Goal: Task Accomplishment & Management: Use online tool/utility

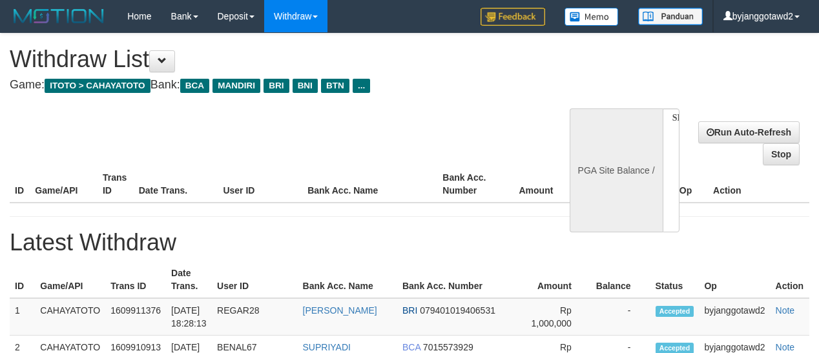
select select
select select "**"
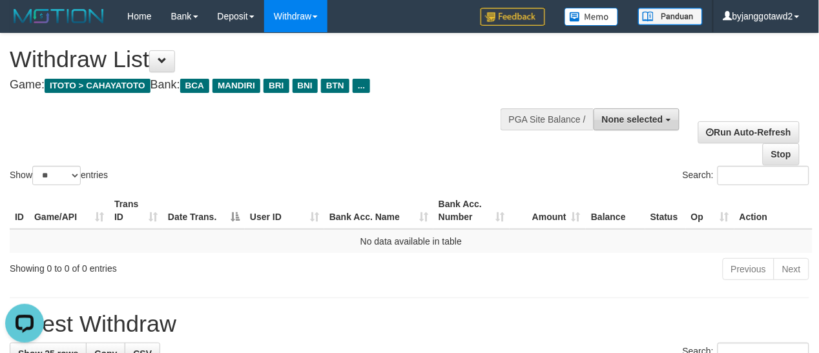
click at [621, 110] on button "None selected" at bounding box center [637, 120] width 86 height 22
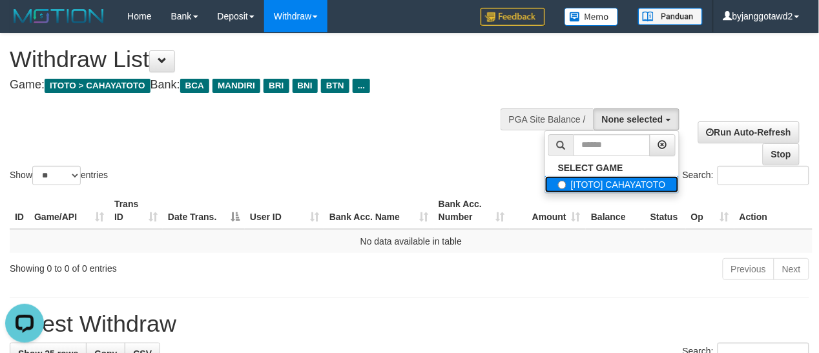
click at [582, 189] on label "[ITOTO] CAHAYATOTO" at bounding box center [612, 184] width 134 height 17
select select "****"
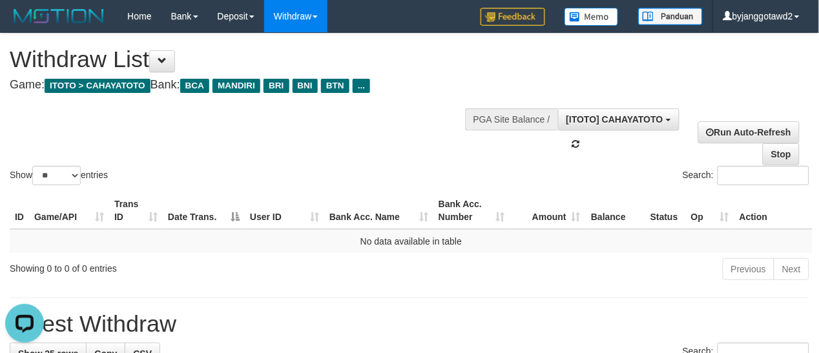
scroll to position [11, 0]
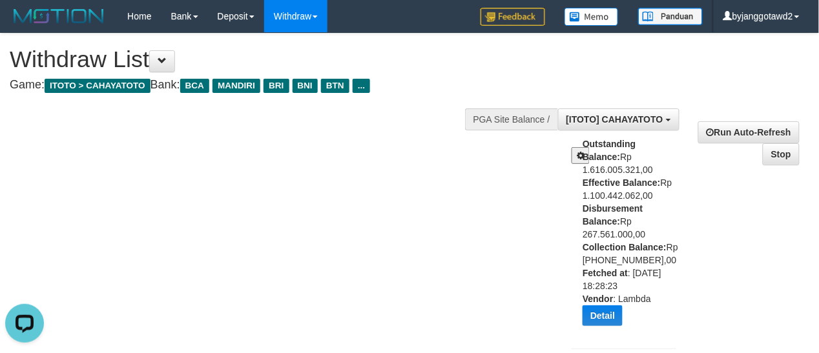
click at [644, 210] on div "Outstanding Balance: Rp 1.616.005.321,00 Effective Balance: Rp 1.100.442.062,00…" at bounding box center [634, 237] width 103 height 198
copy div "267.561.000,00"
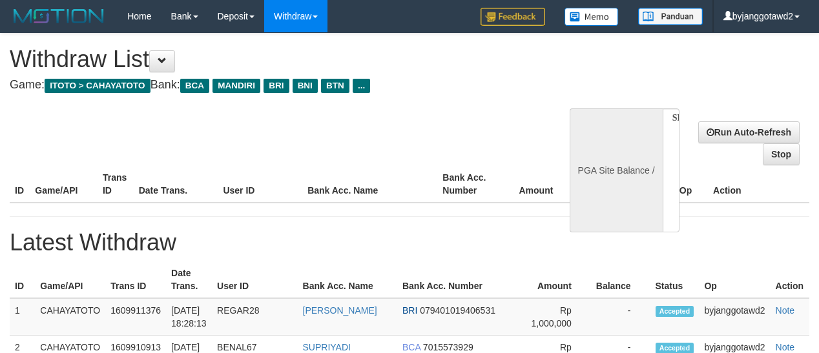
select select
select select "**"
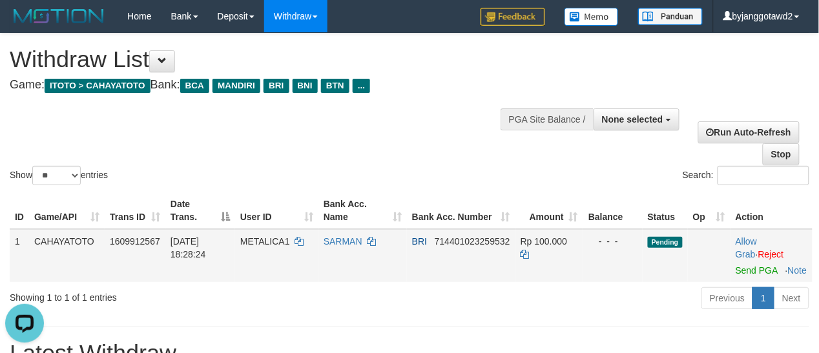
drag, startPoint x: 541, startPoint y: 299, endPoint x: 696, endPoint y: 282, distance: 156.0
click at [544, 299] on div "Previous 1 Next" at bounding box center [580, 300] width 459 height 28
click at [751, 276] on link "Send PGA" at bounding box center [757, 271] width 42 height 10
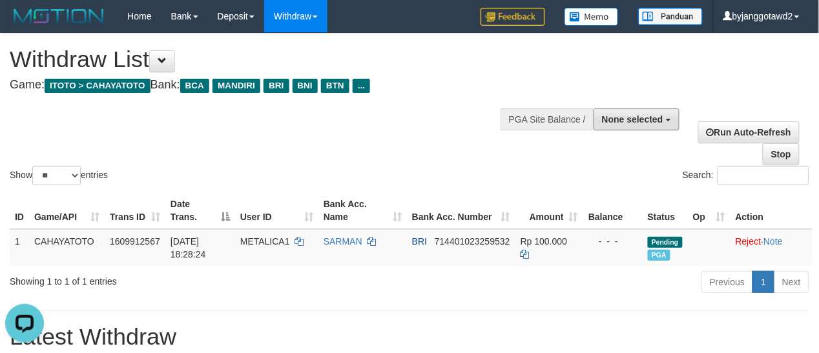
drag, startPoint x: 625, startPoint y: 120, endPoint x: 575, endPoint y: 189, distance: 85.2
click at [624, 121] on span "None selected" at bounding box center [632, 119] width 61 height 10
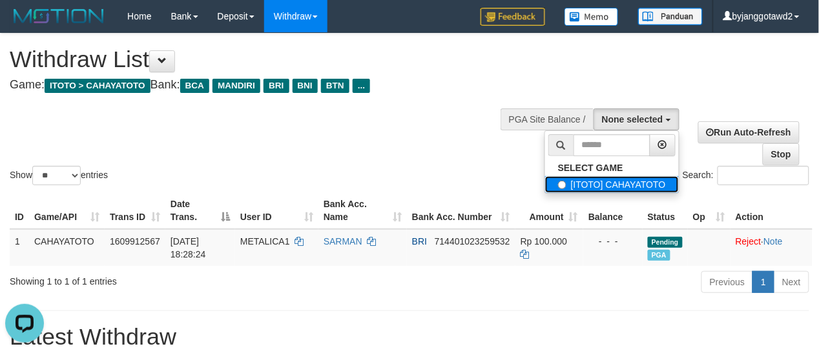
click at [583, 189] on label "[ITOTO] CAHAYATOTO" at bounding box center [612, 184] width 134 height 17
select select "****"
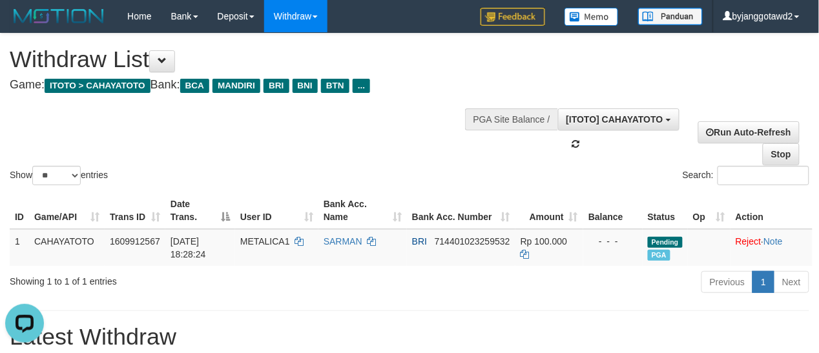
scroll to position [11, 0]
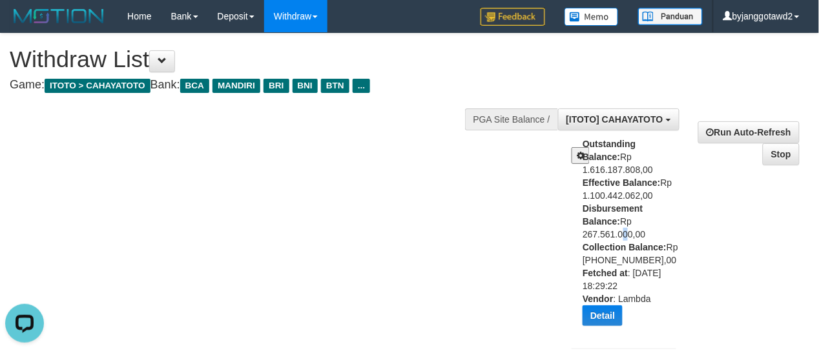
click at [634, 208] on div "Outstanding Balance: Rp 1.616.187.808,00 Effective Balance: Rp 1.100.442.062,00…" at bounding box center [634, 237] width 103 height 198
copy div "0"
click at [653, 202] on div "Outstanding Balance: Rp 1.616.187.808,00 Effective Balance: Rp 1.100.442.062,00…" at bounding box center [634, 237] width 103 height 198
copy div "267.561.000,00"
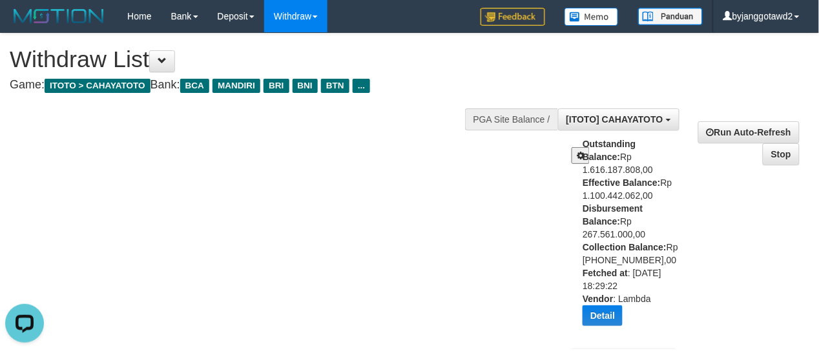
click at [653, 202] on div "Outstanding Balance: Rp 1.616.187.808,00 Effective Balance: Rp 1.100.442.062,00…" at bounding box center [634, 237] width 103 height 198
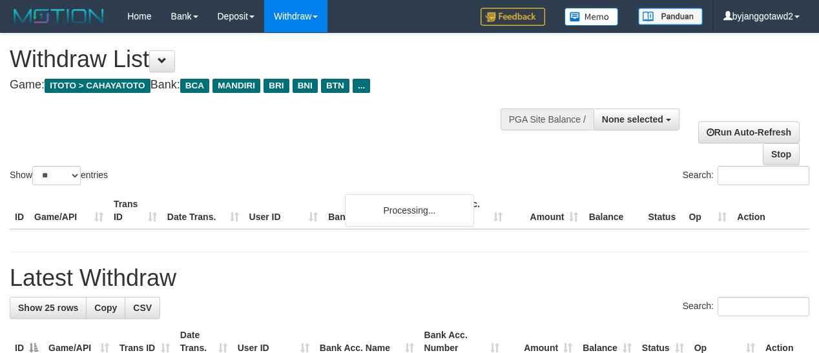
select select
select select "**"
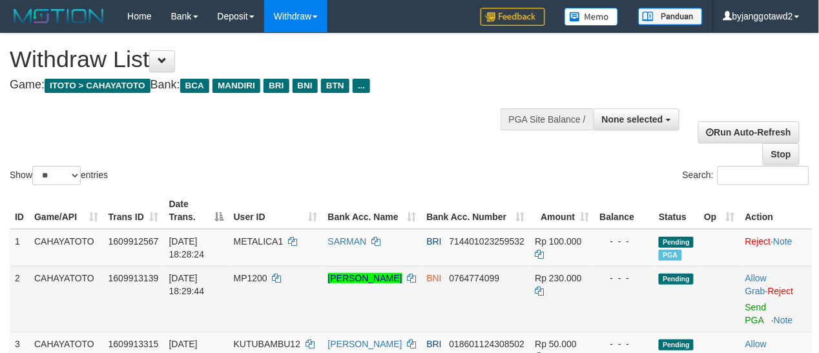
click at [94, 295] on td "CAHAYATOTO" at bounding box center [66, 299] width 74 height 66
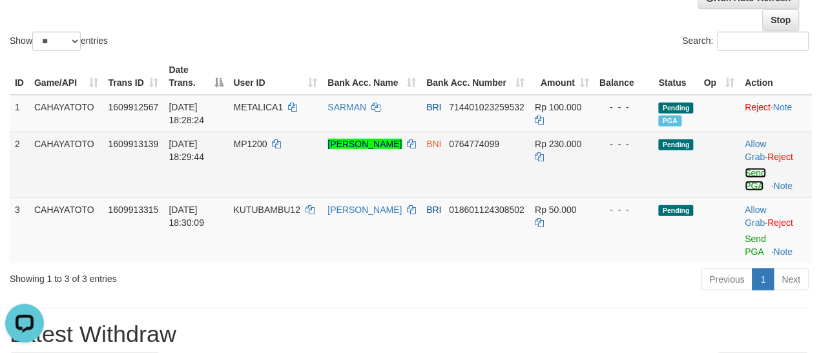
click at [748, 185] on link "Send PGA" at bounding box center [756, 179] width 21 height 23
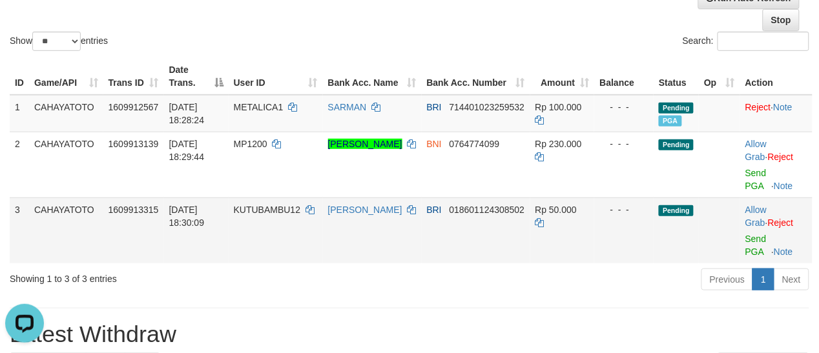
click at [749, 244] on td "Allow Grab · Reject Send PGA · Note" at bounding box center [776, 231] width 72 height 66
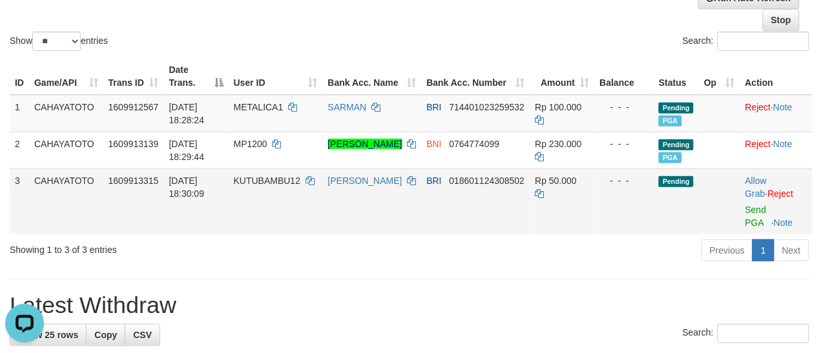
scroll to position [105, 0]
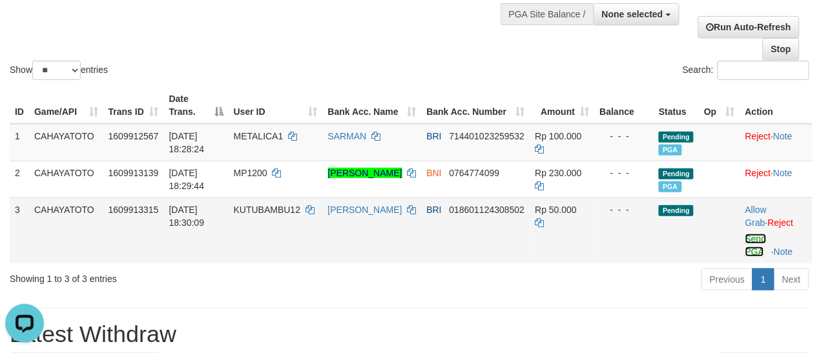
click at [753, 253] on link "Send PGA" at bounding box center [756, 245] width 21 height 23
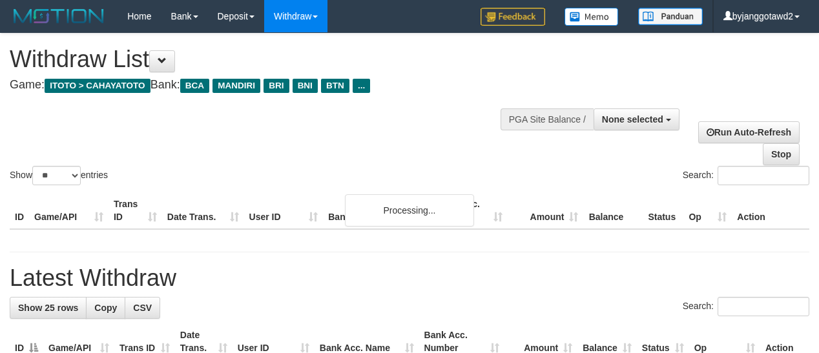
select select
select select "**"
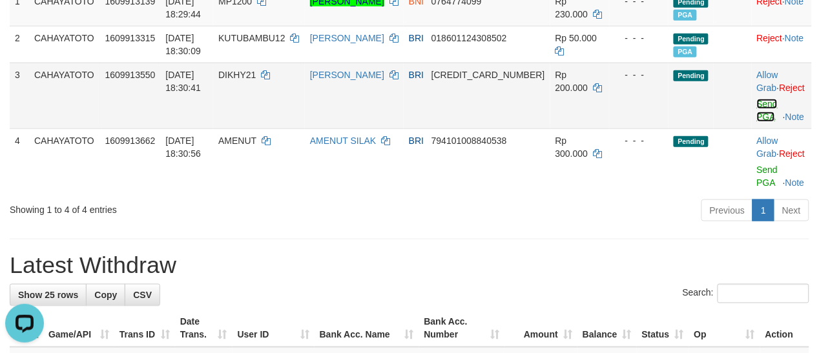
click at [757, 112] on link "Send PGA" at bounding box center [767, 110] width 21 height 23
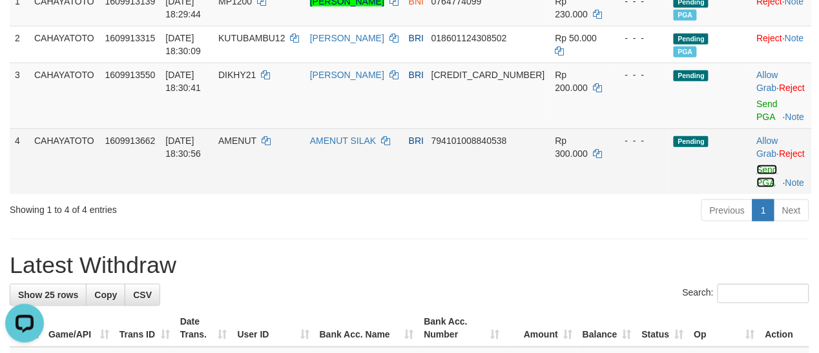
click at [757, 183] on link "Send PGA" at bounding box center [767, 176] width 21 height 23
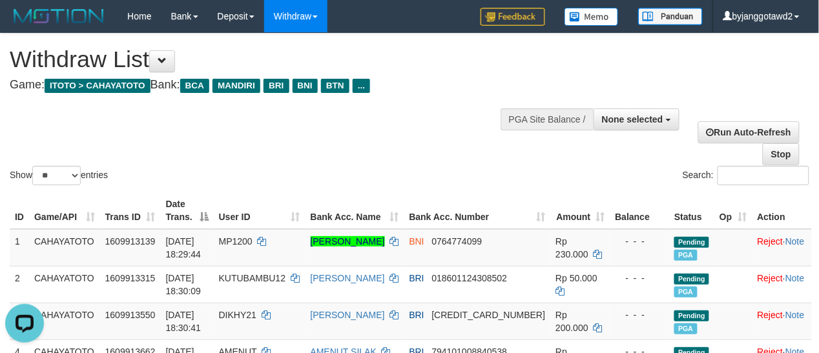
scroll to position [134, 0]
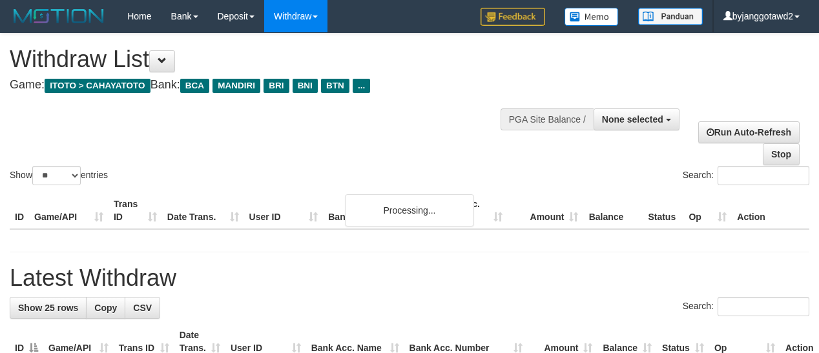
select select
select select "**"
select select
select select "**"
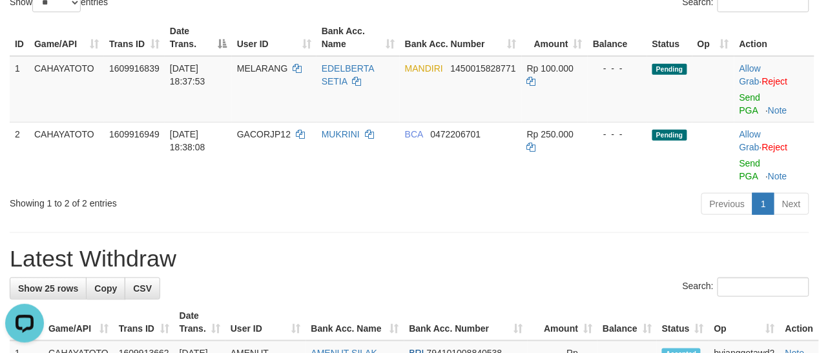
scroll to position [134, 0]
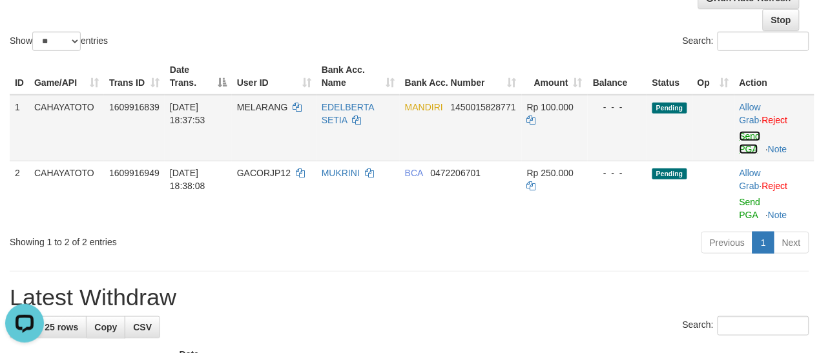
click at [751, 138] on link "Send PGA" at bounding box center [750, 142] width 21 height 23
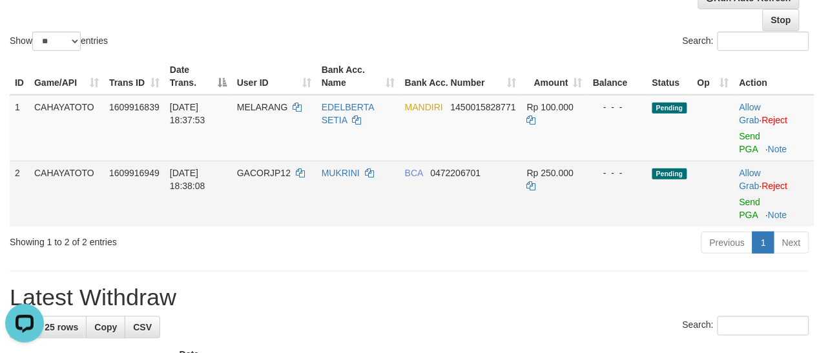
click at [757, 207] on td "Allow Grab · Reject Send PGA · Note" at bounding box center [775, 194] width 80 height 66
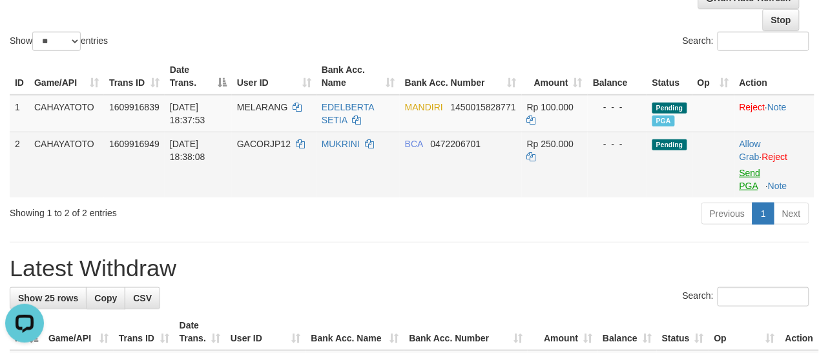
scroll to position [105, 0]
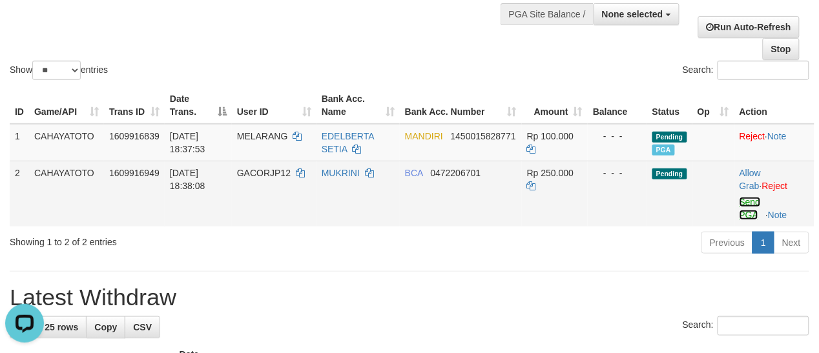
click at [744, 211] on link "Send PGA" at bounding box center [750, 208] width 21 height 23
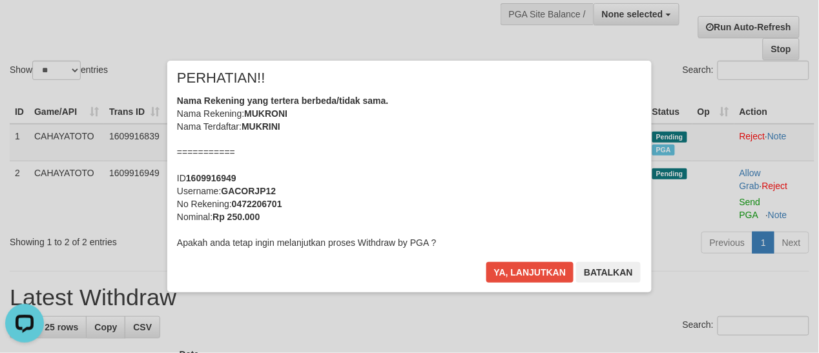
click at [376, 184] on div "Nama Rekening yang tertera berbeda/tidak sama. Nama Rekening: MUKRONI Nama Terd…" at bounding box center [409, 171] width 465 height 155
click at [486, 262] on button "Ya, lanjutkan" at bounding box center [530, 272] width 88 height 21
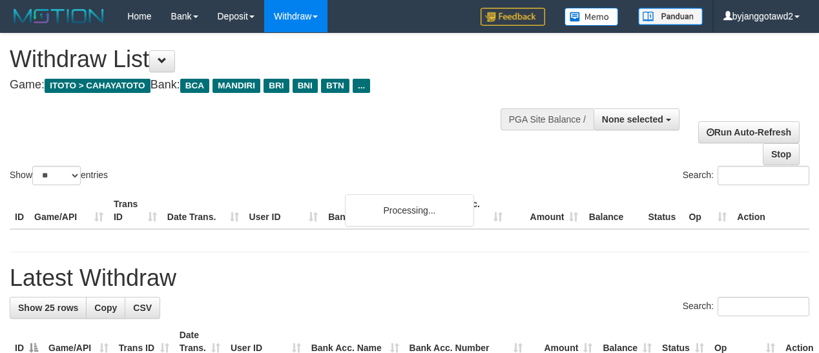
select select
select select "**"
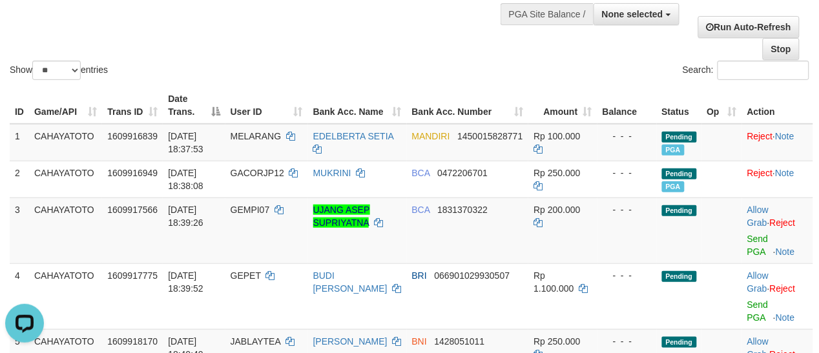
click at [370, 66] on div "Show ** ** ** *** entries" at bounding box center [205, 72] width 390 height 23
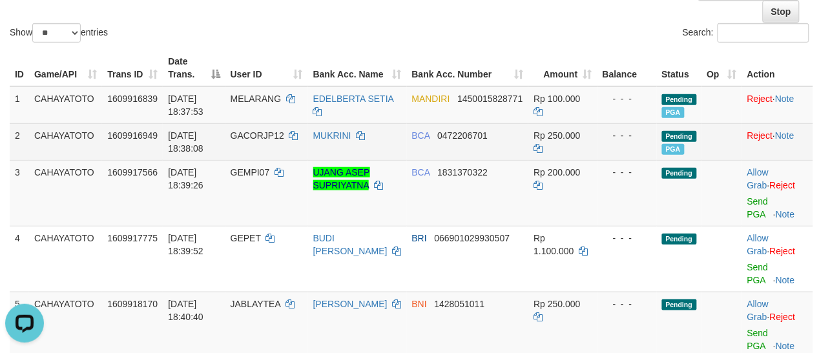
scroll to position [134, 0]
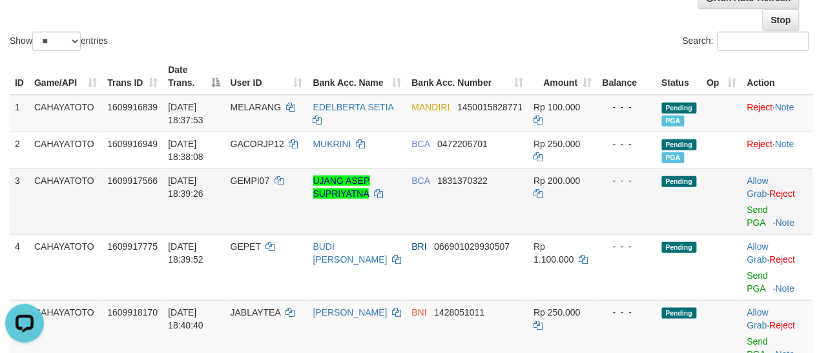
click at [760, 216] on td "Allow Grab · Reject Send PGA · Note" at bounding box center [777, 202] width 71 height 66
click at [757, 221] on link "Send PGA" at bounding box center [757, 216] width 21 height 23
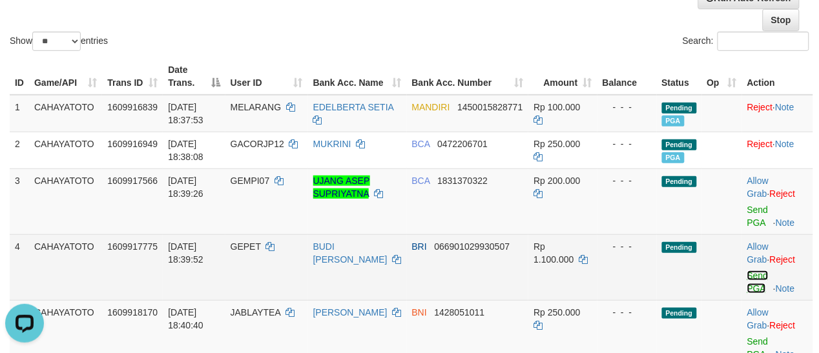
click at [754, 284] on link "Send PGA" at bounding box center [757, 282] width 21 height 23
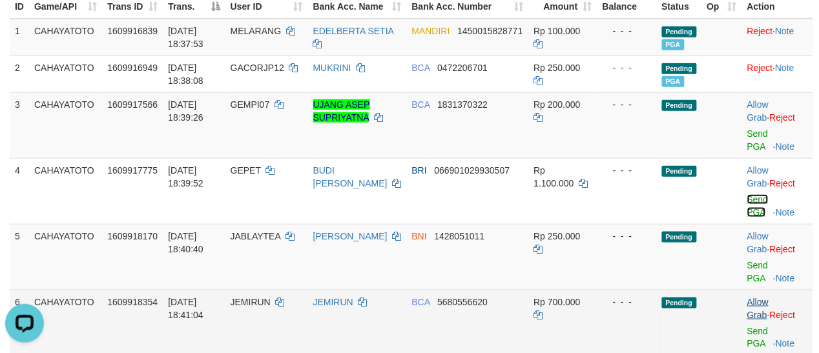
scroll to position [269, 0]
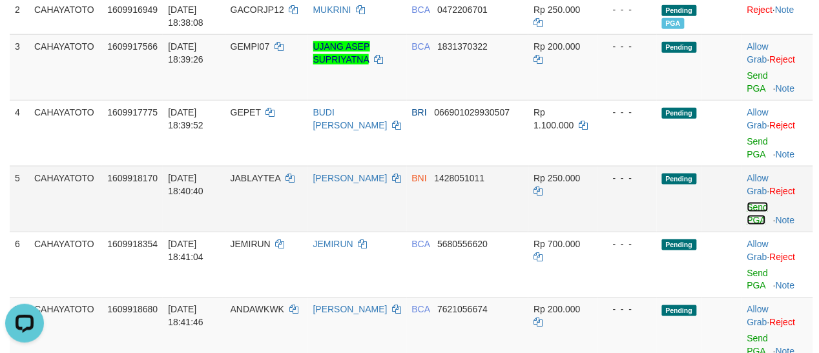
click at [758, 218] on link "Send PGA" at bounding box center [757, 213] width 21 height 23
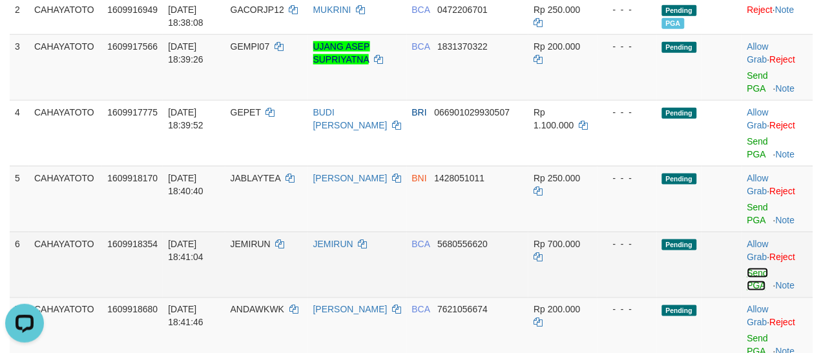
click at [754, 286] on link "Send PGA" at bounding box center [757, 279] width 21 height 23
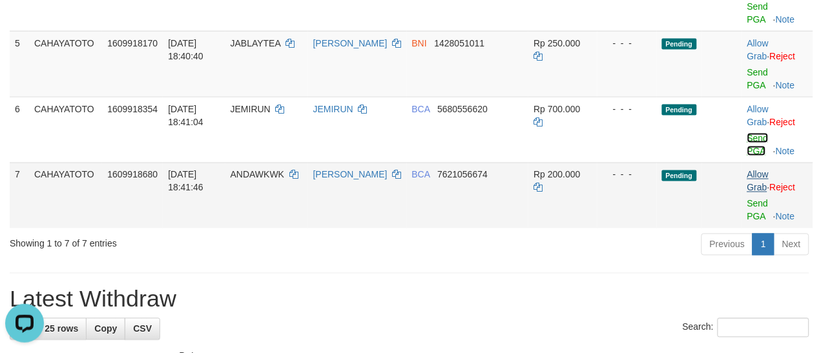
scroll to position [346, 0]
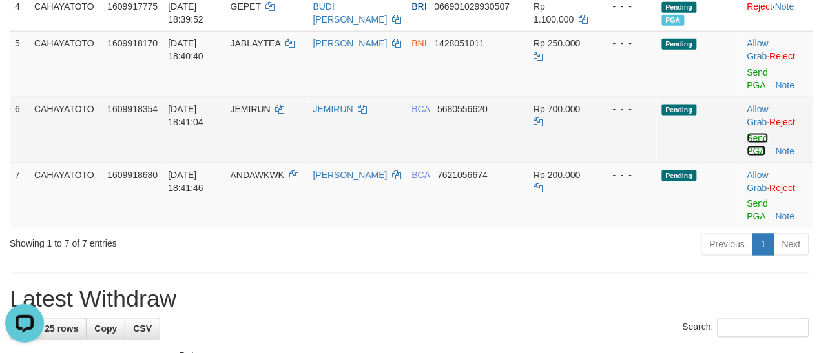
click at [754, 149] on link "Send PGA" at bounding box center [757, 144] width 21 height 23
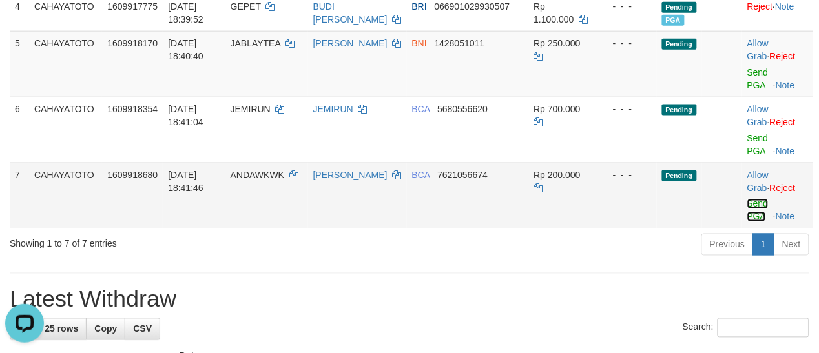
click at [756, 214] on link "Send PGA" at bounding box center [757, 210] width 21 height 23
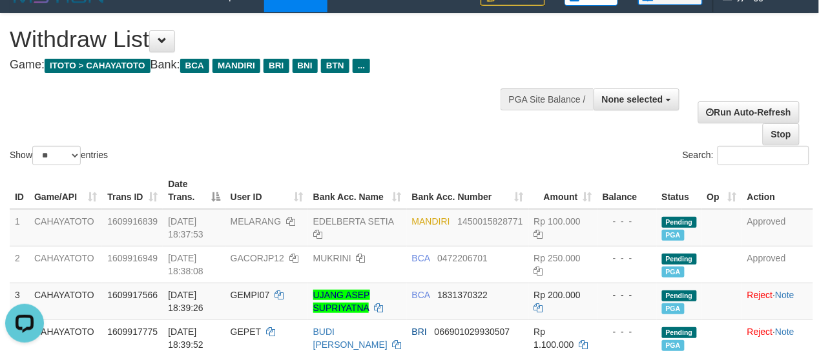
scroll to position [18, 0]
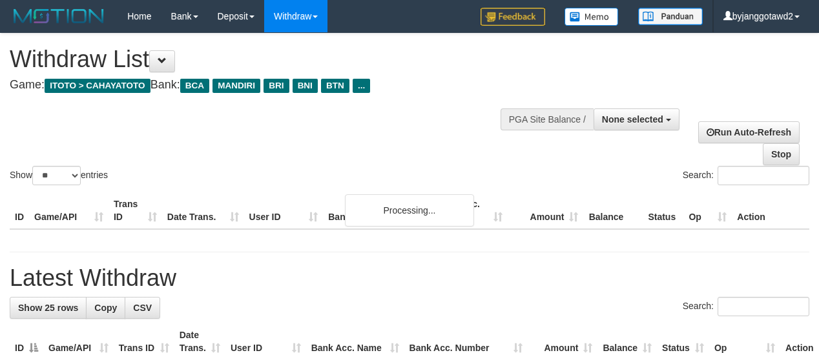
select select
select select "**"
select select
select select "**"
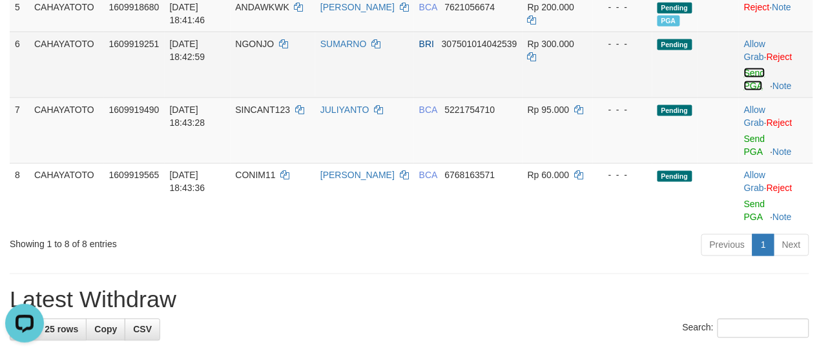
click at [751, 85] on link "Send PGA" at bounding box center [754, 79] width 21 height 23
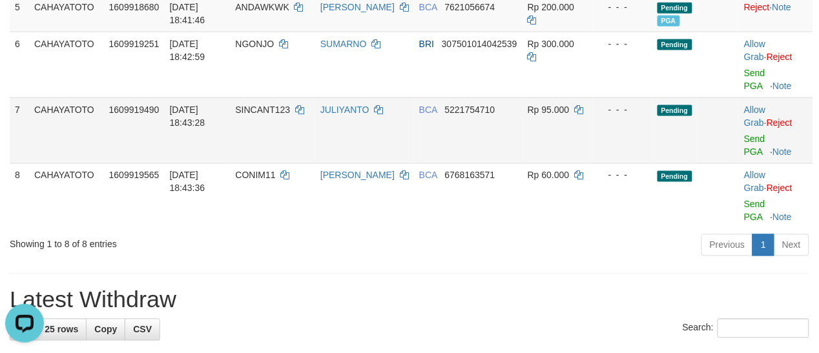
click at [751, 158] on td "Allow Grab · Reject Send PGA · Note" at bounding box center [776, 131] width 74 height 66
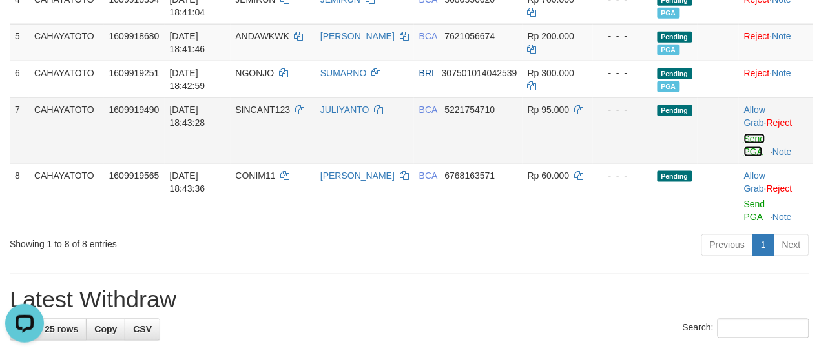
click at [750, 149] on link "Send PGA" at bounding box center [754, 145] width 21 height 23
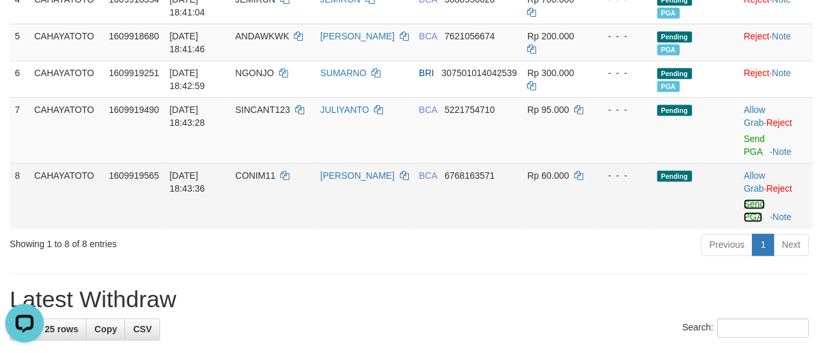
click at [755, 223] on link "Send PGA" at bounding box center [754, 211] width 21 height 23
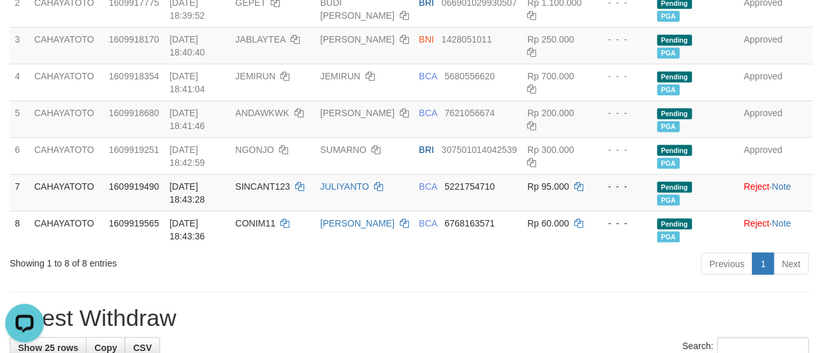
scroll to position [459, 0]
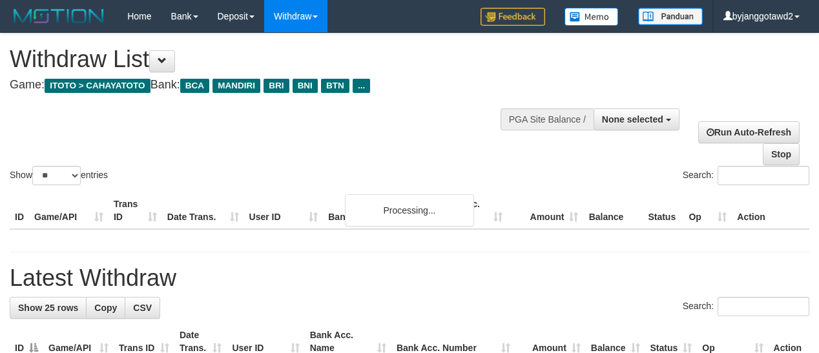
select select
select select "**"
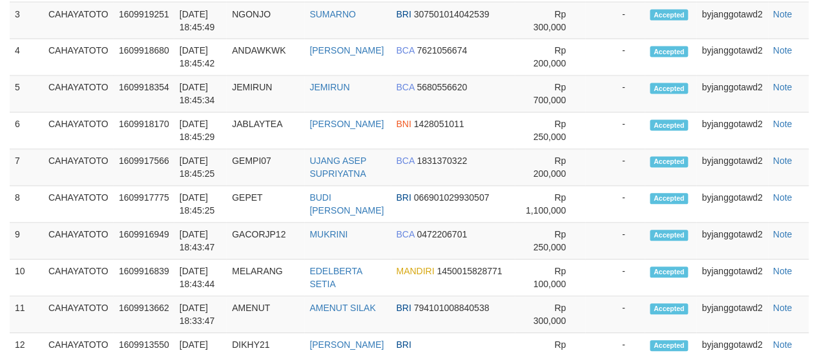
scroll to position [65, 0]
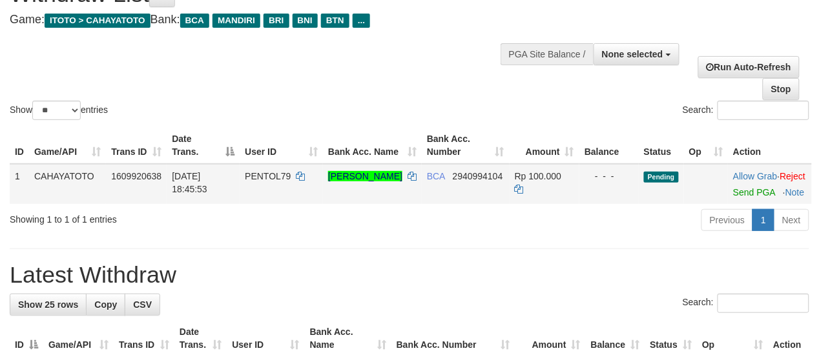
click at [728, 204] on td "Allow Grab · Reject Send PGA · Note" at bounding box center [770, 184] width 84 height 40
click at [750, 204] on td "Allow Grab · Reject Send PGA · Note" at bounding box center [770, 184] width 84 height 40
click at [740, 204] on td "Allow Grab · Reject Send PGA · Note" at bounding box center [770, 184] width 84 height 40
click at [738, 198] on link "Send PGA" at bounding box center [754, 192] width 42 height 10
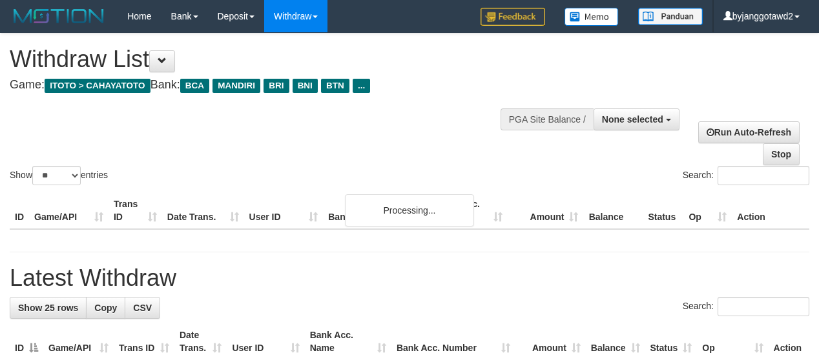
select select
select select "**"
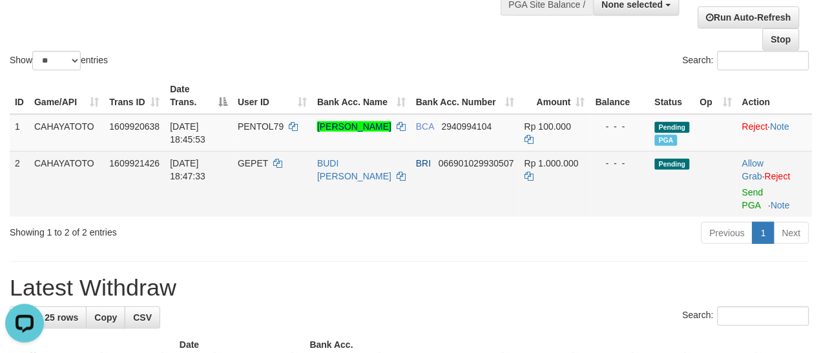
click at [751, 217] on td "Allow Grab · Reject Send PGA · Note" at bounding box center [775, 184] width 76 height 66
click at [747, 211] on link "Send PGA" at bounding box center [752, 198] width 21 height 23
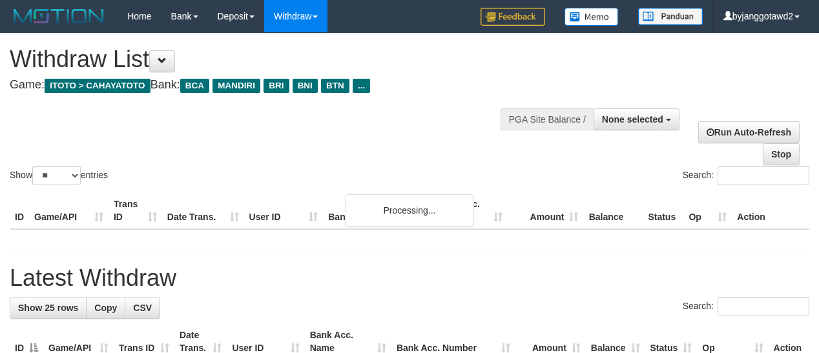
select select
select select "**"
select select
select select "**"
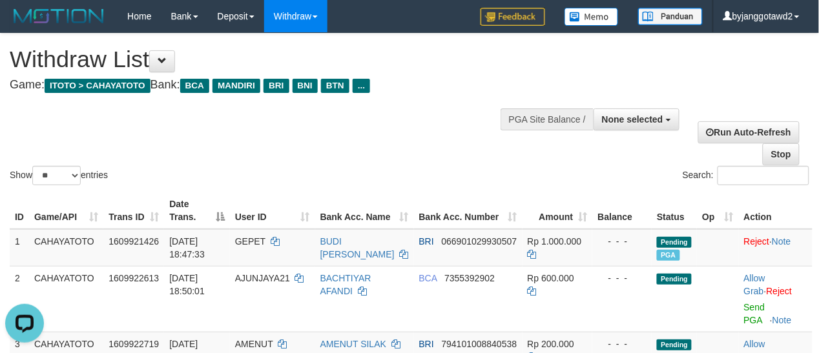
drag, startPoint x: 304, startPoint y: 125, endPoint x: 297, endPoint y: 121, distance: 7.2
click at [304, 125] on div "Show ** ** ** *** entries Search:" at bounding box center [409, 111] width 819 height 154
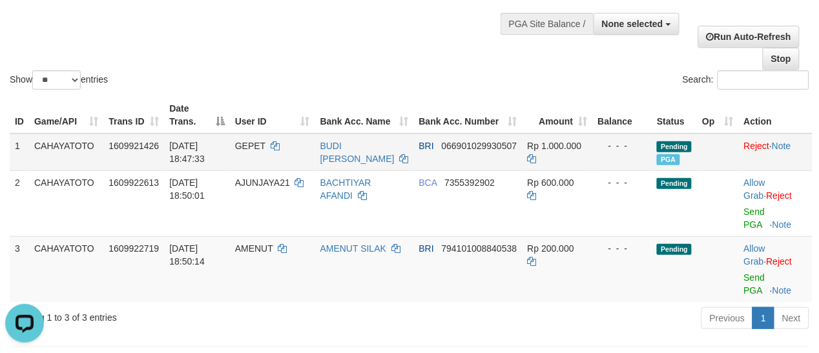
scroll to position [134, 0]
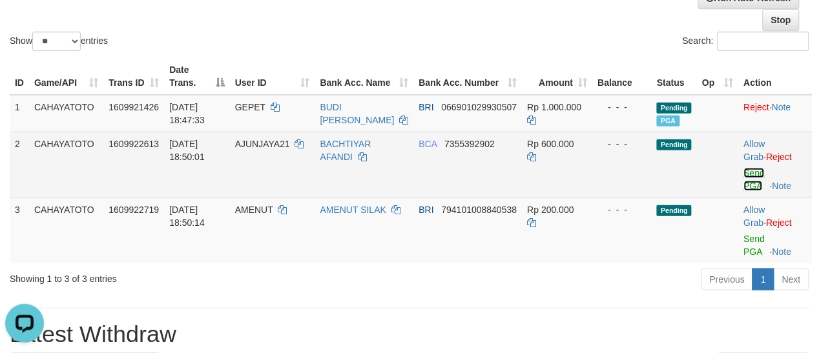
click at [751, 185] on link "Send PGA" at bounding box center [754, 179] width 21 height 23
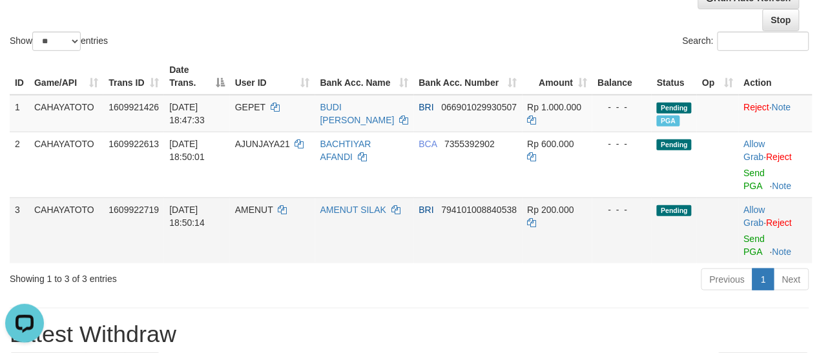
click at [754, 246] on td "Allow Grab · Reject Send PGA · Note" at bounding box center [776, 231] width 74 height 66
click at [734, 256] on td at bounding box center [717, 231] width 41 height 66
click at [745, 252] on link "Send PGA" at bounding box center [754, 245] width 21 height 23
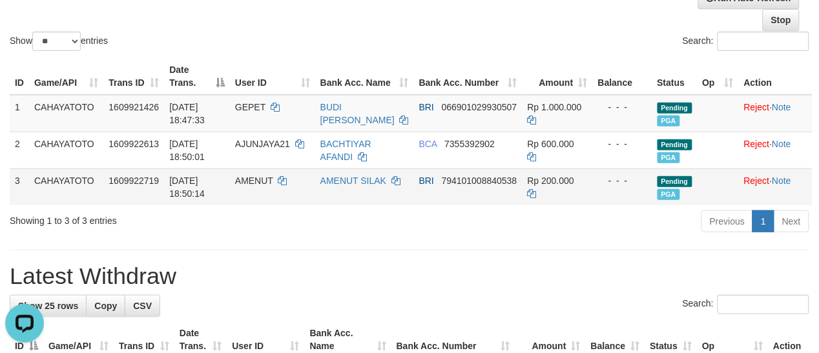
scroll to position [105, 0]
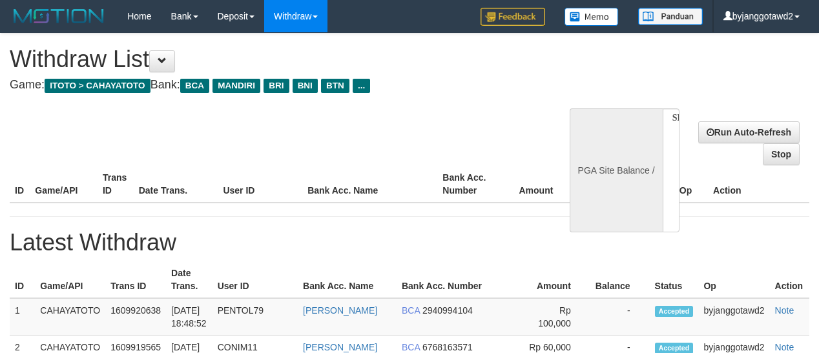
select select
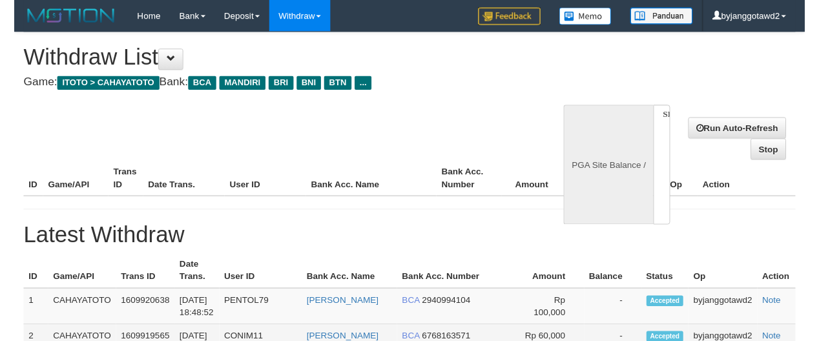
scroll to position [105, 0]
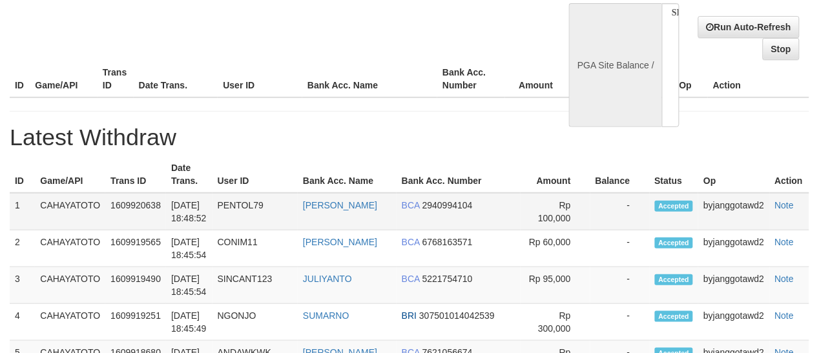
select select "**"
select select
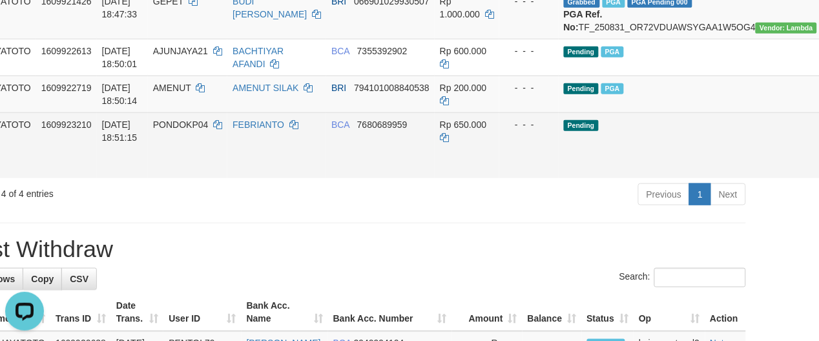
scroll to position [240, 97]
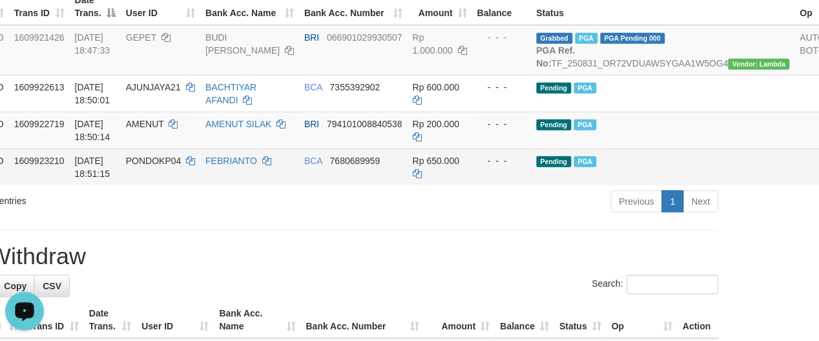
scroll to position [105, 90]
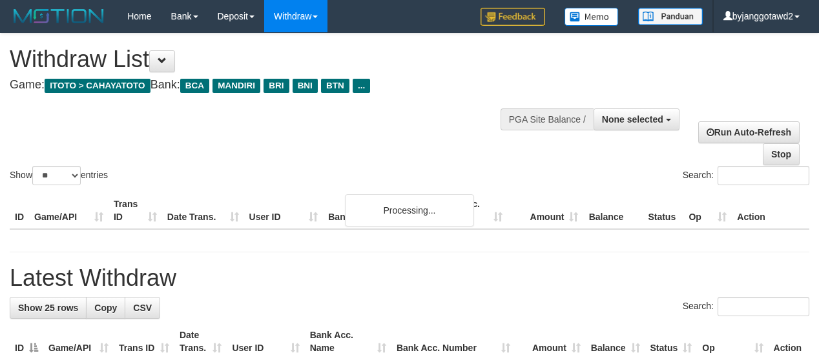
select select
select select "**"
select select
select select "**"
select select
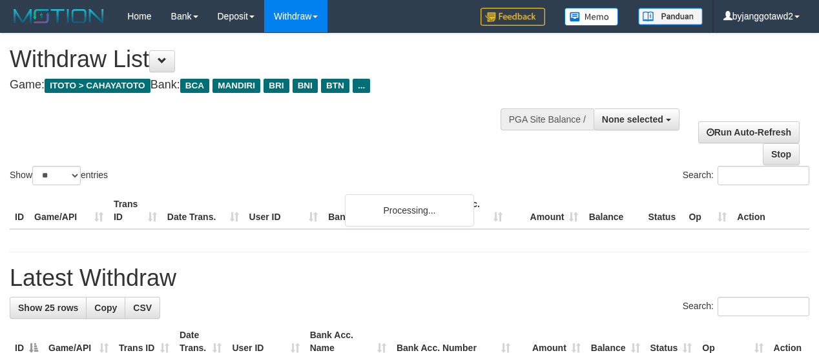
select select "**"
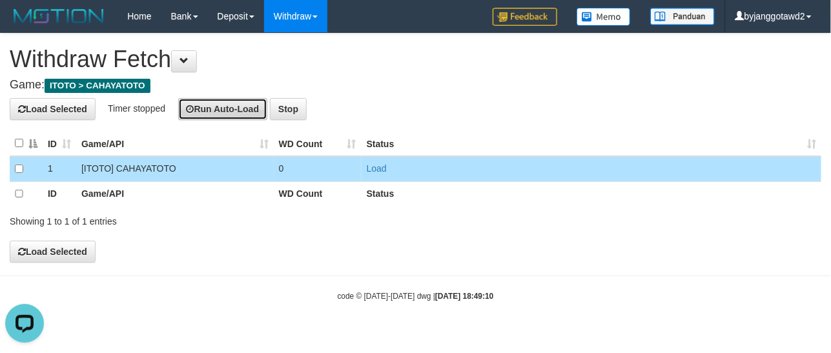
click at [233, 103] on button "Run Auto-Load" at bounding box center [223, 109] width 90 height 22
click at [328, 110] on h4 "Load Selected Reloading.. Run Auto-Load Stop" at bounding box center [416, 109] width 812 height 22
click at [287, 109] on button "Stop" at bounding box center [276, 109] width 37 height 22
click at [253, 107] on button "Run Auto-Load" at bounding box center [223, 109] width 90 height 22
drag, startPoint x: 324, startPoint y: 110, endPoint x: 308, endPoint y: 79, distance: 34.4
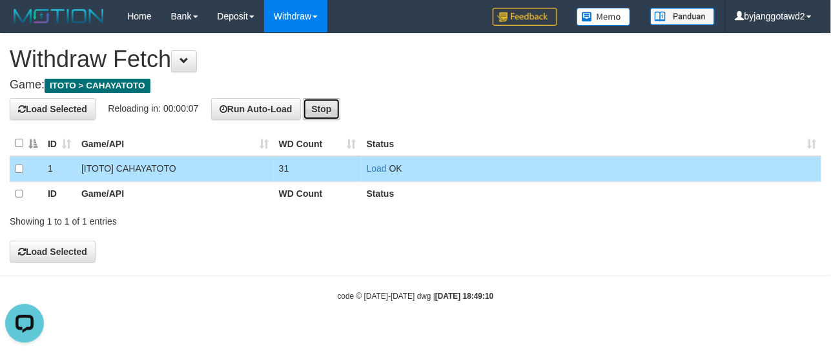
click at [324, 109] on button "Stop" at bounding box center [321, 109] width 37 height 22
click at [297, 107] on button "Stop" at bounding box center [288, 109] width 37 height 22
click at [268, 107] on button "Run Auto-Load" at bounding box center [223, 109] width 90 height 22
click at [330, 105] on button "Stop" at bounding box center [321, 109] width 37 height 22
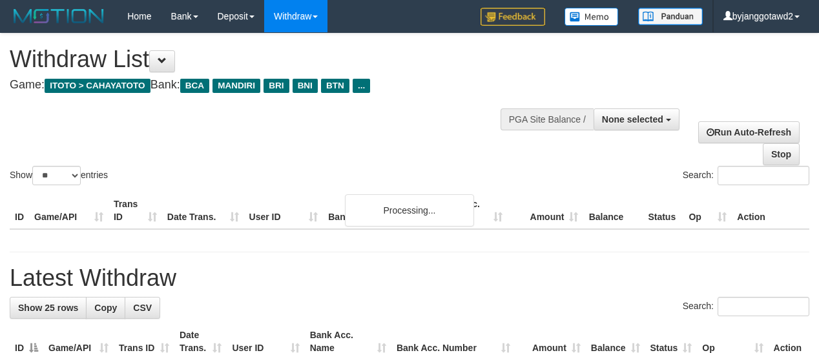
select select
select select "**"
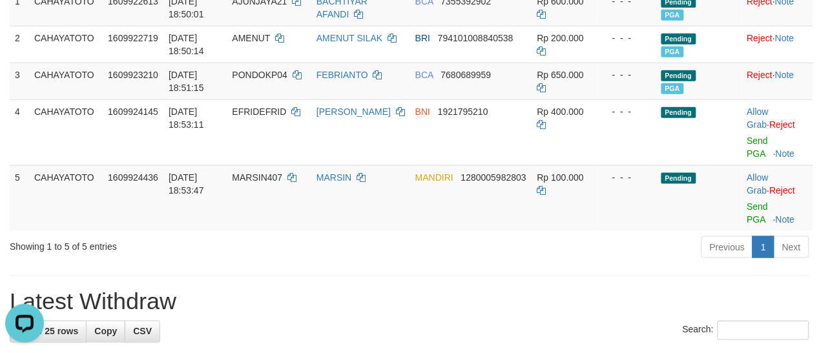
click at [350, 243] on div "Previous 1 Next" at bounding box center [580, 249] width 478 height 28
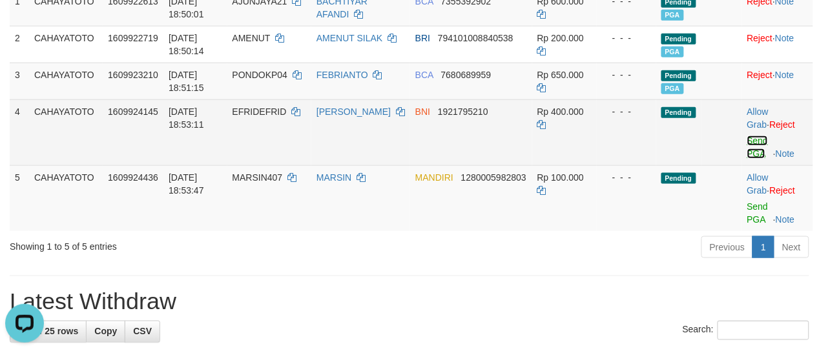
click at [754, 149] on link "Send PGA" at bounding box center [757, 147] width 21 height 23
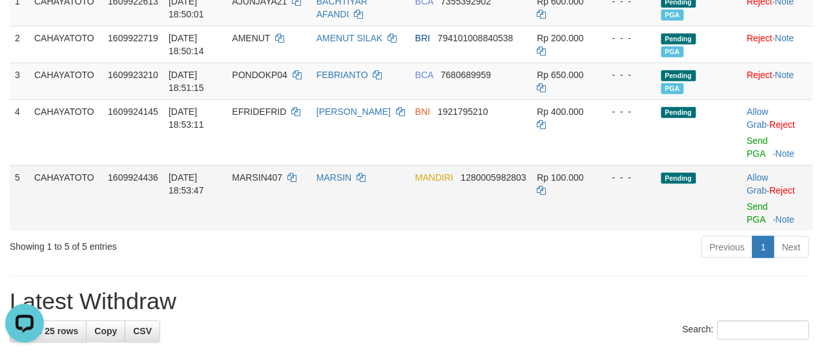
click at [749, 213] on td "Allow Grab · Reject Send PGA · Note" at bounding box center [777, 198] width 71 height 66
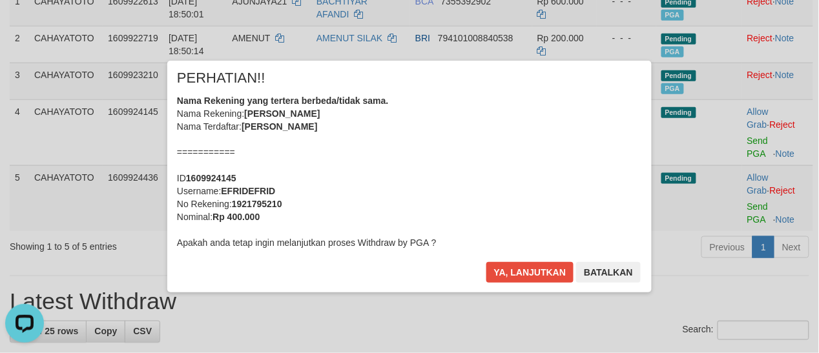
click at [756, 218] on div "× PERHATIAN!! Nama Rekening yang tertera berbeda/tidak sama. Nama Rekening: EDI…" at bounding box center [410, 176] width 756 height 231
click at [543, 208] on div "Nama Rekening yang tertera berbeda/tidak sama. Nama Rekening: EDI FRIDUS AGUNG …" at bounding box center [409, 171] width 465 height 155
click at [486, 262] on button "Ya, lanjutkan" at bounding box center [530, 272] width 88 height 21
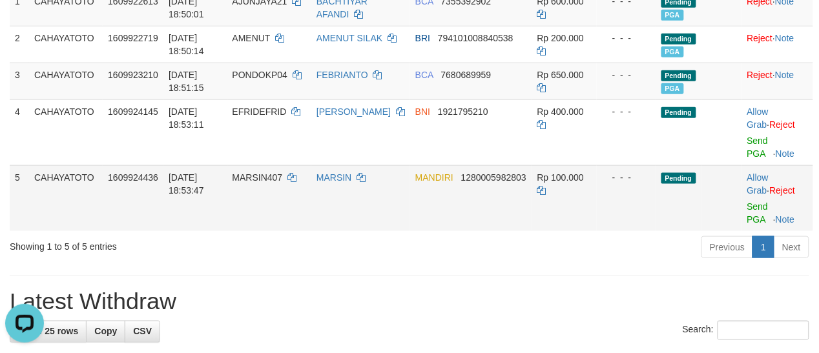
scroll to position [211, 0]
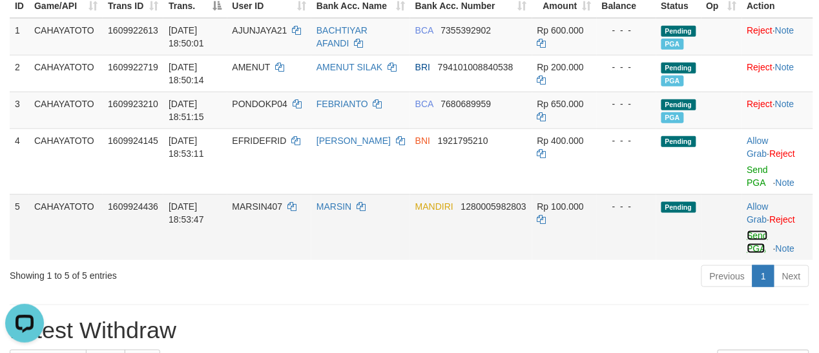
click at [758, 231] on link "Send PGA" at bounding box center [757, 242] width 21 height 23
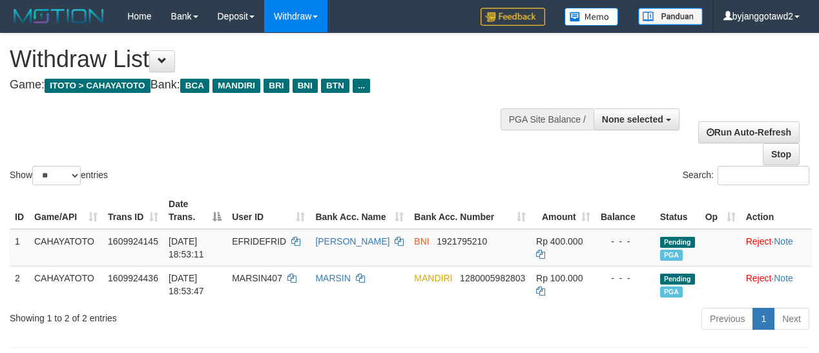
select select
select select "**"
drag, startPoint x: 617, startPoint y: 116, endPoint x: 609, endPoint y: 142, distance: 27.2
click at [617, 116] on span "None selected" at bounding box center [632, 119] width 61 height 10
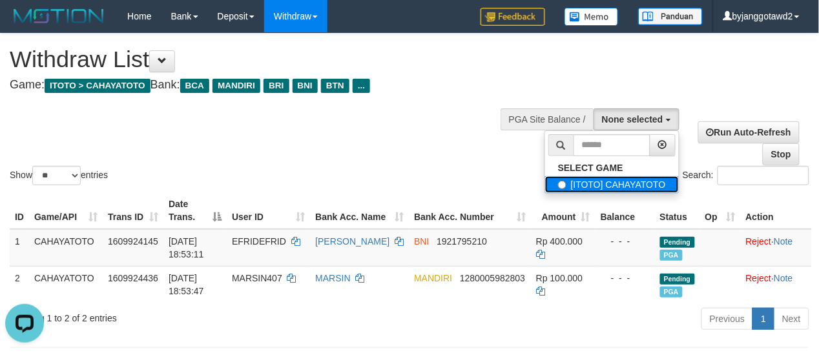
click at [592, 185] on label "[ITOTO] CAHAYATOTO" at bounding box center [612, 184] width 134 height 17
select select "****"
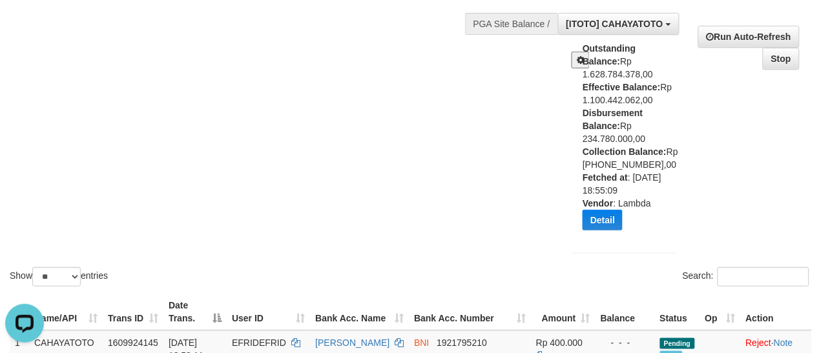
scroll to position [134, 0]
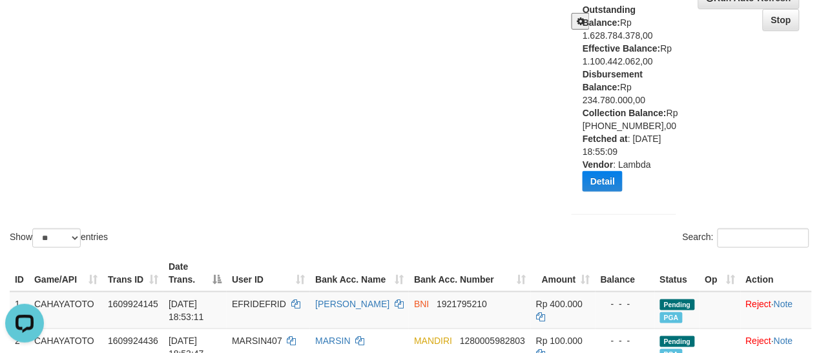
click at [633, 72] on div "Outstanding Balance: Rp 1.628.784.378,00 Effective Balance: Rp 1.100.442.062,00…" at bounding box center [634, 102] width 103 height 198
copy div "234.780.000,00"
click at [633, 72] on div "Outstanding Balance: Rp 1.628.784.378,00 Effective Balance: Rp 1.100.442.062,00…" at bounding box center [634, 102] width 103 height 198
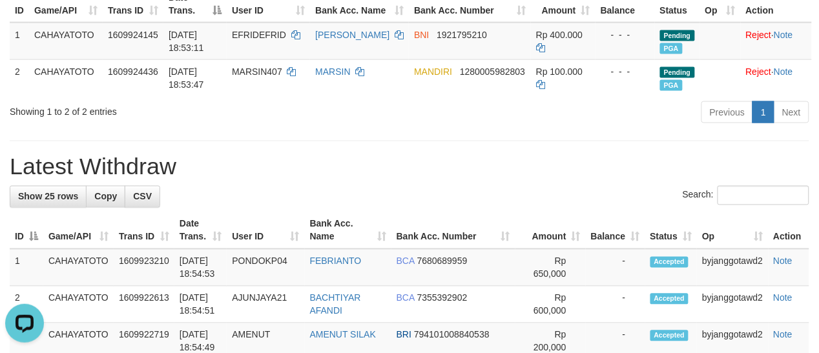
scroll to position [269, 0]
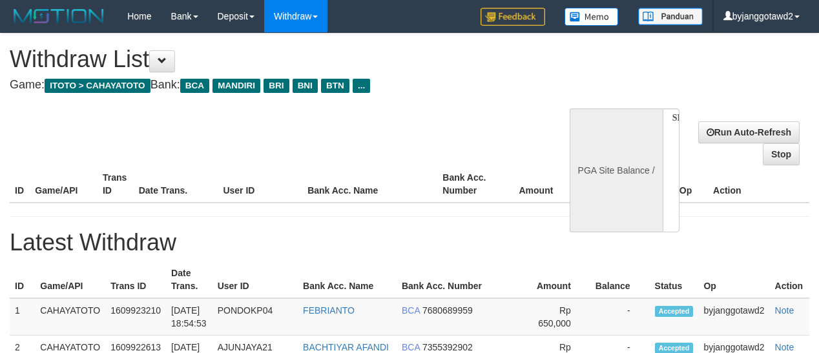
select select
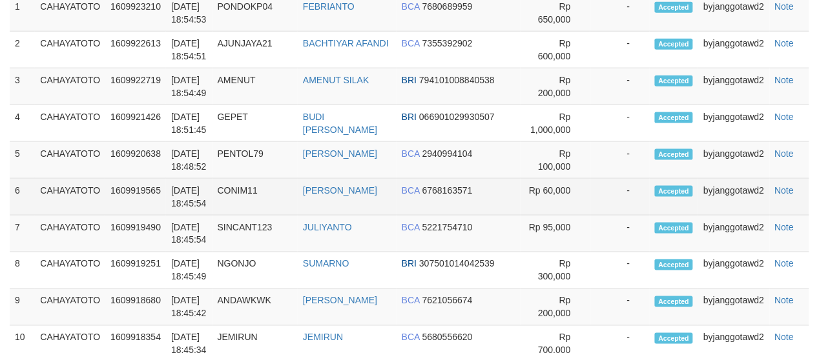
select select "**"
select select
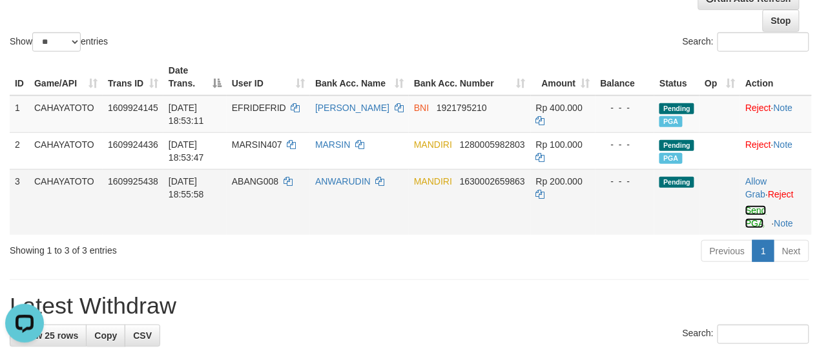
click at [756, 218] on link "Send PGA" at bounding box center [756, 216] width 21 height 23
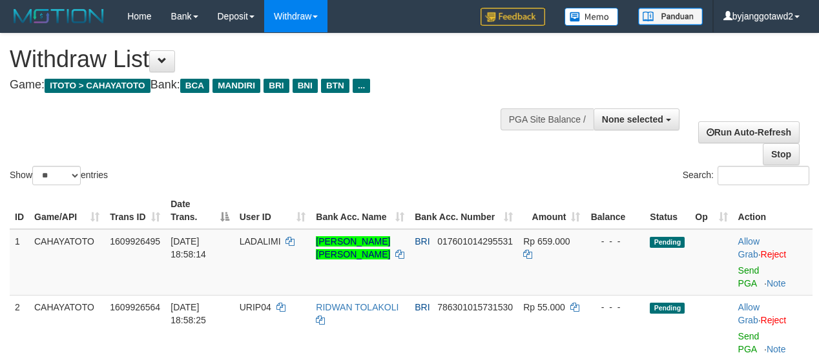
select select
select select "**"
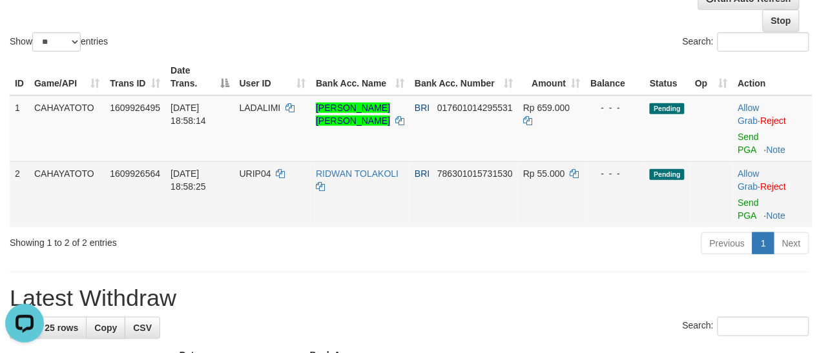
click at [414, 214] on td "BRI 786301015731530" at bounding box center [464, 195] width 109 height 66
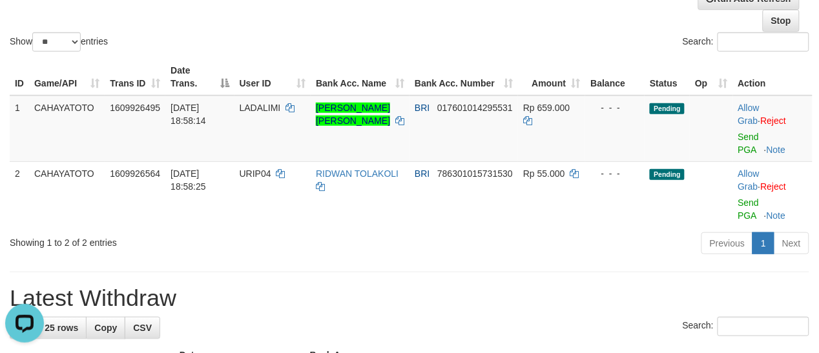
click at [462, 235] on div "Previous 1 Next" at bounding box center [580, 245] width 459 height 28
click at [389, 250] on div "Previous 1 Next" at bounding box center [580, 245] width 459 height 28
click at [748, 142] on td "Allow Grab · Reject Send PGA · Note" at bounding box center [772, 129] width 79 height 67
click at [744, 143] on td "Allow Grab · Reject Send PGA · Note" at bounding box center [772, 129] width 79 height 67
click at [737, 155] on td "Allow Grab · Reject Send PGA · Note" at bounding box center [772, 129] width 79 height 67
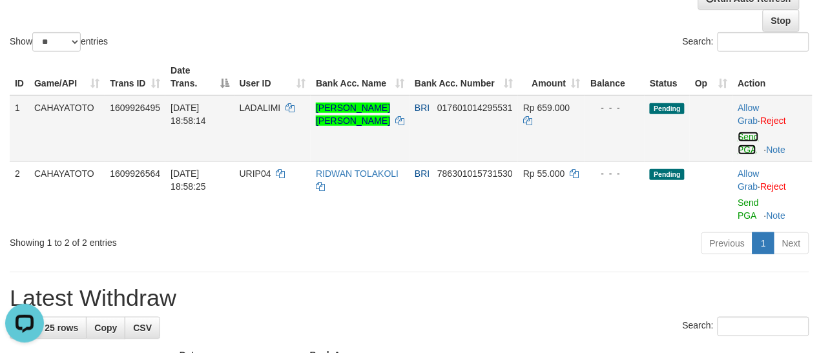
click at [743, 153] on link "Send PGA" at bounding box center [748, 143] width 21 height 23
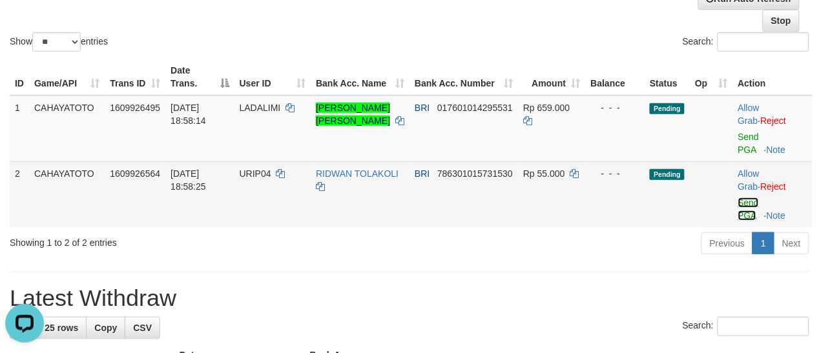
click at [738, 215] on link "Send PGA" at bounding box center [748, 209] width 21 height 23
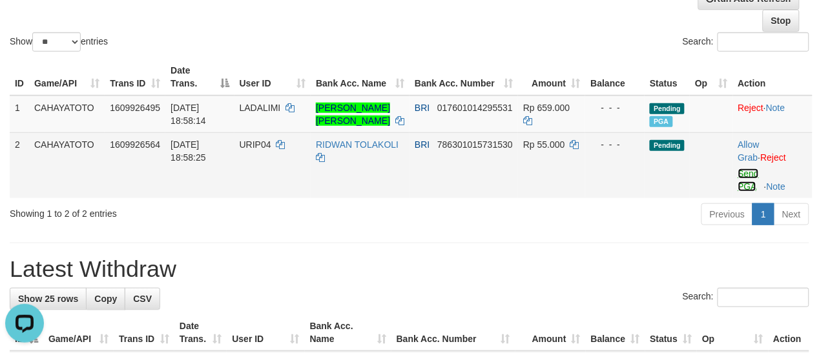
scroll to position [105, 0]
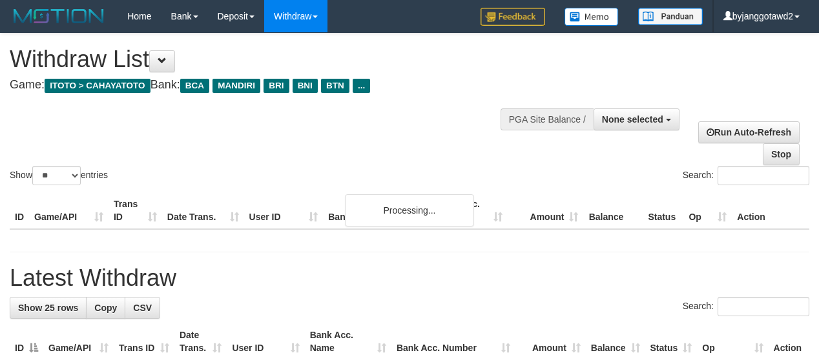
select select
select select "**"
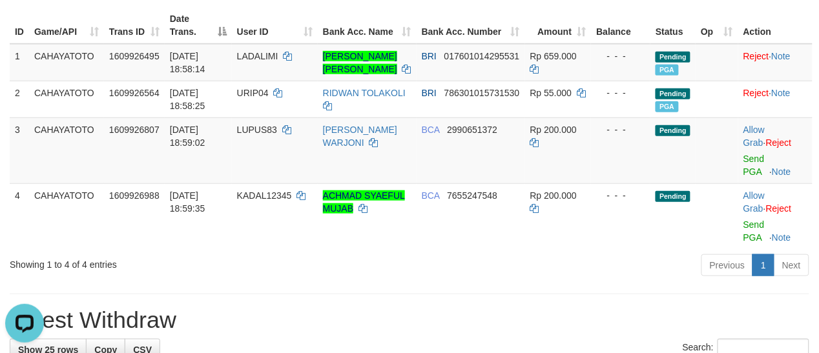
scroll to position [240, 0]
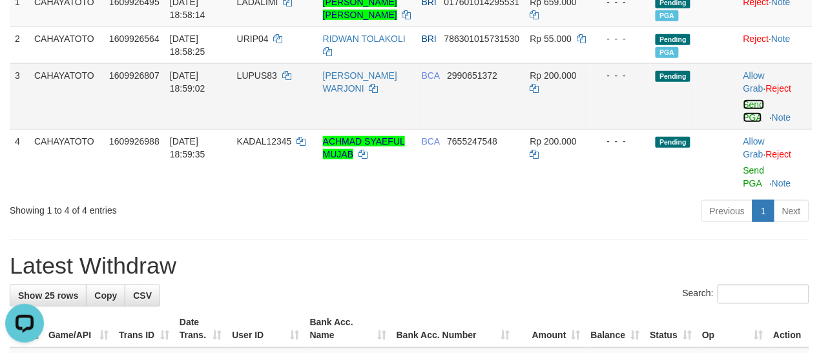
click at [751, 123] on link "Send PGA" at bounding box center [754, 110] width 21 height 23
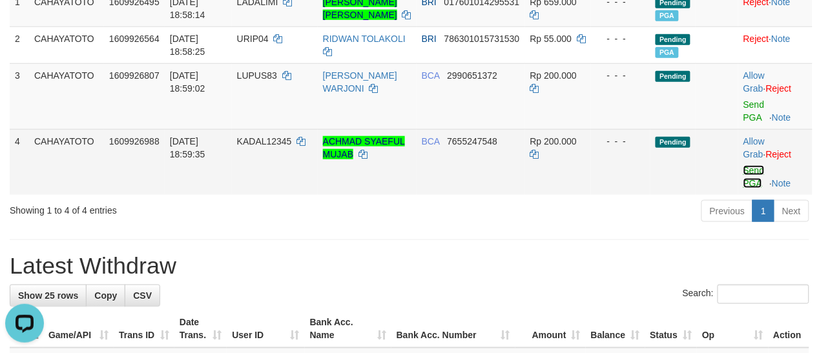
click at [751, 183] on link "Send PGA" at bounding box center [754, 176] width 21 height 23
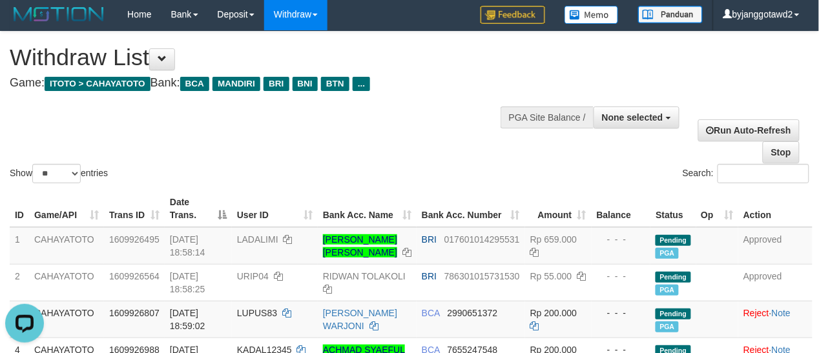
scroll to position [0, 0]
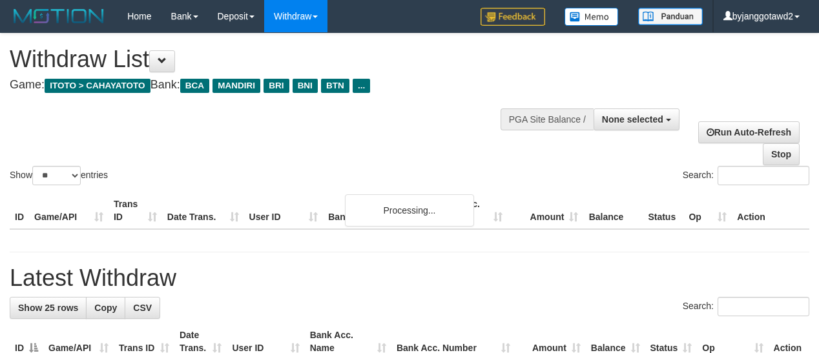
select select
select select "**"
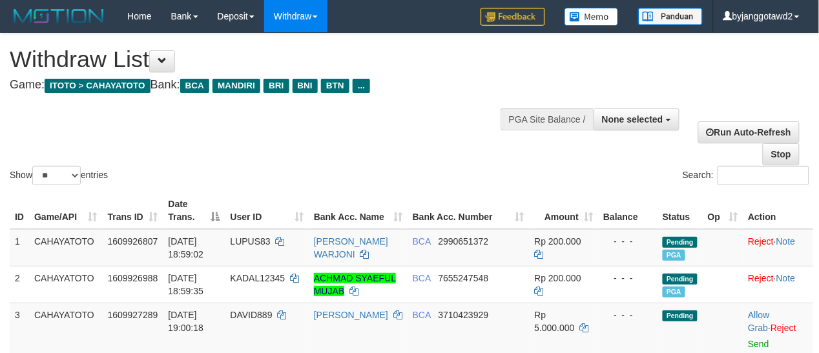
click at [308, 163] on div "Show ** ** ** *** entries Search:" at bounding box center [409, 111] width 819 height 154
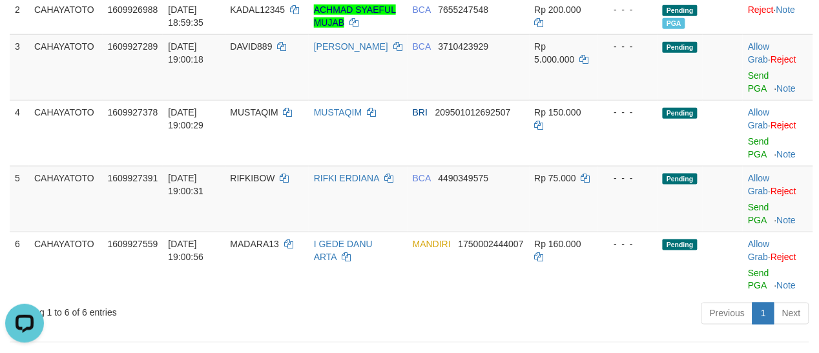
click at [243, 320] on div "Showing 1 to 6 of 6 entries" at bounding box center [171, 311] width 322 height 18
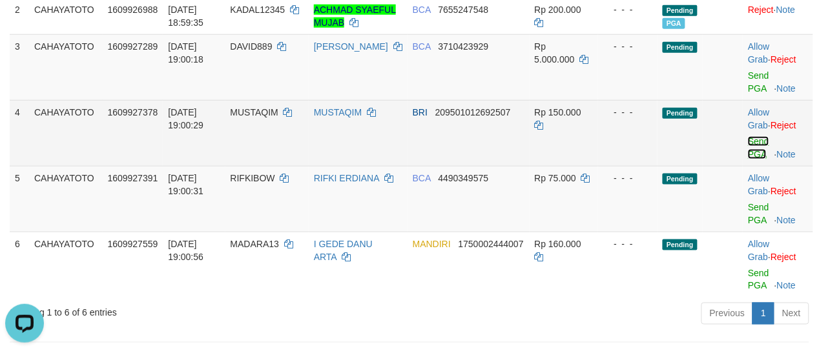
click at [754, 160] on link "Send PGA" at bounding box center [758, 147] width 21 height 23
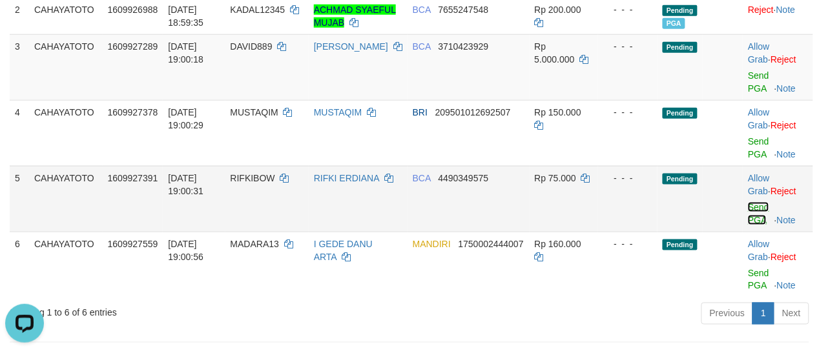
click at [754, 223] on link "Send PGA" at bounding box center [758, 213] width 21 height 23
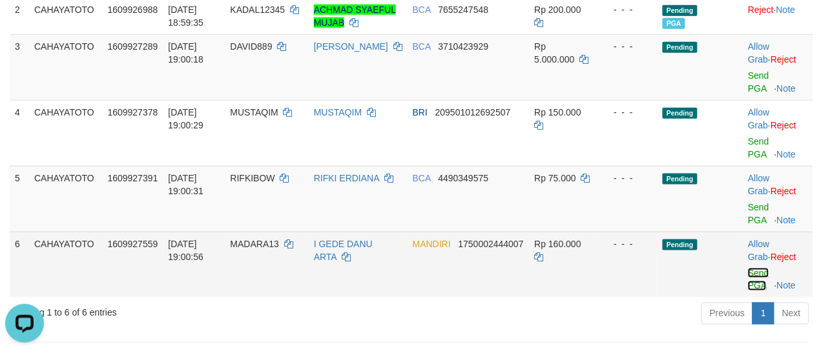
click at [760, 284] on link "Send PGA" at bounding box center [758, 279] width 21 height 23
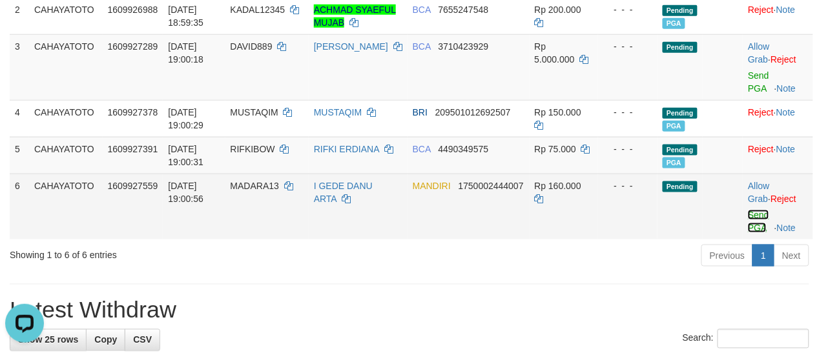
scroll to position [240, 0]
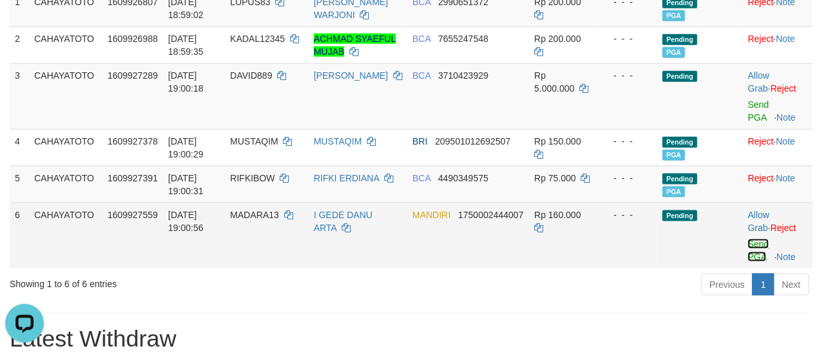
click at [748, 262] on link "Send PGA" at bounding box center [758, 250] width 21 height 23
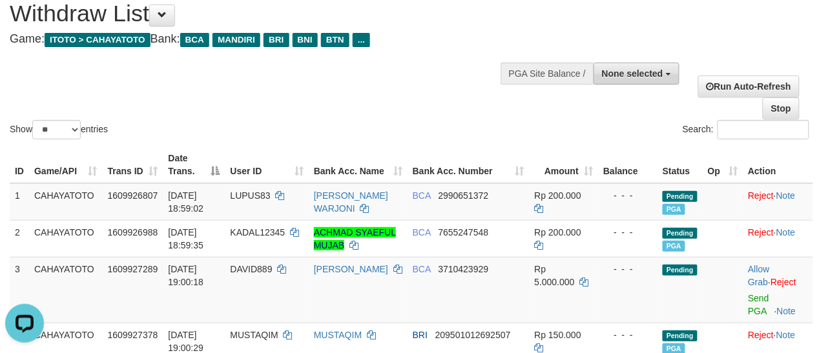
scroll to position [0, 0]
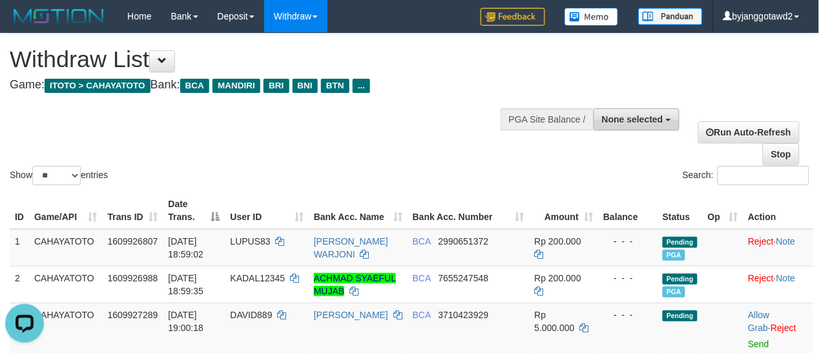
click at [656, 121] on span "None selected" at bounding box center [632, 119] width 61 height 10
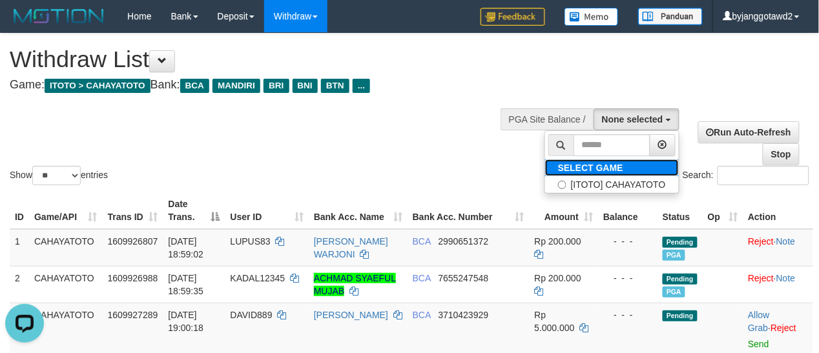
click at [598, 174] on label "SELECT GAME" at bounding box center [590, 168] width 91 height 17
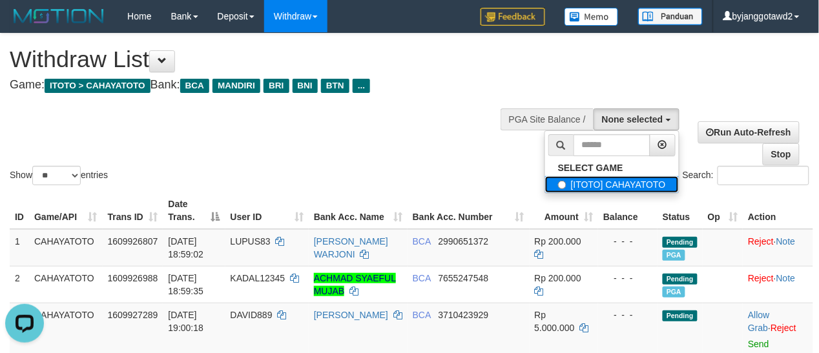
click at [601, 176] on label "[ITOTO] CAHAYATOTO" at bounding box center [612, 184] width 134 height 17
select select "****"
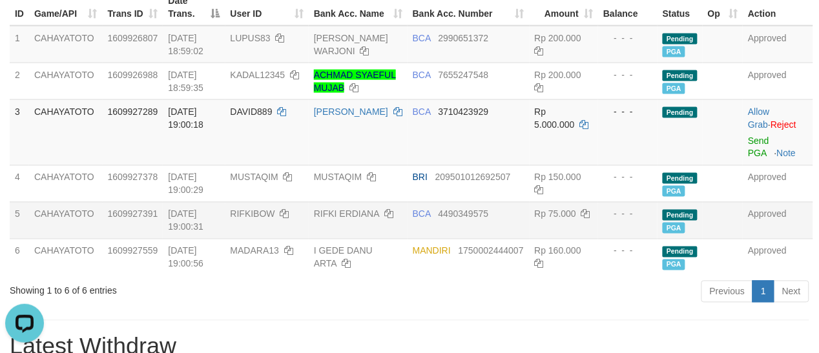
scroll to position [404, 0]
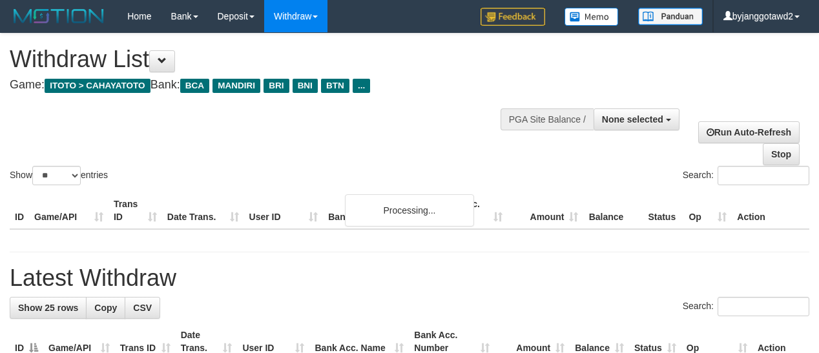
select select
select select "**"
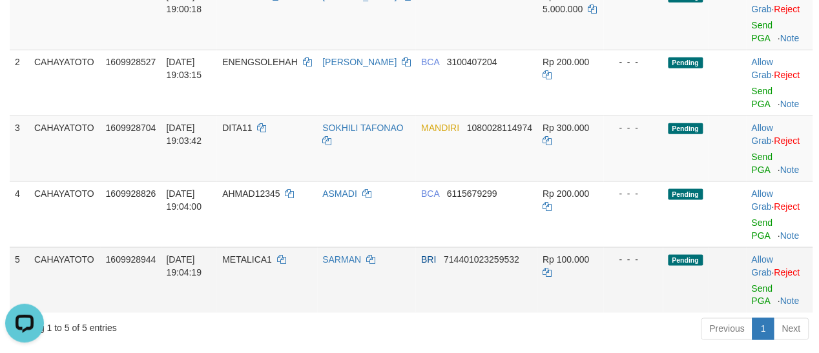
scroll to position [194, 0]
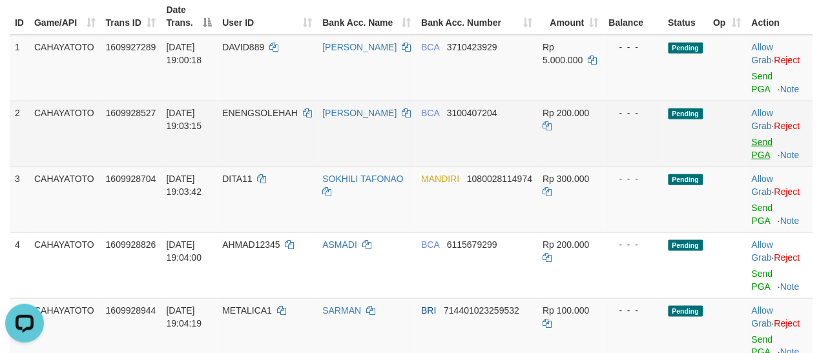
click at [753, 149] on td "Allow Grab · Reject Send PGA · Note" at bounding box center [780, 134] width 67 height 66
click at [752, 156] on link "Send PGA" at bounding box center [762, 148] width 21 height 23
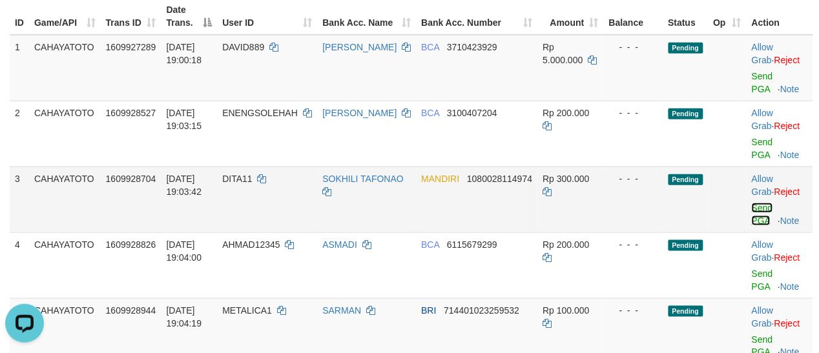
click at [754, 220] on link "Send PGA" at bounding box center [762, 214] width 21 height 23
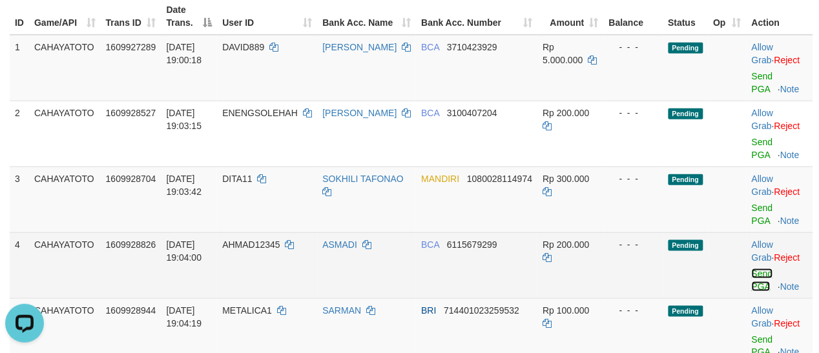
click at [759, 291] on link "Send PGA" at bounding box center [762, 280] width 21 height 23
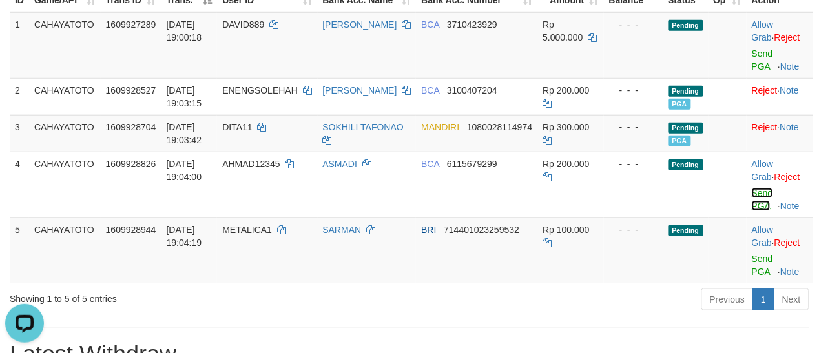
scroll to position [271, 0]
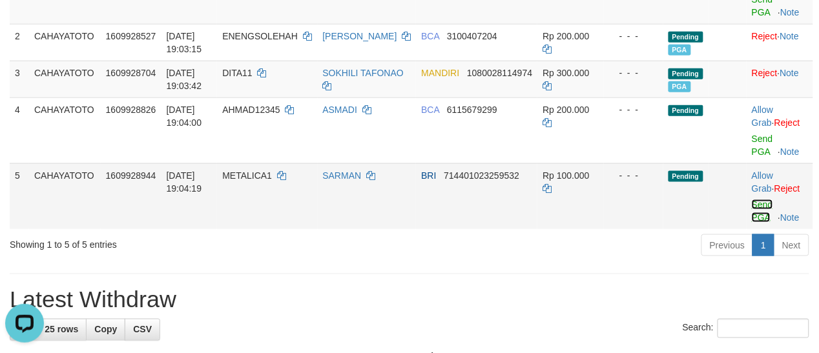
click at [752, 217] on link "Send PGA" at bounding box center [762, 211] width 21 height 23
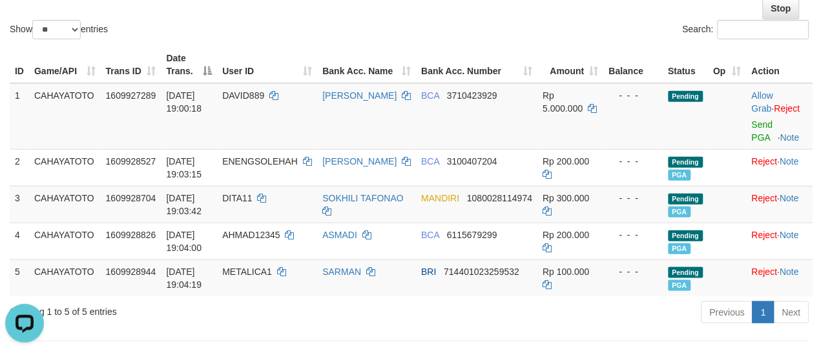
scroll to position [107, 0]
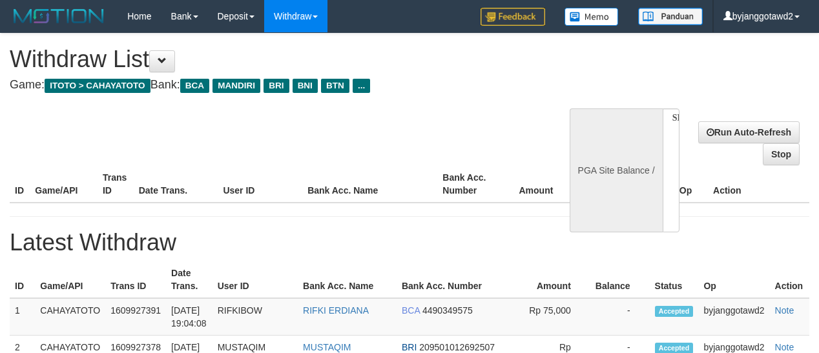
select select
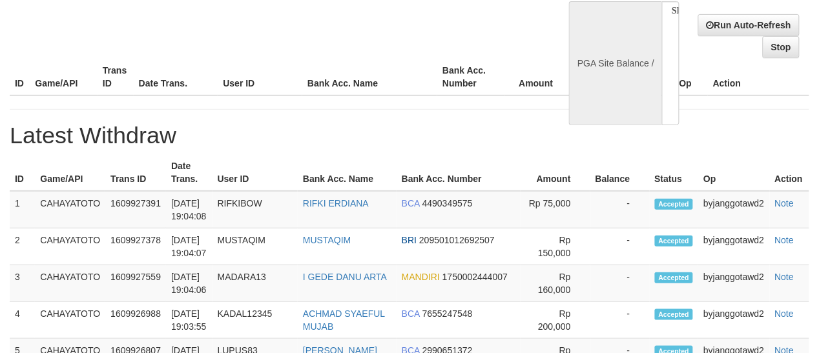
select select "**"
select select
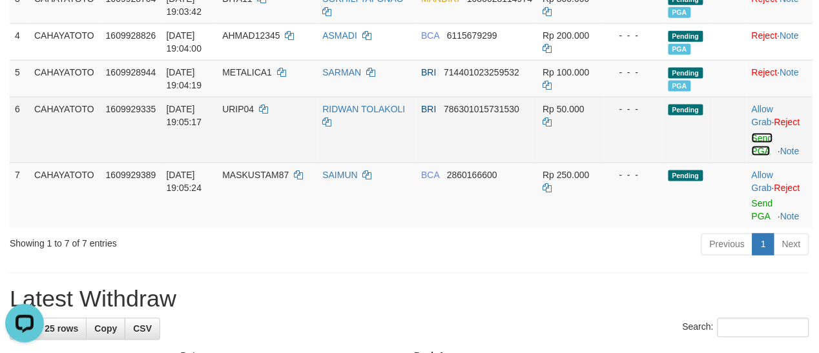
click at [753, 152] on link "Send PGA" at bounding box center [762, 144] width 21 height 23
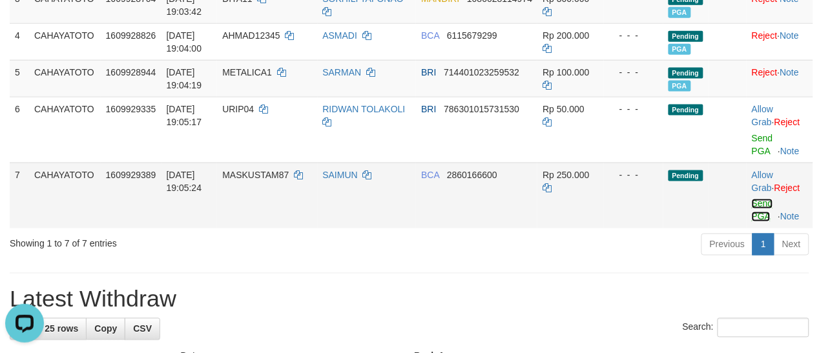
click at [757, 214] on link "Send PGA" at bounding box center [762, 210] width 21 height 23
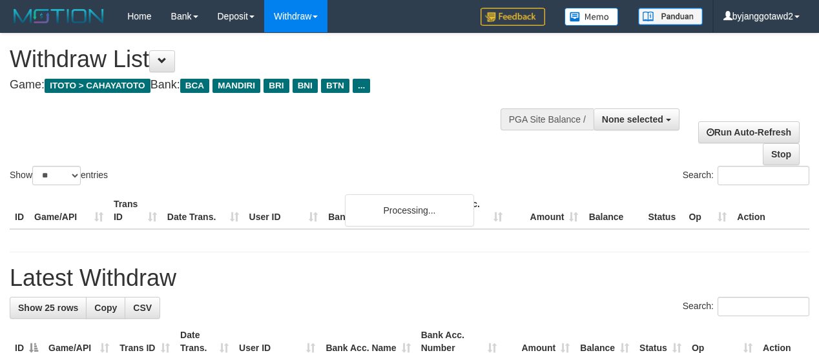
select select
select select "**"
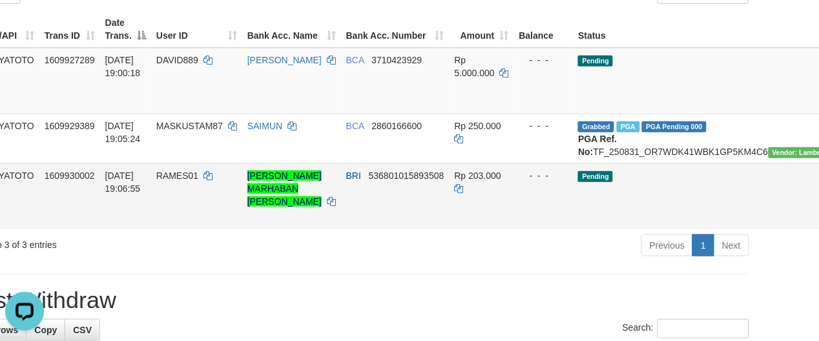
scroll to position [182, 94]
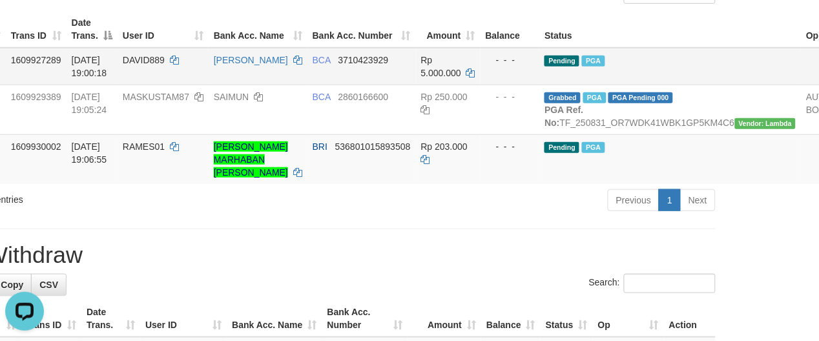
scroll to position [152, 94]
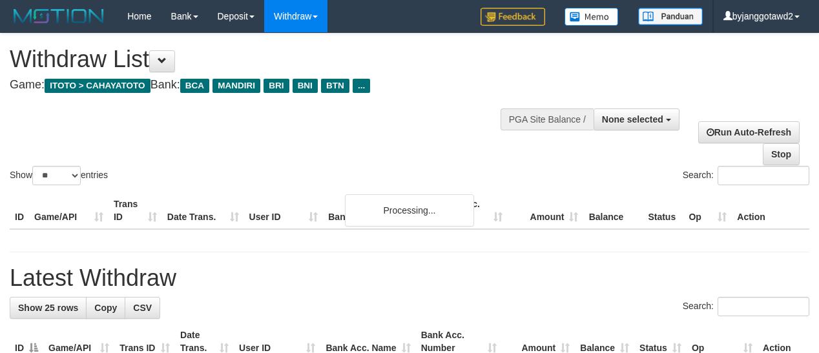
select select
select select "**"
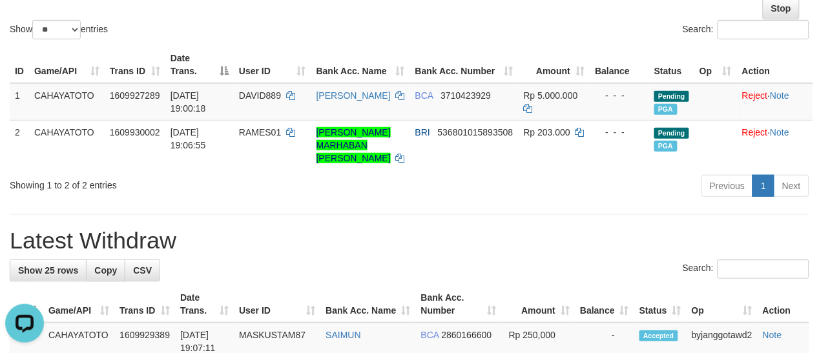
drag, startPoint x: 486, startPoint y: 182, endPoint x: 547, endPoint y: 29, distance: 164.1
click at [547, 29] on div "Search:" at bounding box center [614, 31] width 390 height 23
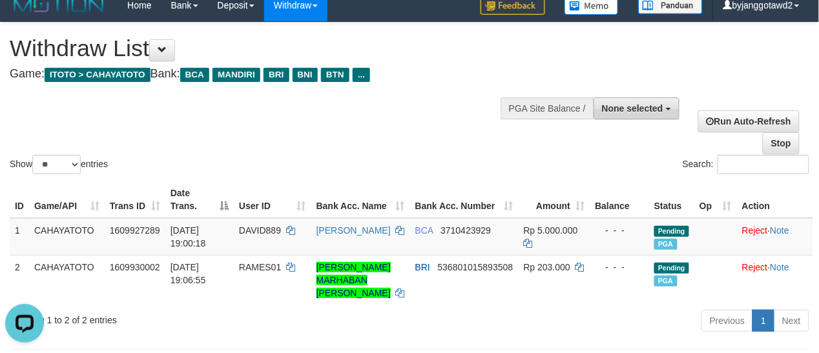
click at [631, 108] on span "None selected" at bounding box center [632, 108] width 61 height 10
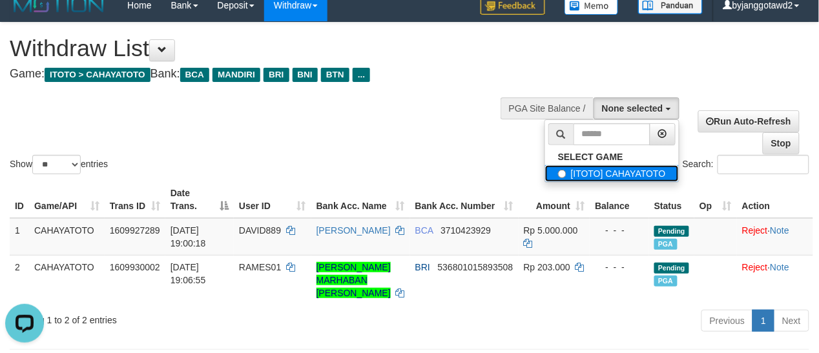
click at [625, 175] on label "[ITOTO] CAHAYATOTO" at bounding box center [612, 173] width 134 height 17
select select "****"
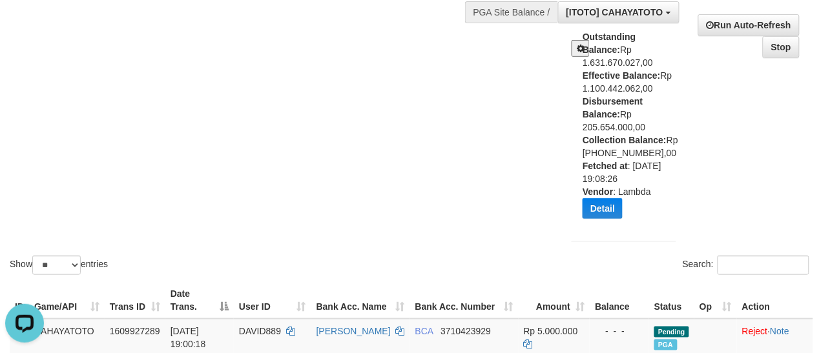
scroll to position [146, 0]
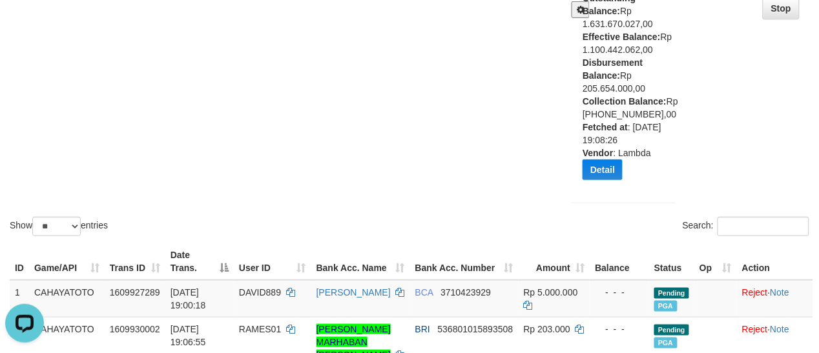
click at [642, 65] on div "Outstanding Balance: Rp 1.631.670.027,00 Effective Balance: Rp 1.100.442.062,00…" at bounding box center [634, 91] width 103 height 198
copy div "205.654.000,00"
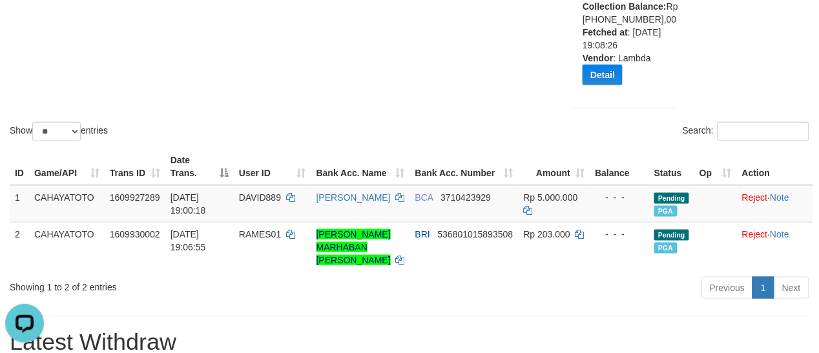
scroll to position [281, 0]
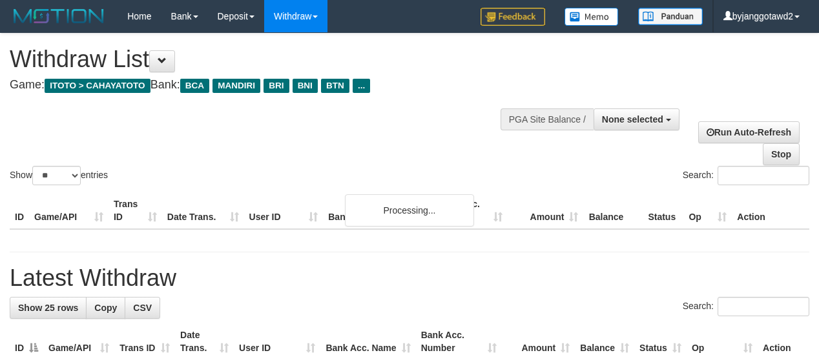
select select
select select "**"
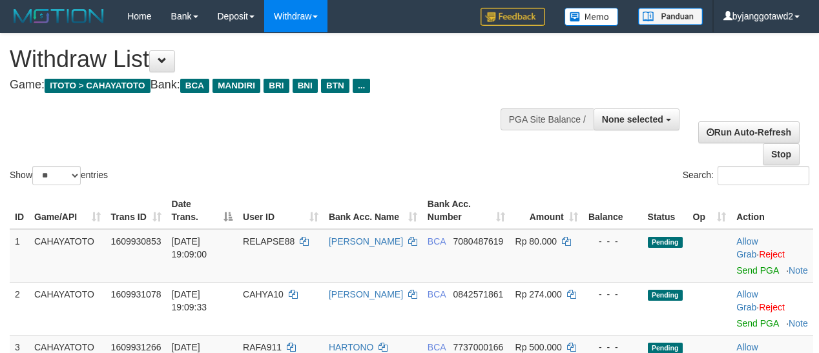
select select
select select "**"
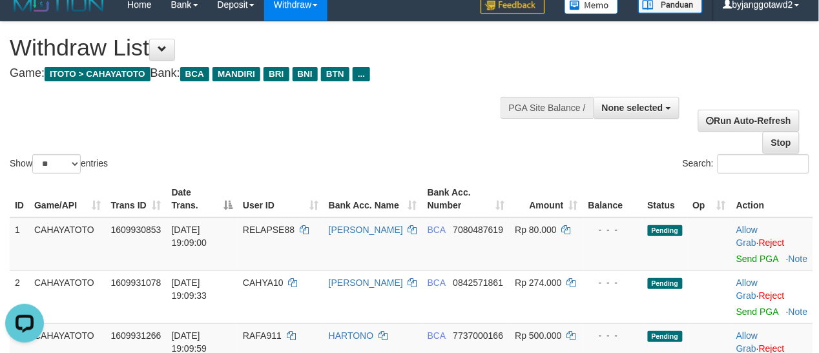
click at [408, 160] on div "Show ** ** ** *** entries" at bounding box center [205, 165] width 410 height 23
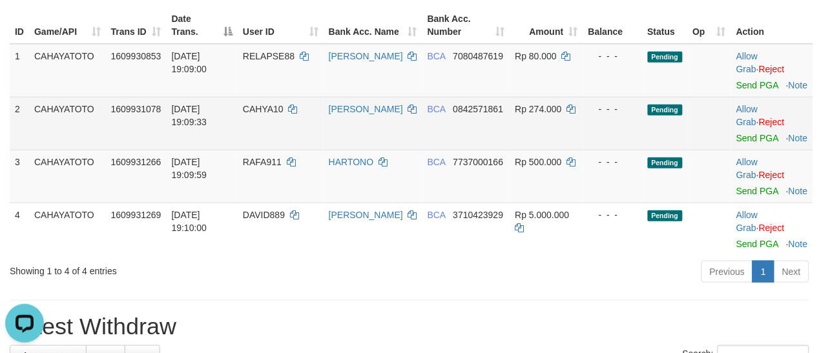
scroll to position [281, 0]
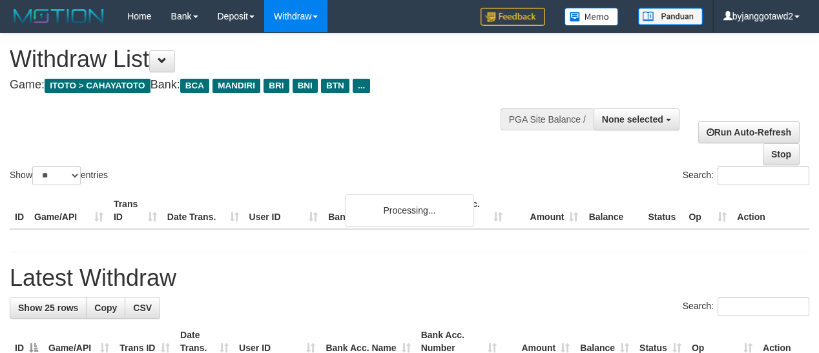
select select
select select "**"
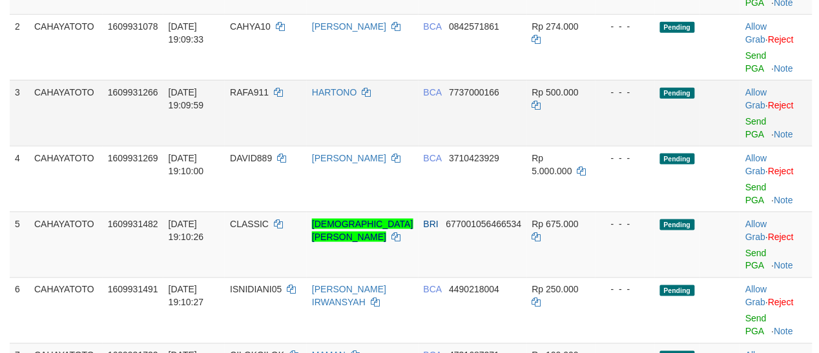
click at [120, 98] on td "1609931266" at bounding box center [133, 113] width 61 height 66
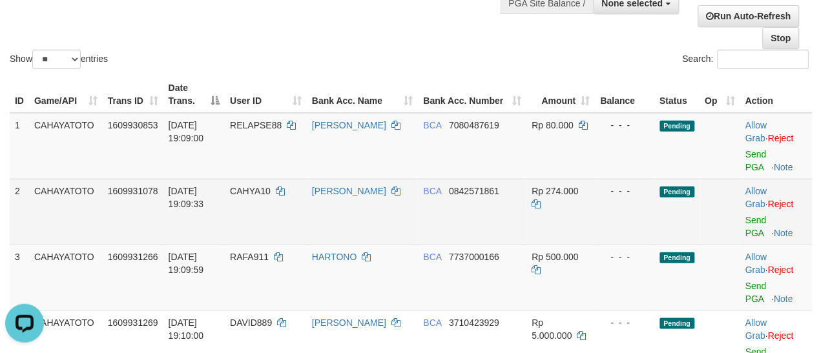
scroll to position [155, 0]
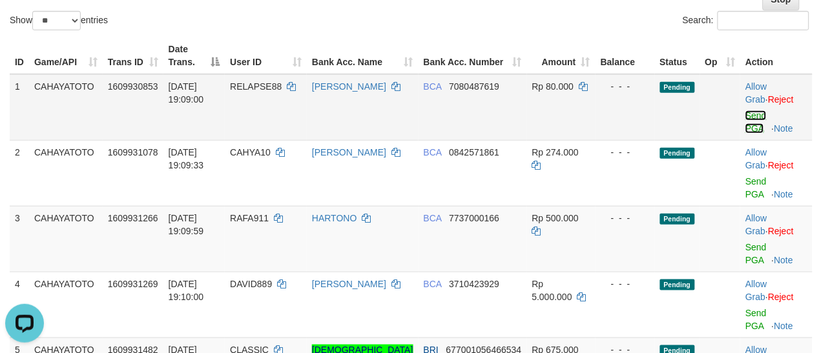
click at [746, 127] on link "Send PGA" at bounding box center [756, 121] width 21 height 23
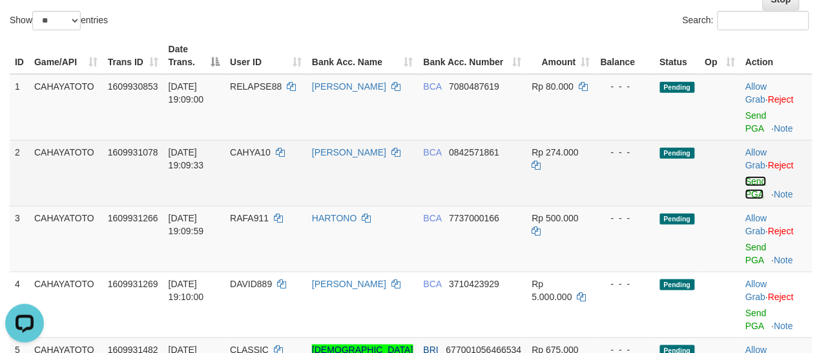
click at [749, 178] on link "Send PGA" at bounding box center [756, 187] width 21 height 23
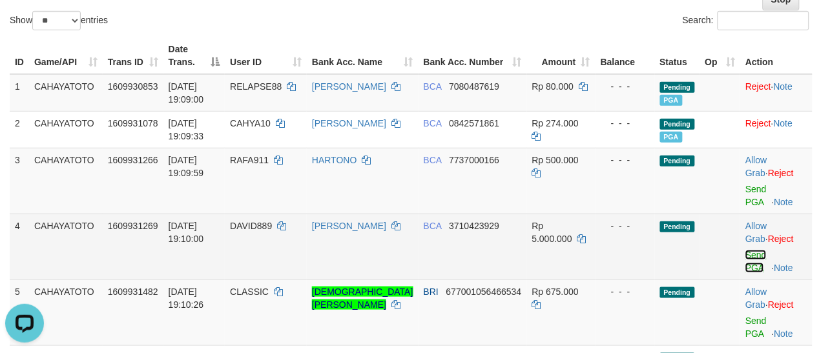
click at [746, 264] on link "Send PGA" at bounding box center [756, 261] width 21 height 23
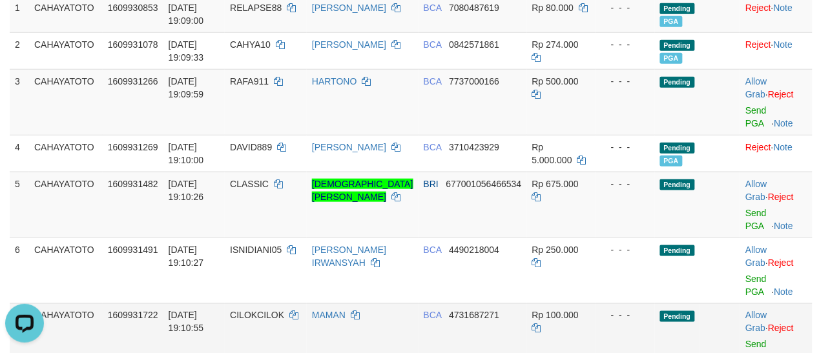
scroll to position [289, 0]
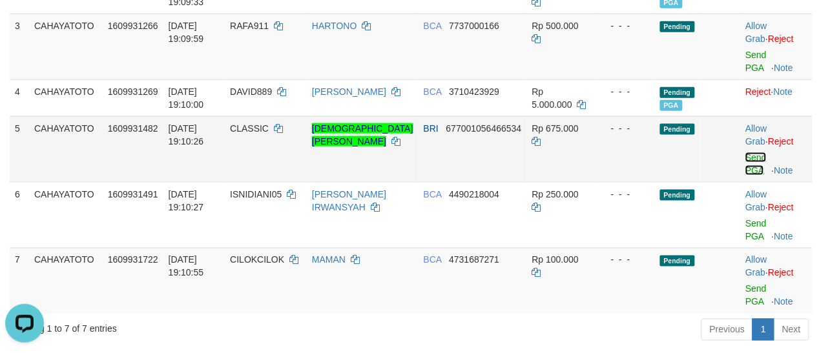
click at [754, 170] on link "Send PGA" at bounding box center [756, 163] width 21 height 23
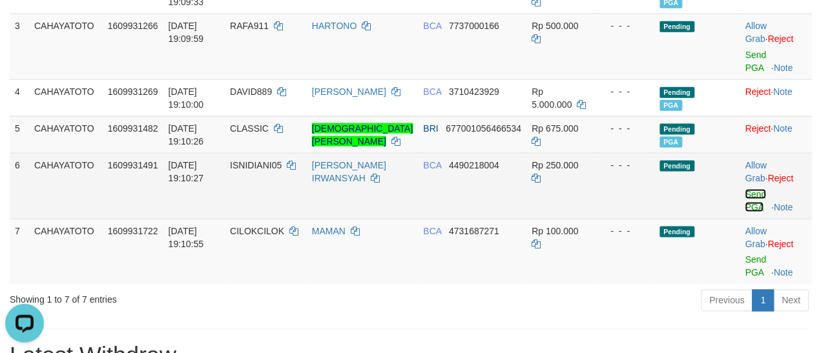
click at [746, 213] on link "Send PGA" at bounding box center [756, 200] width 21 height 23
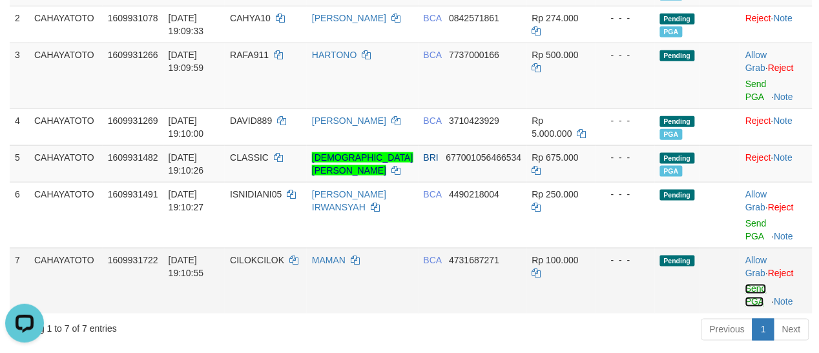
click at [746, 302] on link "Send PGA" at bounding box center [756, 295] width 21 height 23
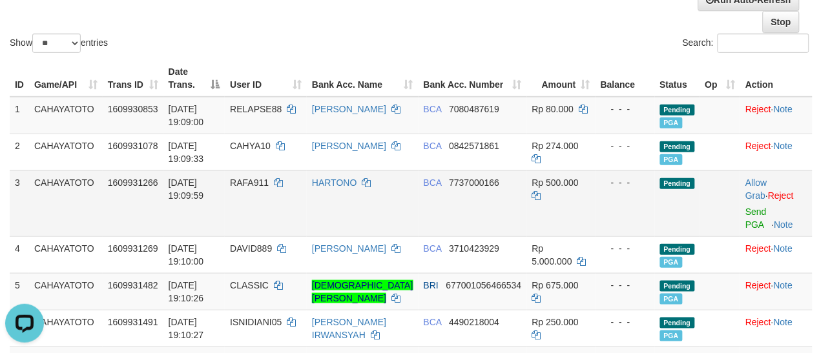
scroll to position [97, 0]
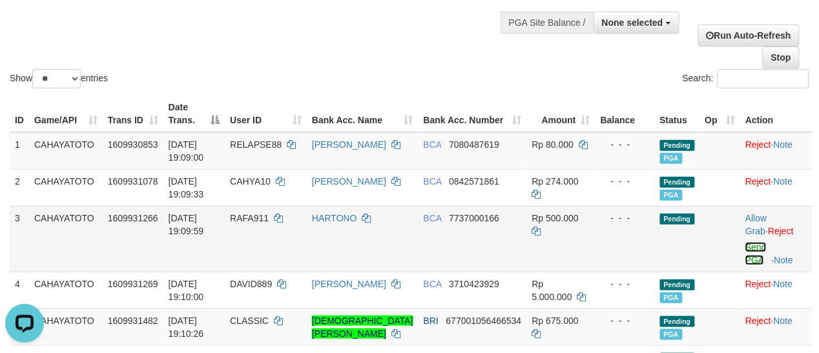
click at [747, 264] on link "Send PGA" at bounding box center [756, 253] width 21 height 23
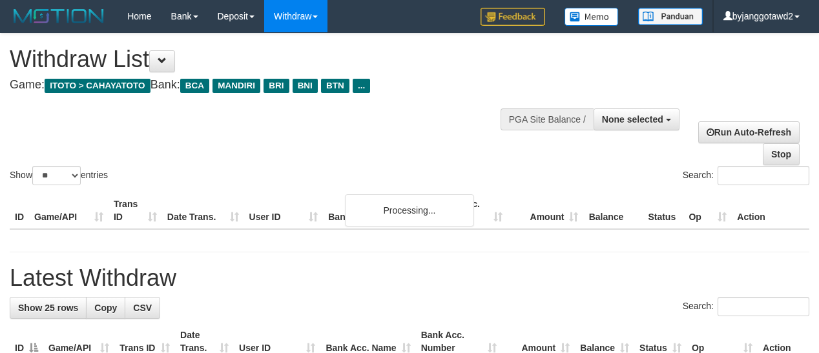
select select
select select "**"
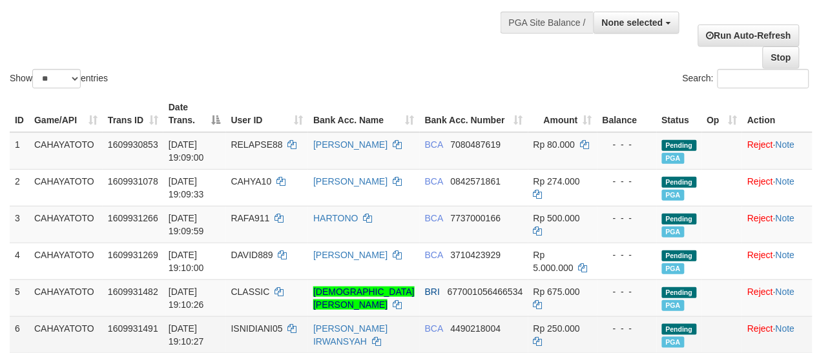
scroll to position [324, 0]
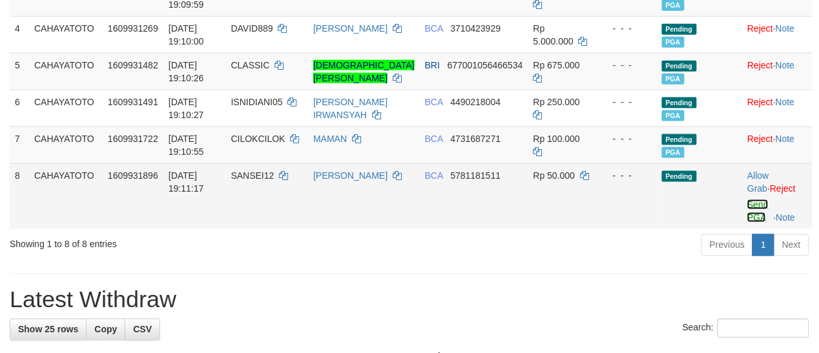
click at [753, 216] on link "Send PGA" at bounding box center [757, 211] width 21 height 23
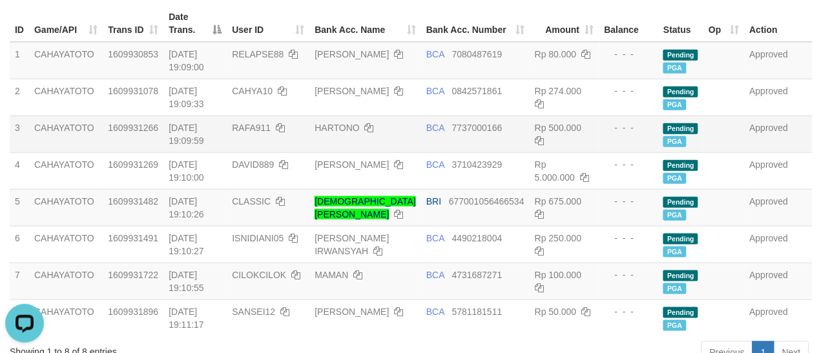
scroll to position [134, 0]
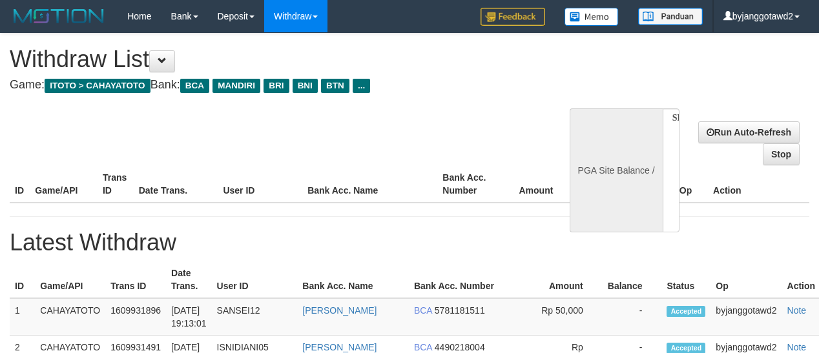
select select
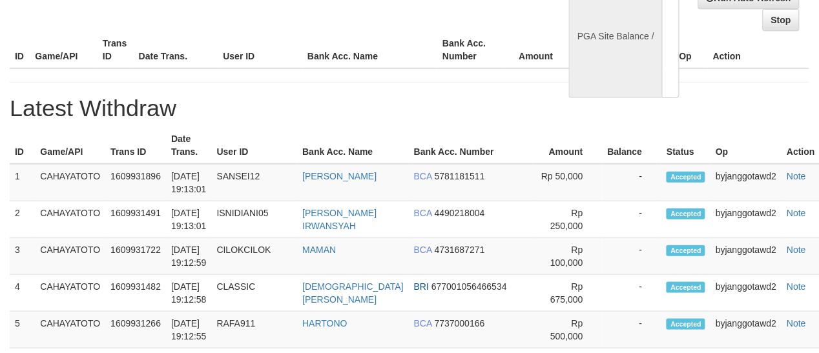
select select "**"
select select
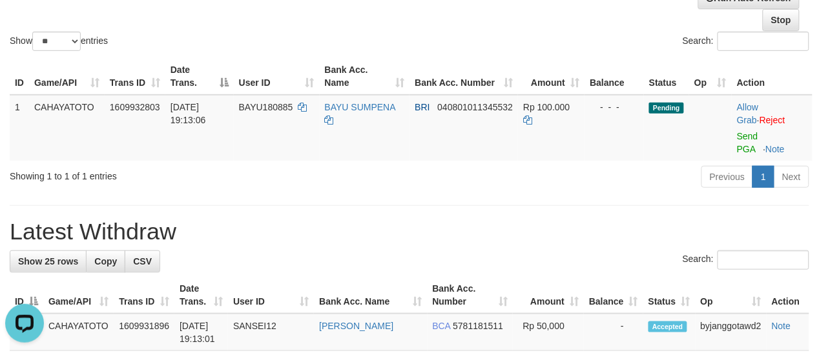
scroll to position [0, 0]
click at [437, 156] on td "BRI 040801011345532" at bounding box center [464, 128] width 109 height 66
click at [748, 138] on link "Send PGA" at bounding box center [747, 142] width 21 height 23
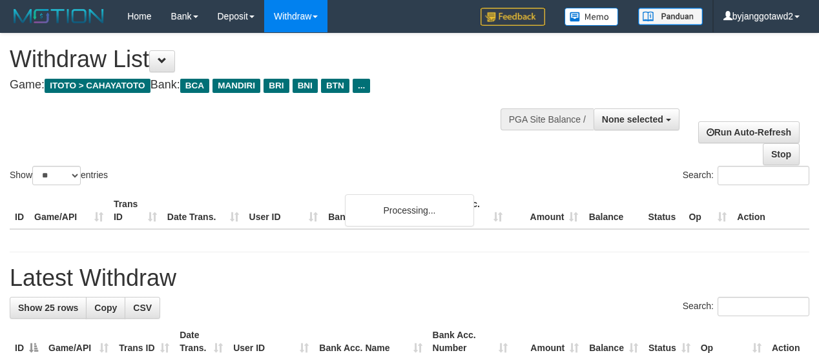
select select
select select "**"
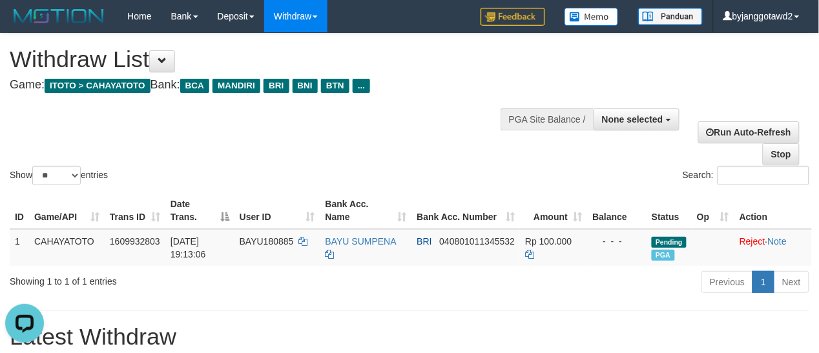
click at [585, 114] on div "PGA Site Balance /" at bounding box center [547, 120] width 93 height 22
click at [640, 118] on span "None selected" at bounding box center [632, 119] width 61 height 10
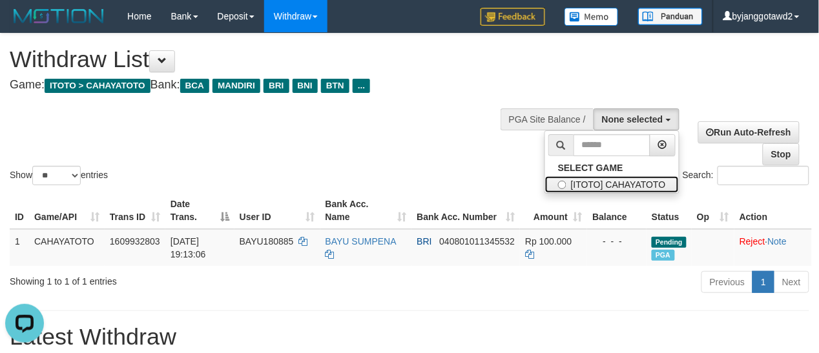
click at [605, 186] on label "[ITOTO] CAHAYATOTO" at bounding box center [612, 184] width 134 height 17
select select "****"
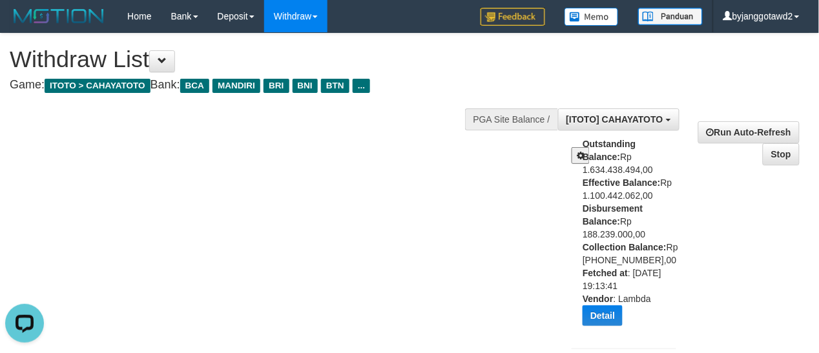
click at [624, 242] on b "Collection Balance:" at bounding box center [625, 247] width 84 height 10
click at [622, 210] on div "Outstanding Balance: Rp 1.634.438.494,00 Effective Balance: Rp 1.100.442.062,00…" at bounding box center [634, 237] width 103 height 198
copy div "188.239.000,00"
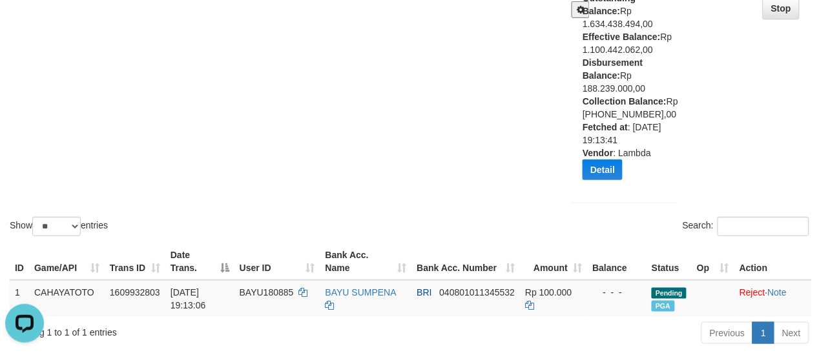
scroll to position [269, 0]
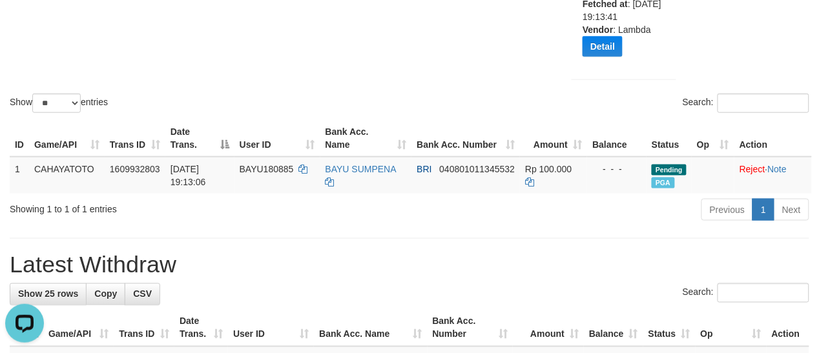
drag, startPoint x: 260, startPoint y: 179, endPoint x: 266, endPoint y: 199, distance: 20.7
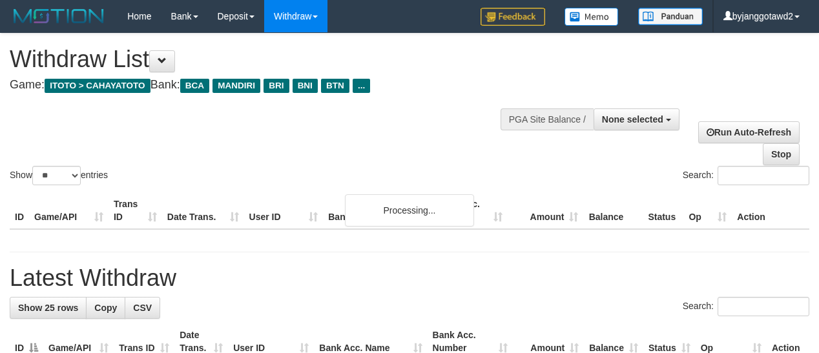
select select
select select "**"
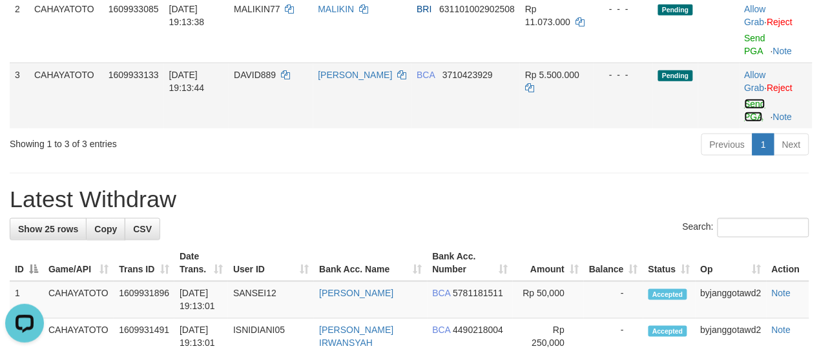
click at [751, 114] on link "Send PGA" at bounding box center [755, 110] width 21 height 23
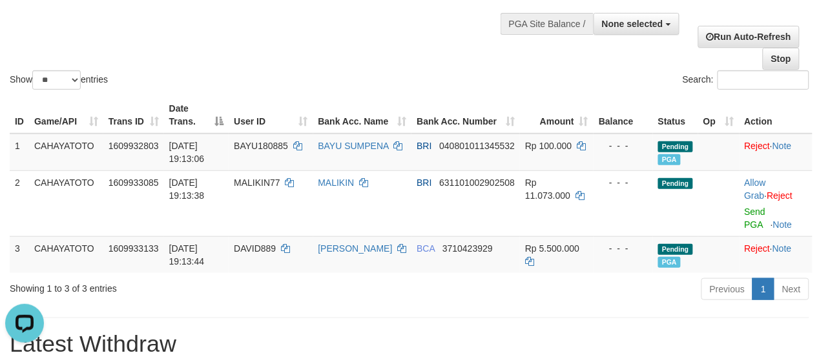
scroll to position [134, 0]
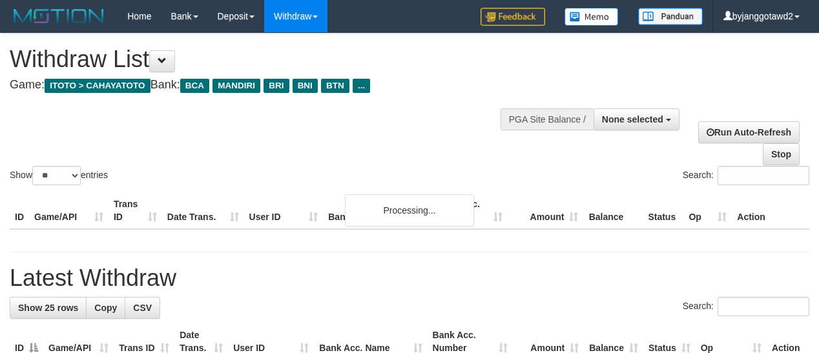
select select
select select "**"
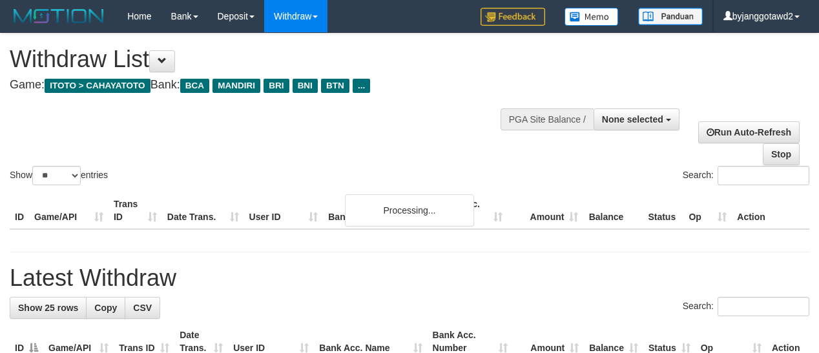
select select
select select "**"
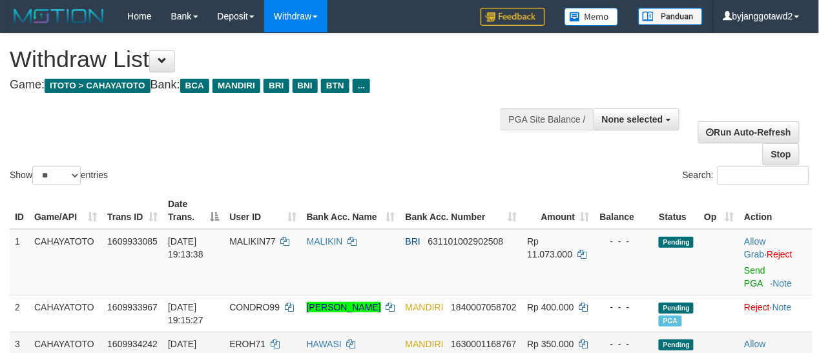
scroll to position [134, 0]
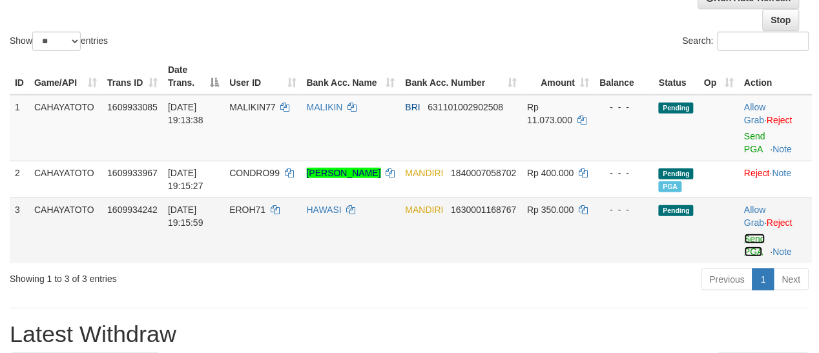
click at [755, 255] on link "Send PGA" at bounding box center [755, 245] width 21 height 23
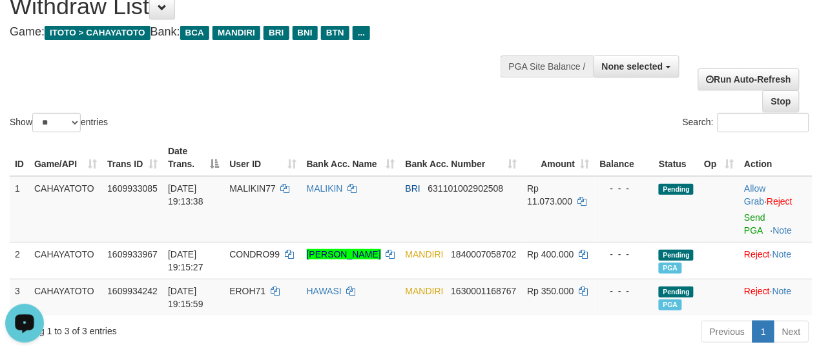
scroll to position [0, 0]
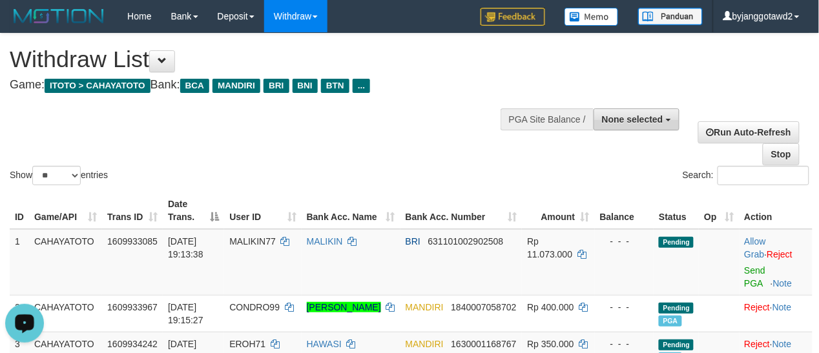
click at [627, 109] on button "None selected" at bounding box center [637, 120] width 86 height 22
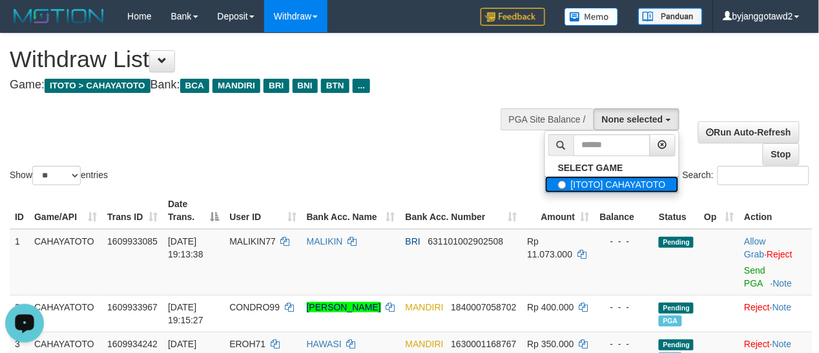
click at [580, 180] on label "[ITOTO] CAHAYATOTO" at bounding box center [612, 184] width 134 height 17
select select "****"
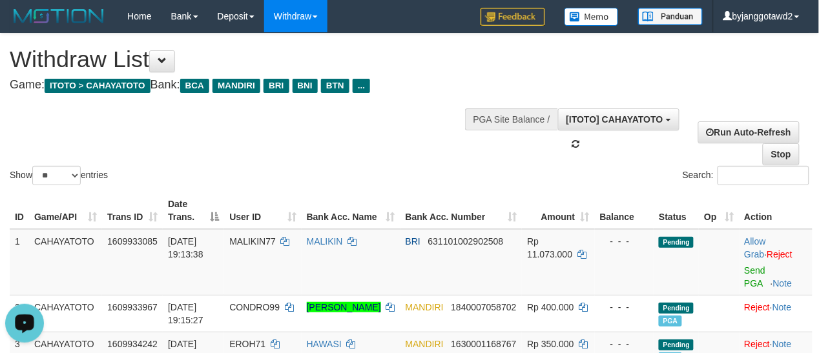
scroll to position [11, 0]
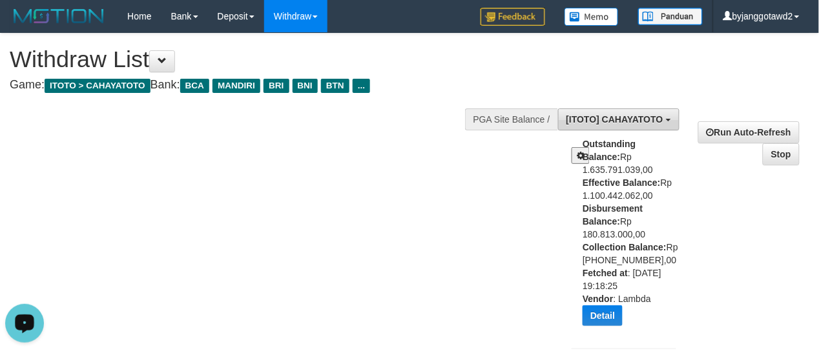
click at [625, 127] on button "[ITOTO] CAHAYATOTO" at bounding box center [618, 120] width 121 height 22
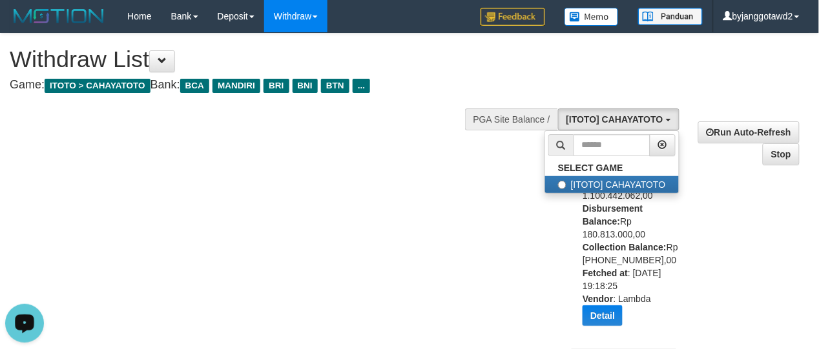
drag, startPoint x: 448, startPoint y: 181, endPoint x: 521, endPoint y: 198, distance: 75.5
click at [456, 181] on div "Show ** ** ** *** entries Search:" at bounding box center [409, 209] width 819 height 351
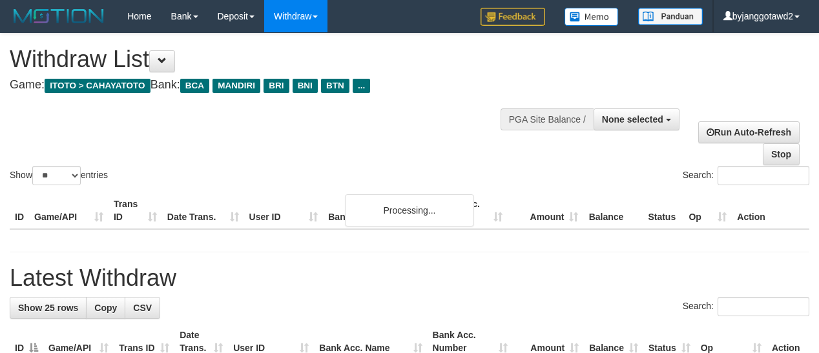
select select
select select "**"
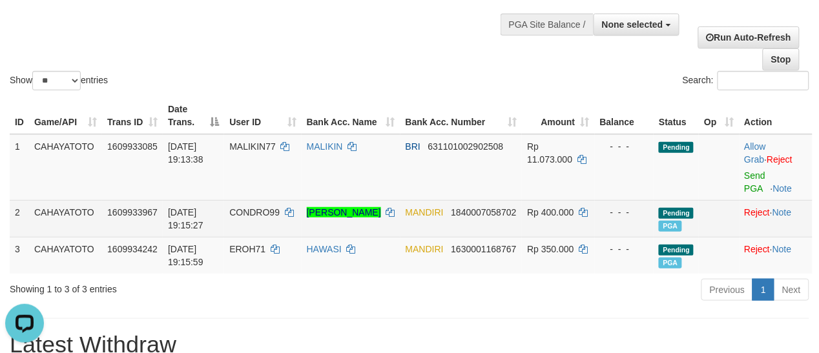
scroll to position [134, 0]
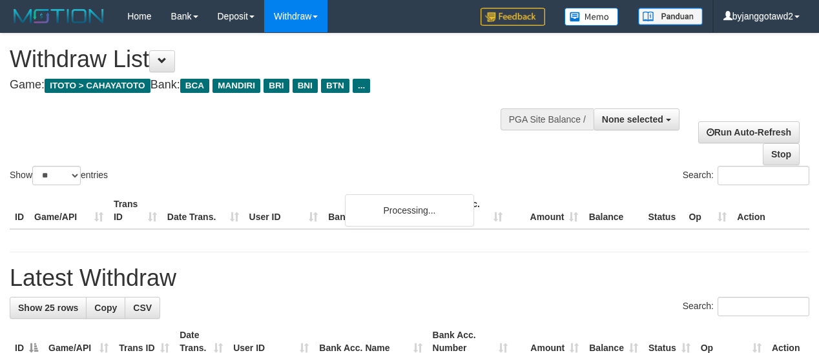
select select
select select "**"
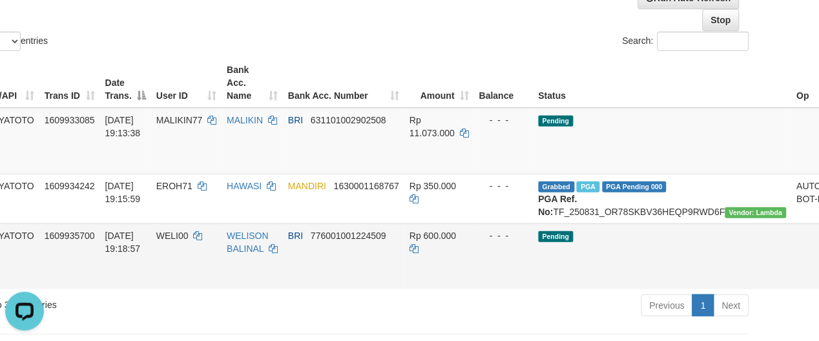
scroll to position [134, 86]
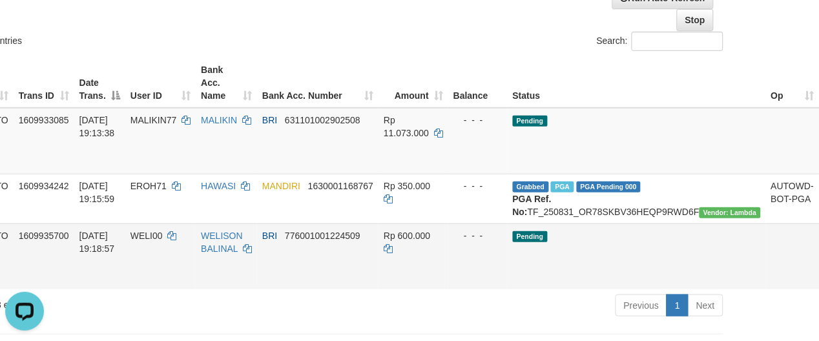
click at [819, 275] on link "Send PGA" at bounding box center [834, 271] width 21 height 23
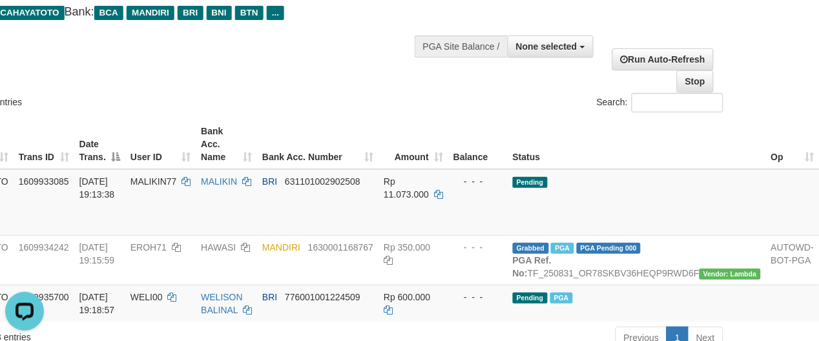
scroll to position [0, 86]
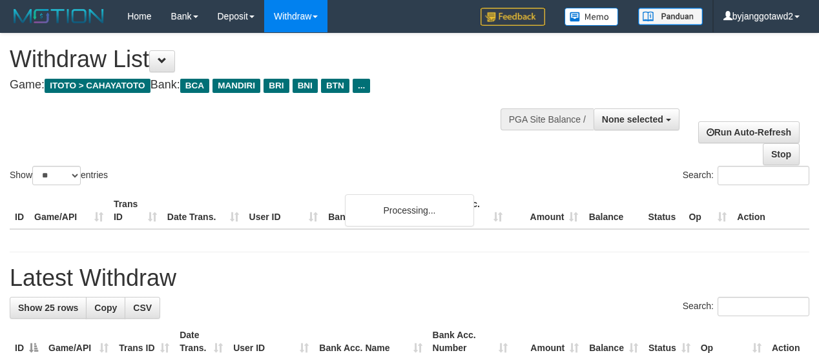
select select
select select "**"
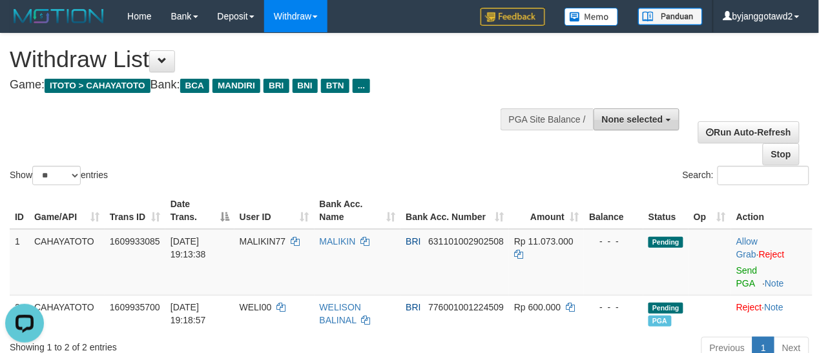
click at [625, 117] on span "None selected" at bounding box center [632, 119] width 61 height 10
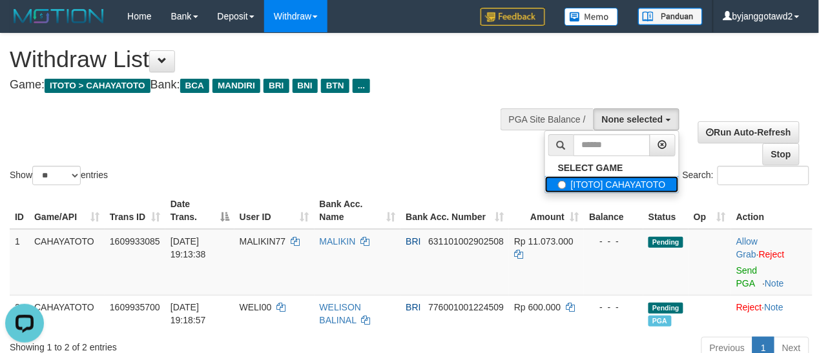
click at [605, 178] on label "[ITOTO] CAHAYATOTO" at bounding box center [612, 184] width 134 height 17
select select "****"
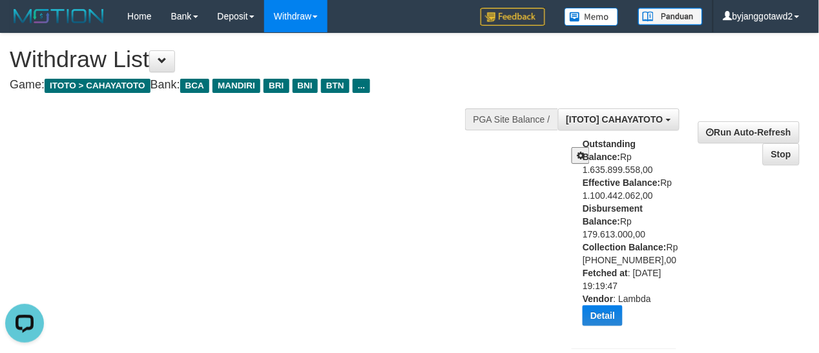
click at [618, 208] on div "Outstanding Balance: Rp 1.635.899.558,00 Effective Balance: Rp 1.100.442.062,00…" at bounding box center [634, 237] width 103 height 198
copy div "179.613.000,00"
click at [618, 208] on div "Outstanding Balance: Rp 1.635.899.558,00 Effective Balance: Rp 1.100.442.062,00…" at bounding box center [634, 237] width 103 height 198
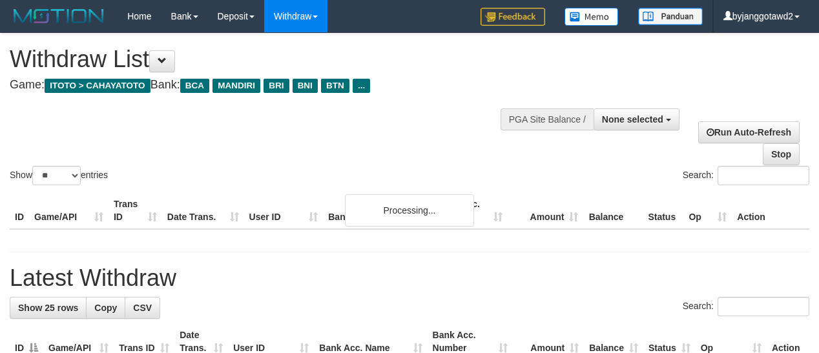
select select
select select "**"
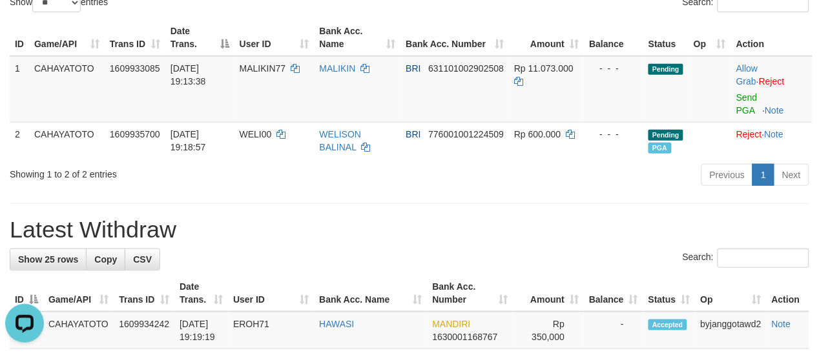
scroll to position [134, 0]
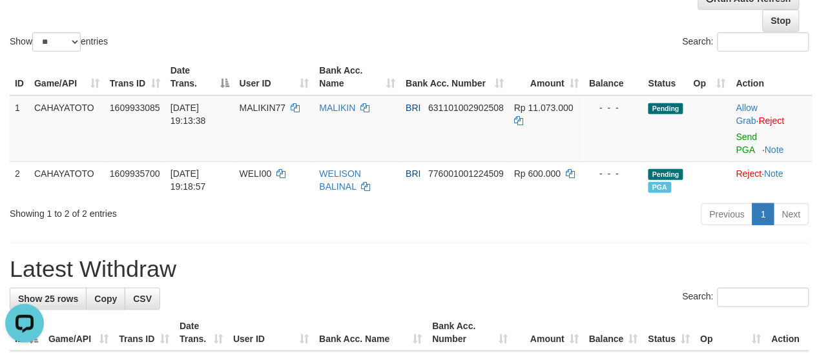
drag, startPoint x: 344, startPoint y: 230, endPoint x: 286, endPoint y: 277, distance: 74.5
click at [286, 277] on h1 "Latest Withdraw" at bounding box center [410, 269] width 800 height 26
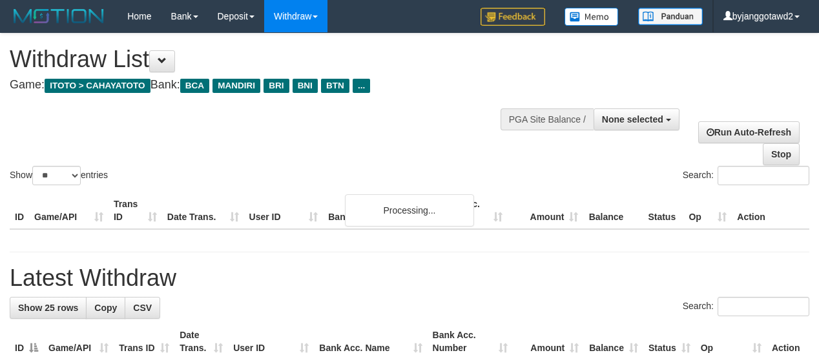
select select
select select "**"
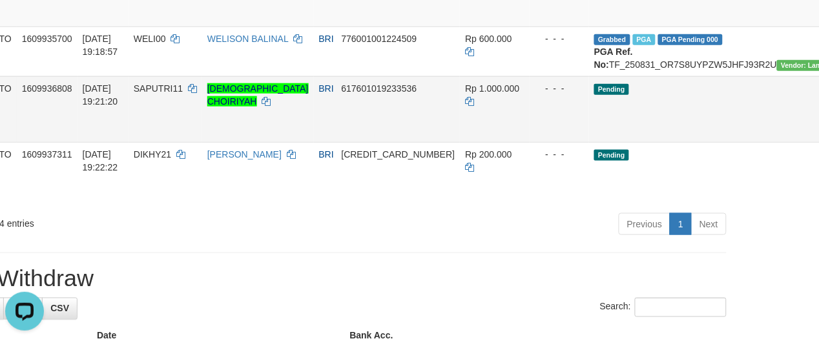
scroll to position [134, 83]
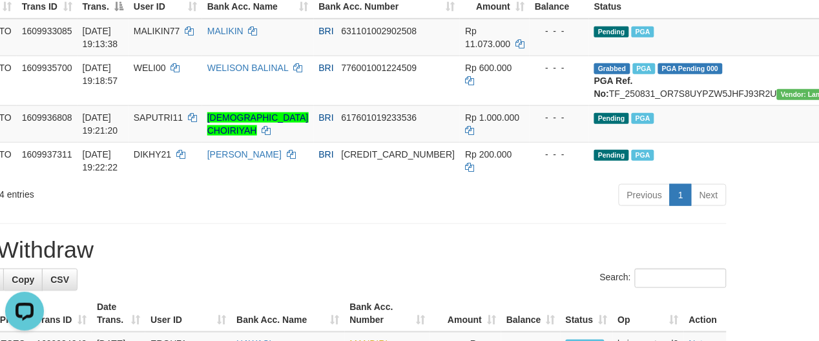
scroll to position [76, 83]
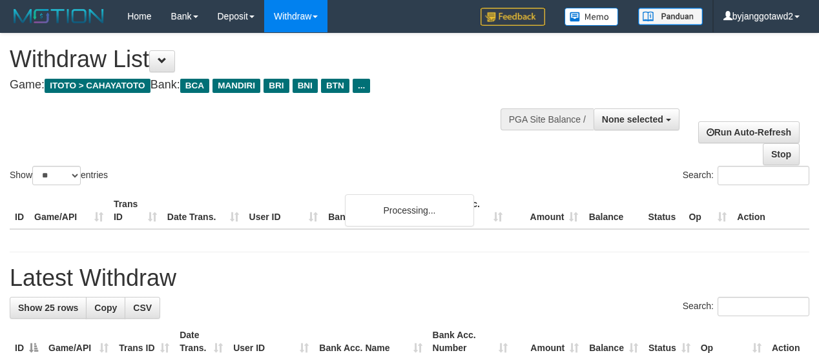
select select
select select "**"
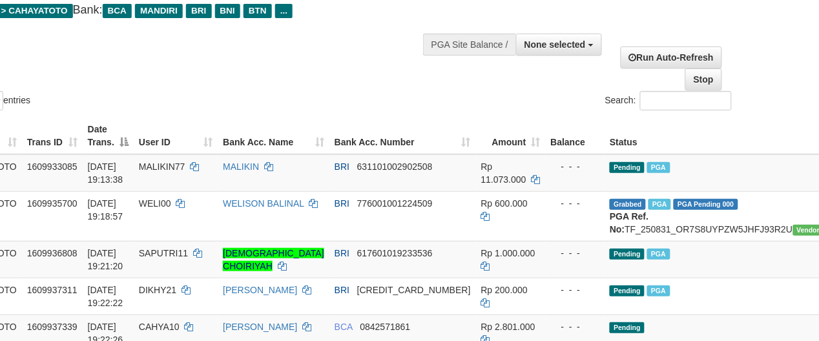
scroll to position [311, 78]
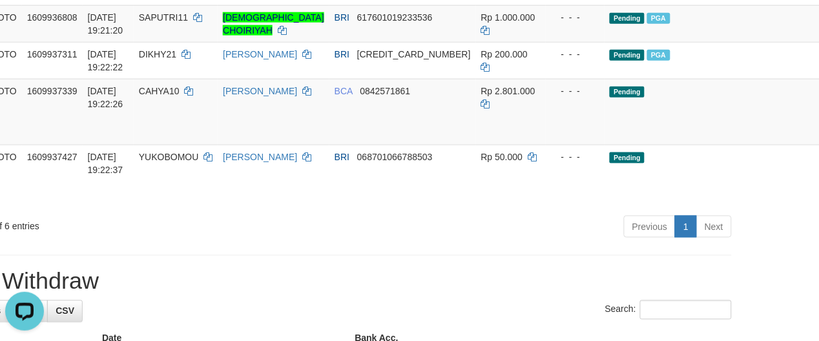
scroll to position [0, 0]
click at [505, 256] on hr at bounding box center [332, 255] width 800 height 1
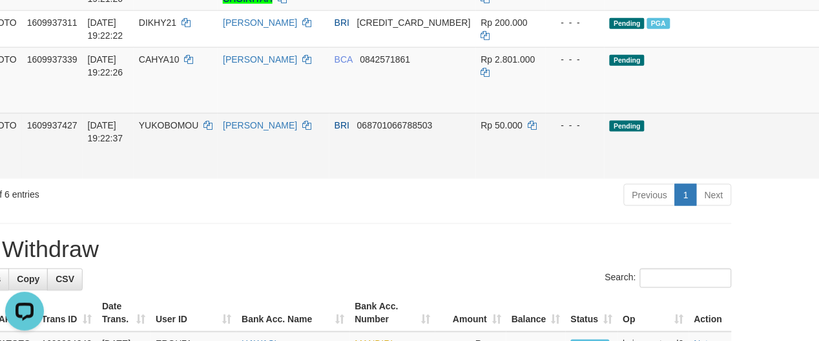
scroll to position [379, 78]
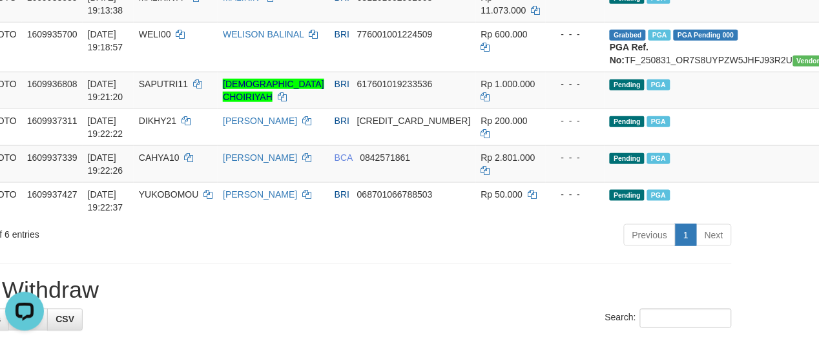
scroll to position [110, 78]
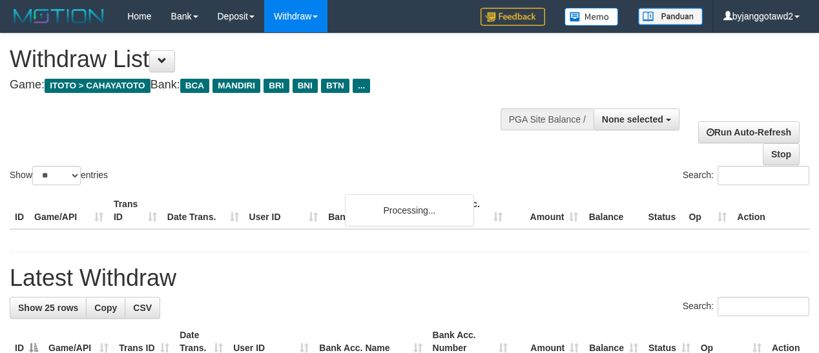
select select
select select "**"
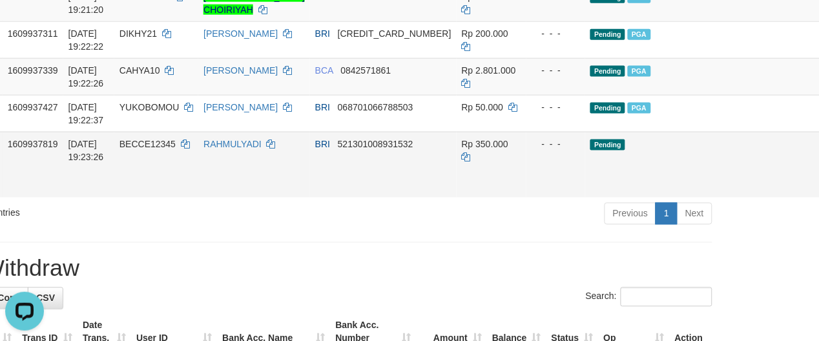
scroll to position [344, 107]
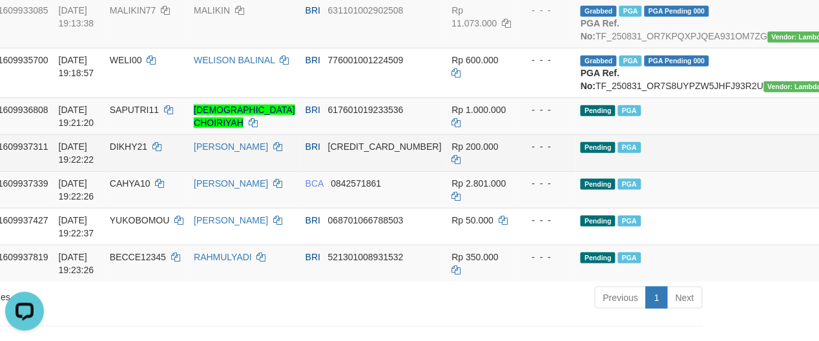
scroll to position [134, 107]
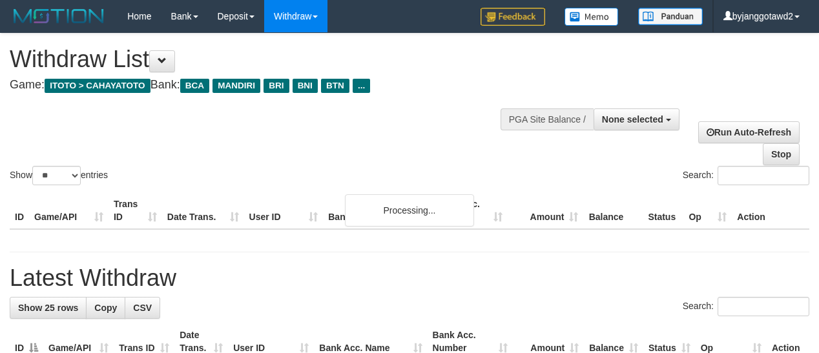
select select
select select "**"
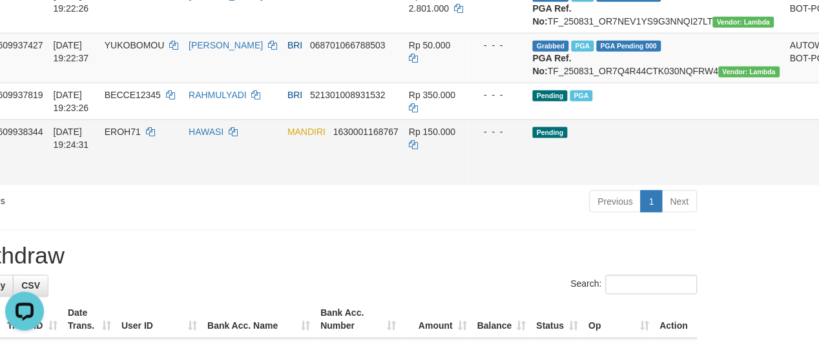
scroll to position [296, 114]
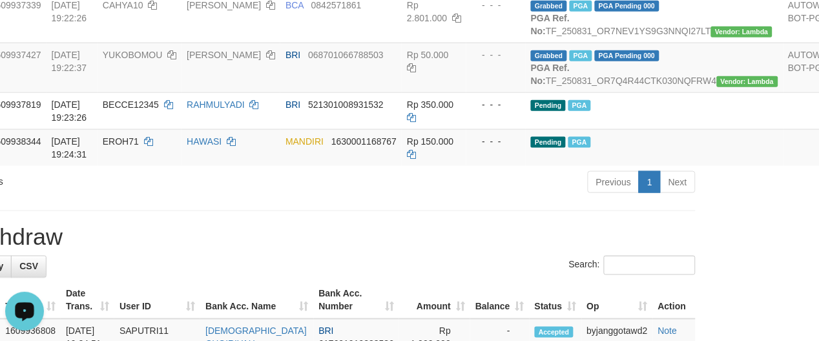
scroll to position [162, 114]
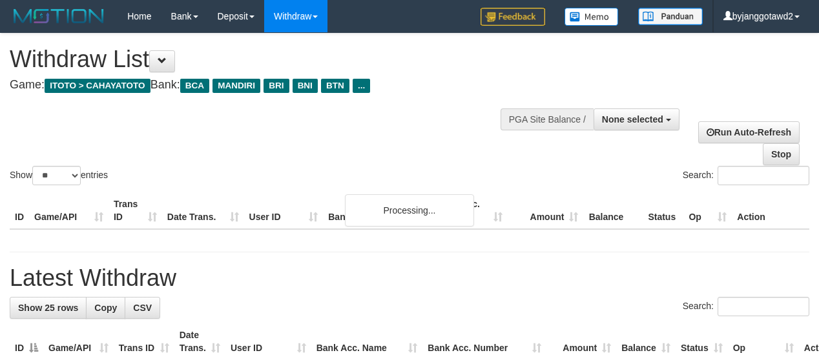
select select
select select "**"
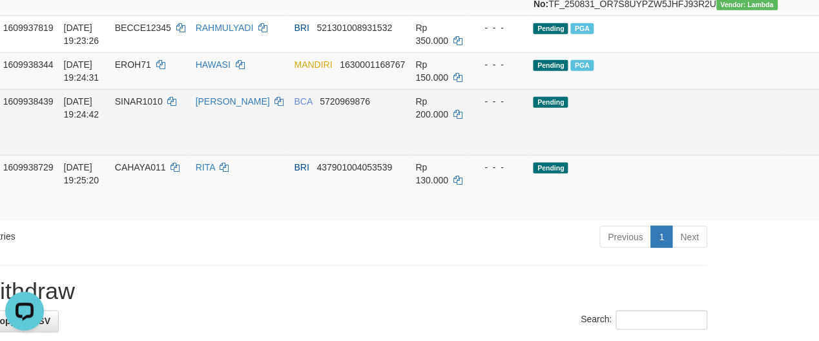
scroll to position [296, 101]
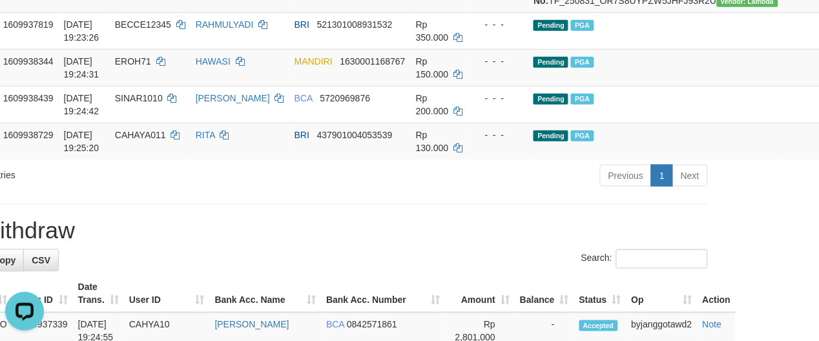
scroll to position [132, 101]
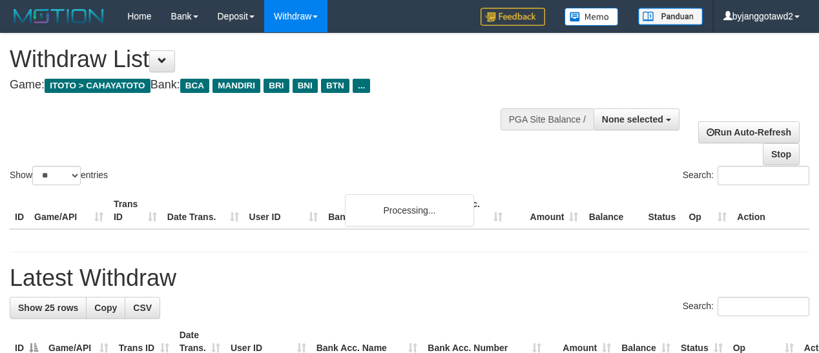
select select
select select "**"
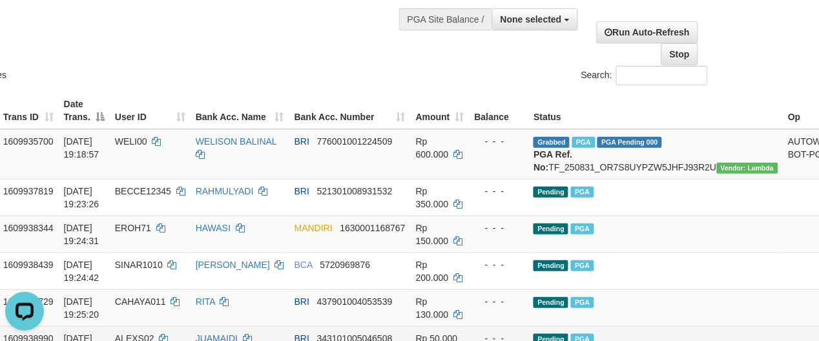
scroll to position [134, 101]
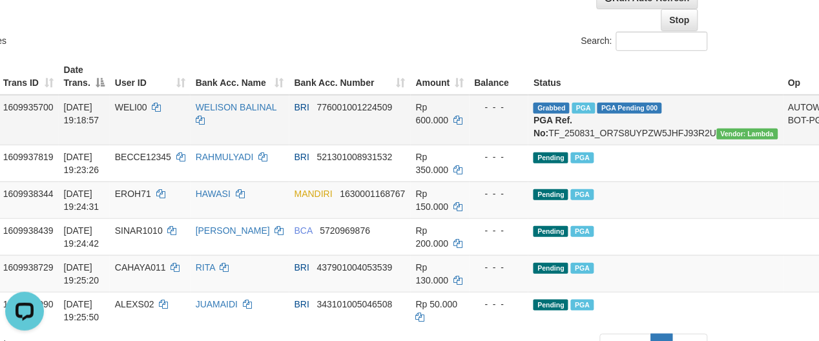
click at [589, 129] on td "Grabbed PGA PGA Pending 000 {"status":"000","data":{"unique_id":"1609-160993570…" at bounding box center [655, 120] width 255 height 50
copy td "TF_250831_OR7S8UYPZW5JHFJ93R2U"
drag, startPoint x: 622, startPoint y: 107, endPoint x: 586, endPoint y: 111, distance: 35.7
click at [586, 111] on td "Grabbed PGA PGA Pending 000 {"status":"000","data":{"unique_id":"1609-160993570…" at bounding box center [655, 120] width 255 height 50
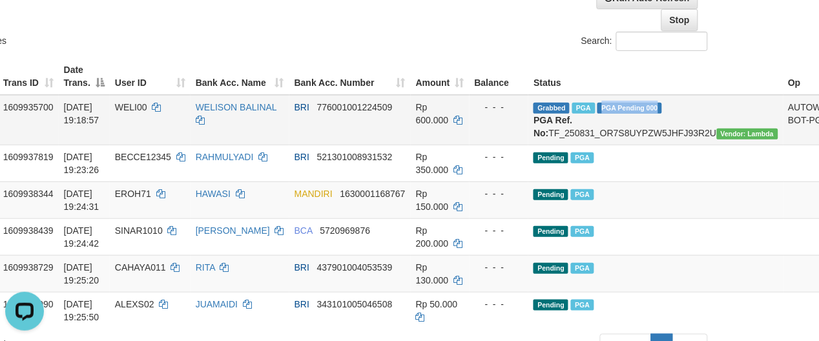
copy span "PGA Pending 000"
click at [295, 59] on th "Bank Acc. Number" at bounding box center [349, 76] width 121 height 37
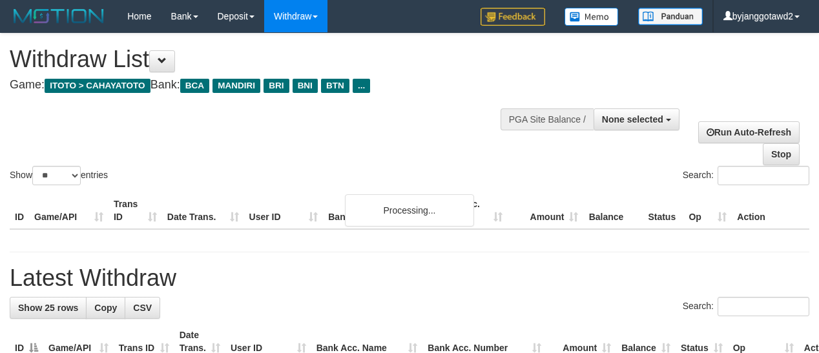
select select
select select "**"
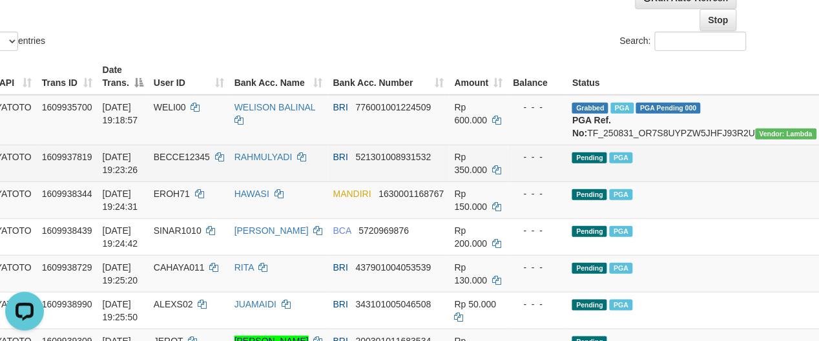
scroll to position [134, 110]
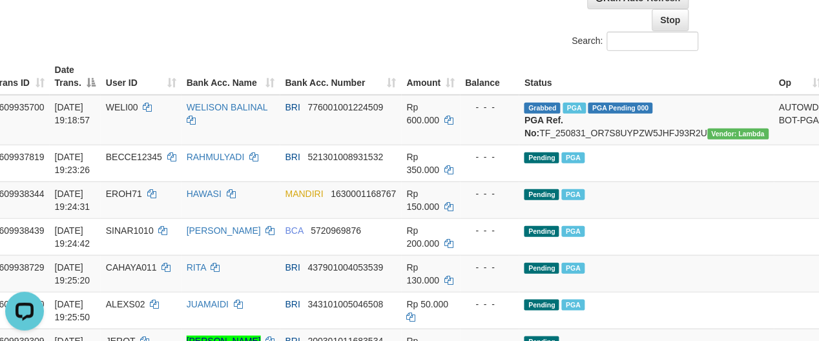
click at [305, 50] on div "Search:" at bounding box center [504, 43] width 410 height 23
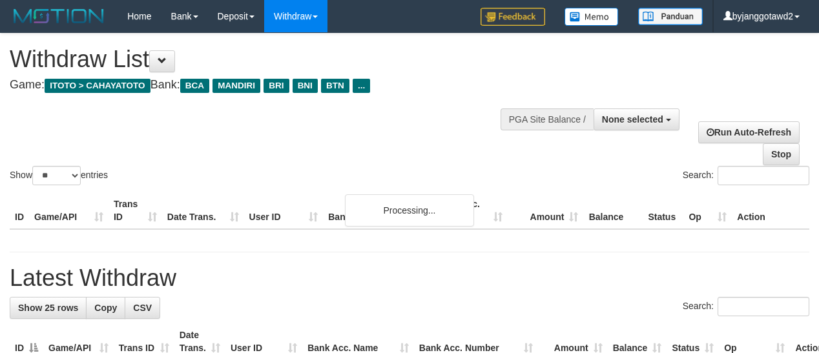
select select
select select "**"
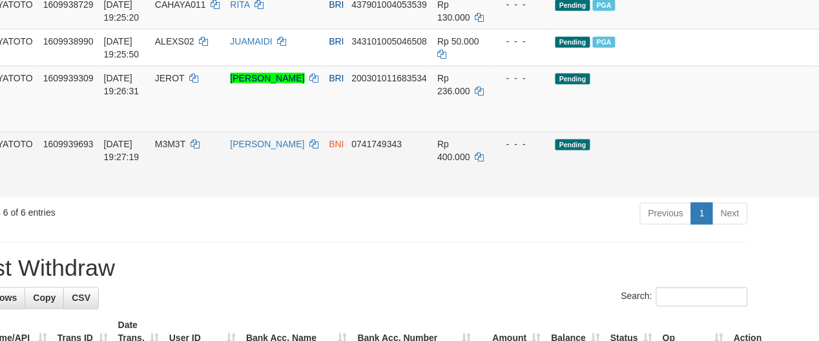
scroll to position [337, 94]
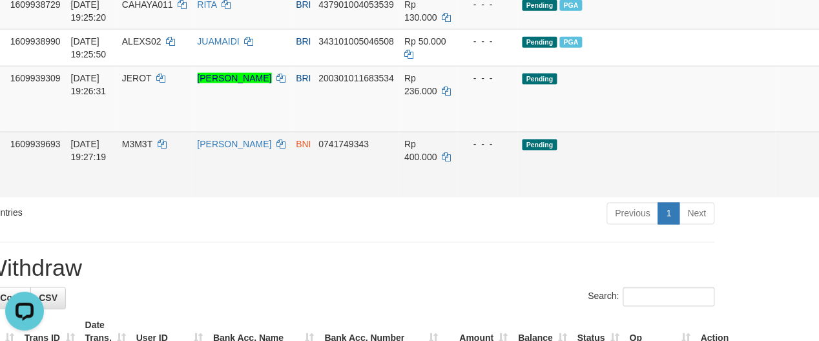
scroll to position [0, 0]
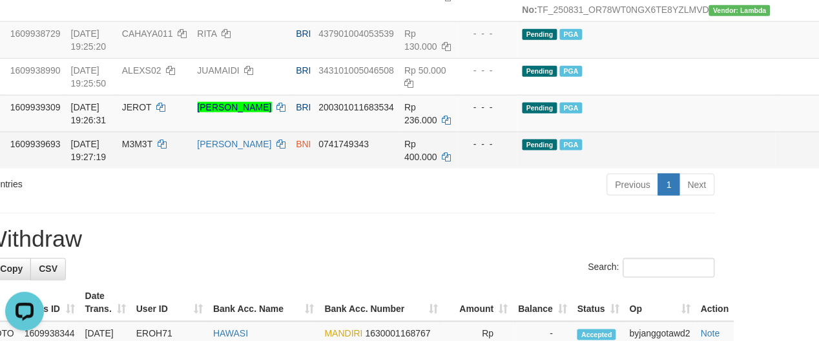
scroll to position [39, 94]
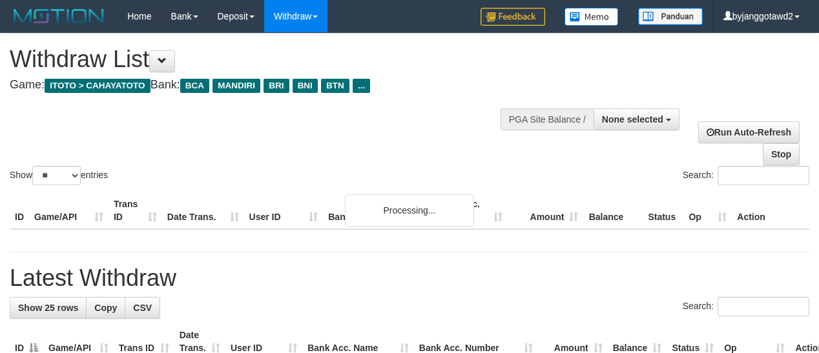
select select
select select "**"
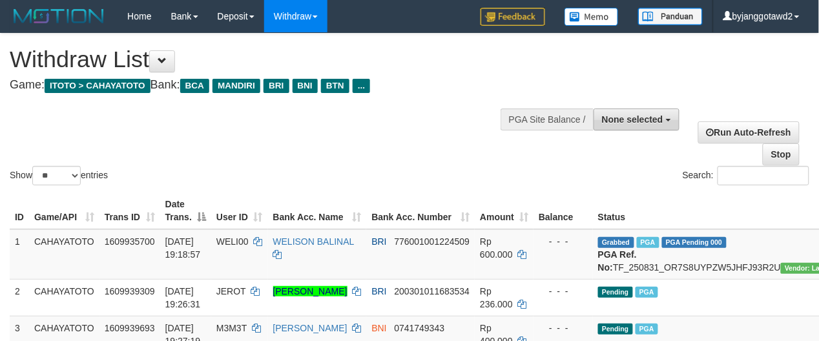
click at [634, 123] on span "None selected" at bounding box center [632, 119] width 61 height 10
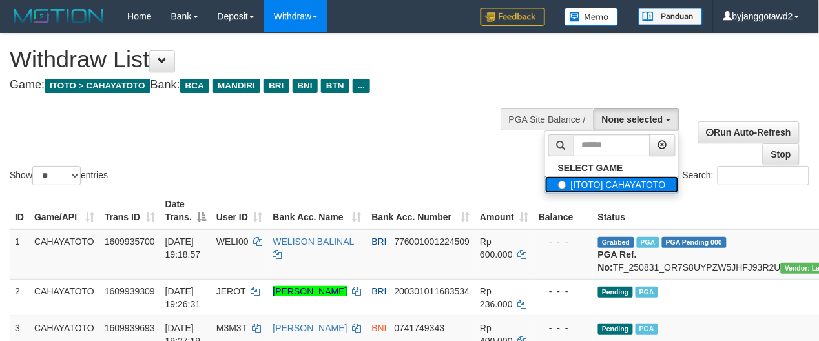
scroll to position [39, 74]
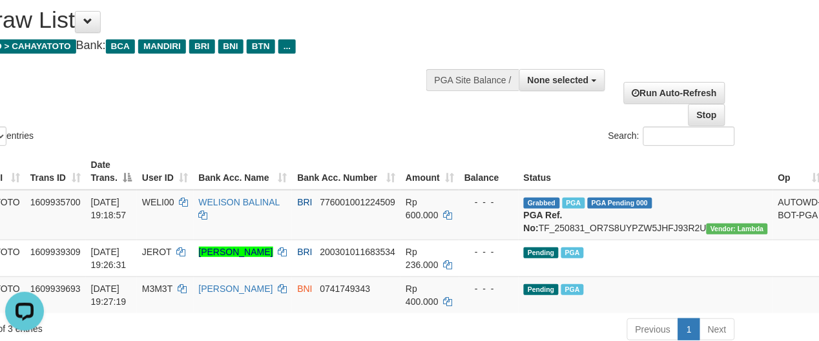
scroll to position [0, 0]
click at [557, 79] on span "None selected" at bounding box center [558, 80] width 61 height 10
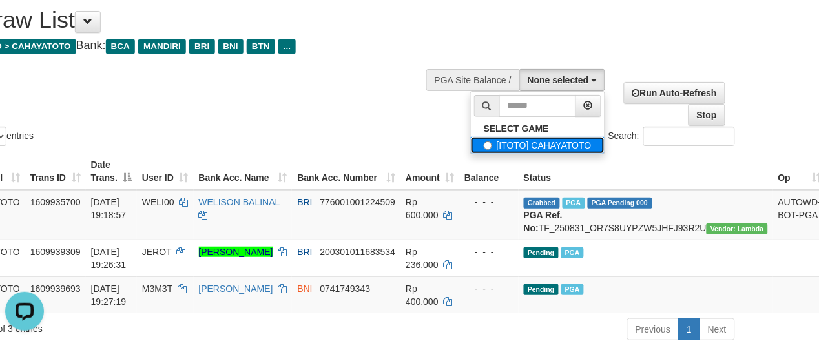
click at [563, 147] on label "[ITOTO] CAHAYATOTO" at bounding box center [538, 145] width 134 height 17
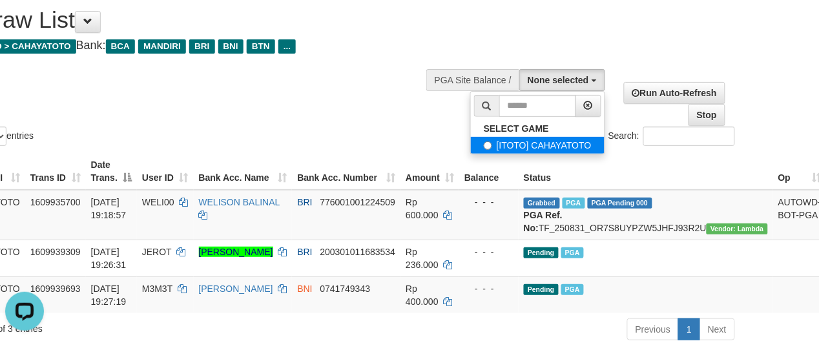
select select "****"
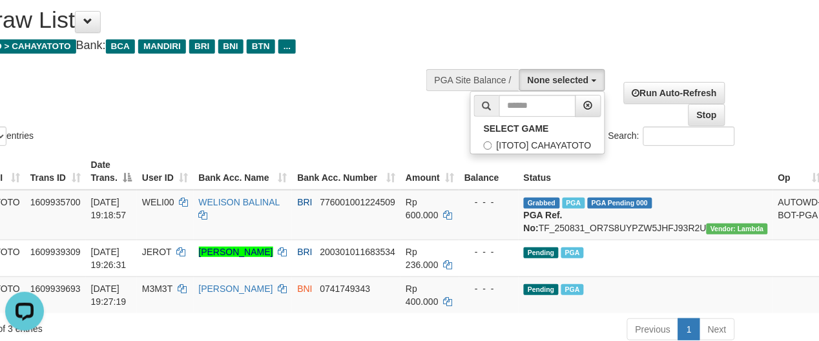
scroll to position [11, 0]
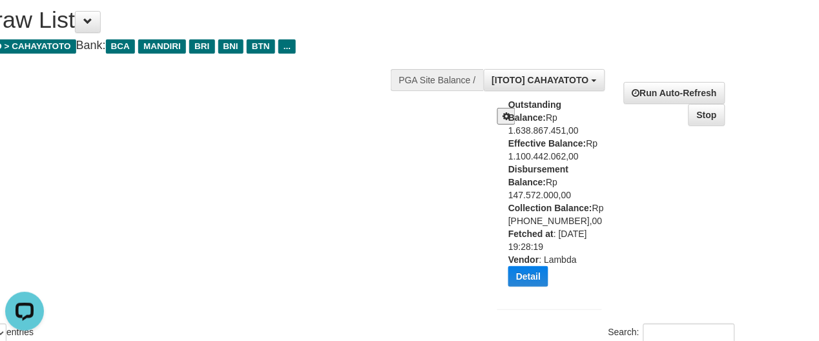
click at [550, 166] on div "Outstanding Balance: Rp 1.638.867.451,00 Effective Balance: Rp 1.100.442.062,00…" at bounding box center [559, 197] width 103 height 198
copy div "147.572.000,00"
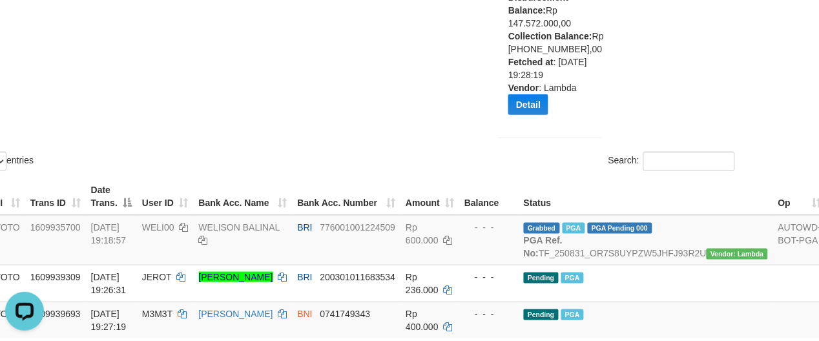
scroll to position [308, 74]
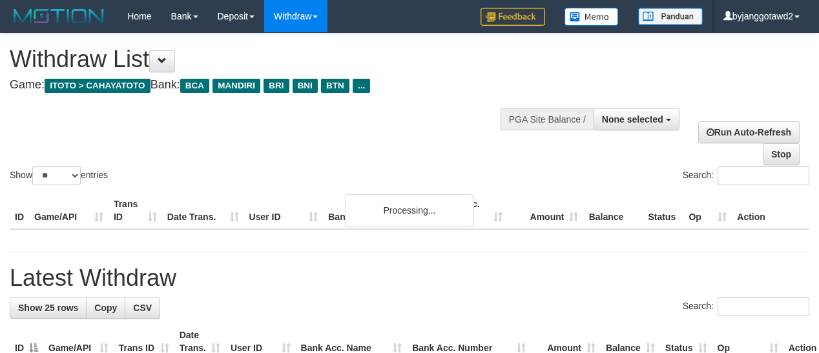
select select
select select "**"
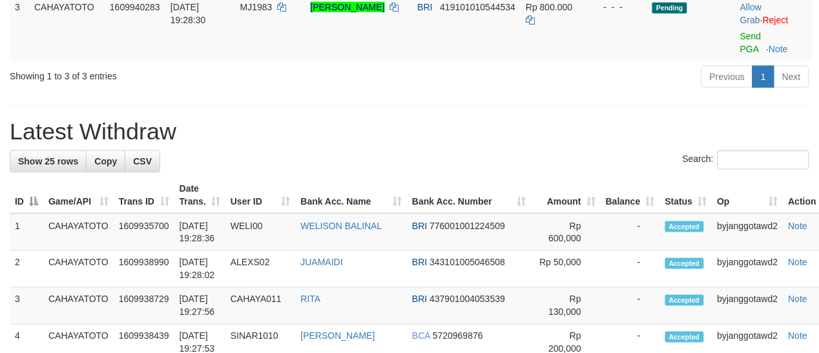
scroll to position [173, 0]
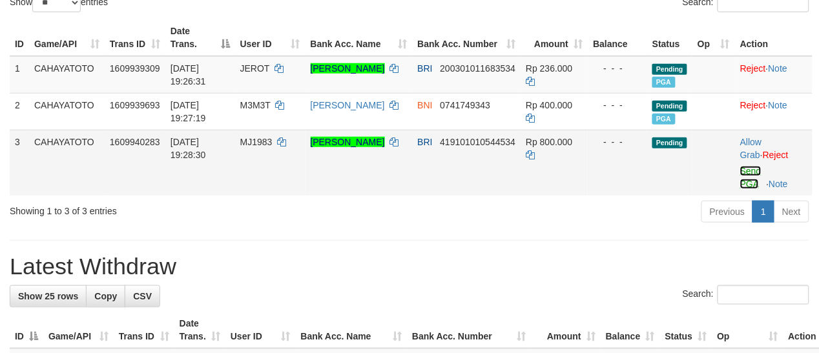
click at [744, 180] on link "Send PGA" at bounding box center [750, 177] width 21 height 23
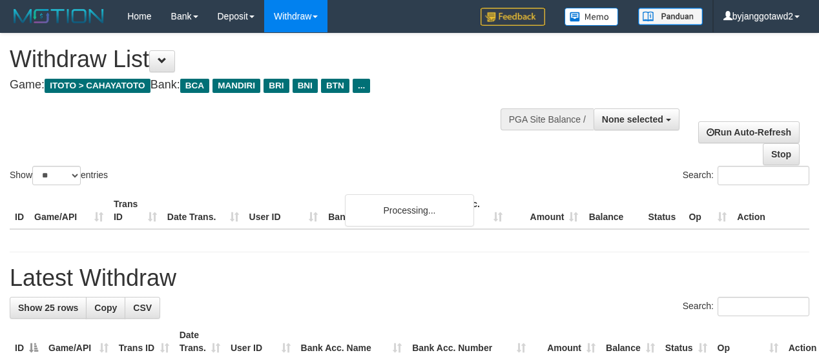
select select
select select "**"
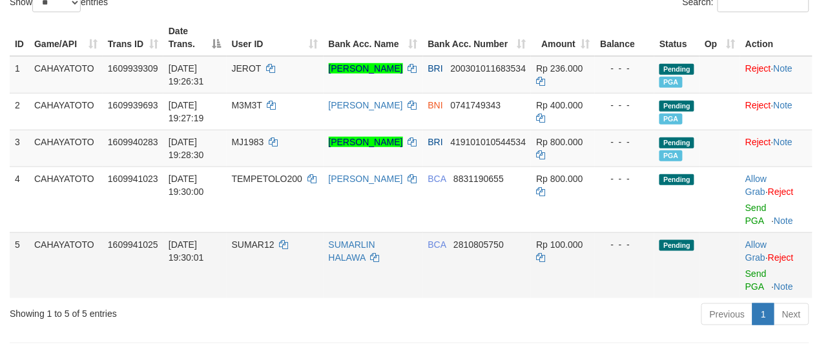
click at [351, 264] on td "SUMARLIN HALAWA" at bounding box center [373, 266] width 99 height 66
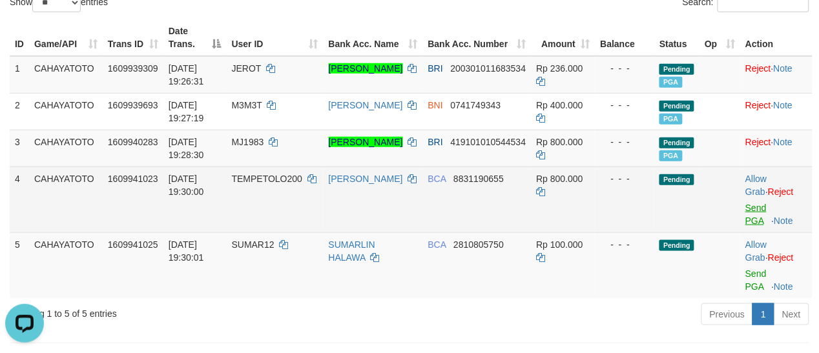
scroll to position [0, 0]
click at [753, 216] on link "Send PGA" at bounding box center [756, 214] width 21 height 23
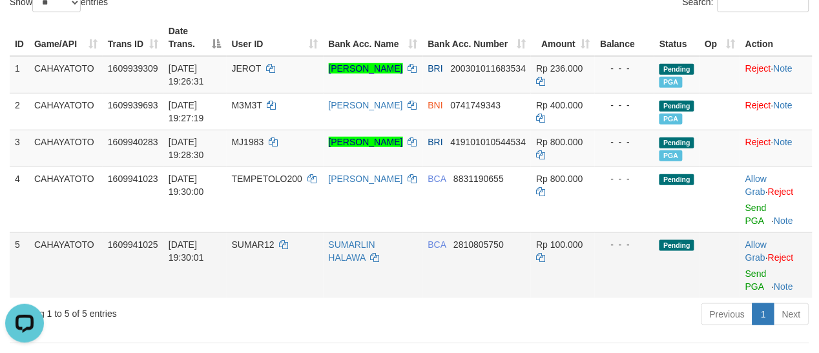
click at [768, 283] on span "Send PGA" at bounding box center [777, 278] width 62 height 28
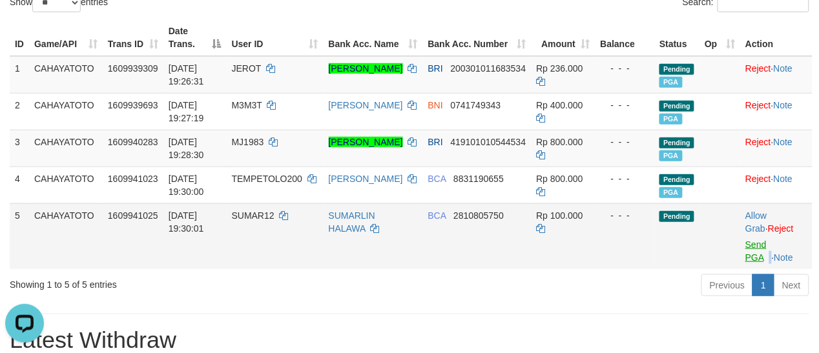
scroll to position [144, 0]
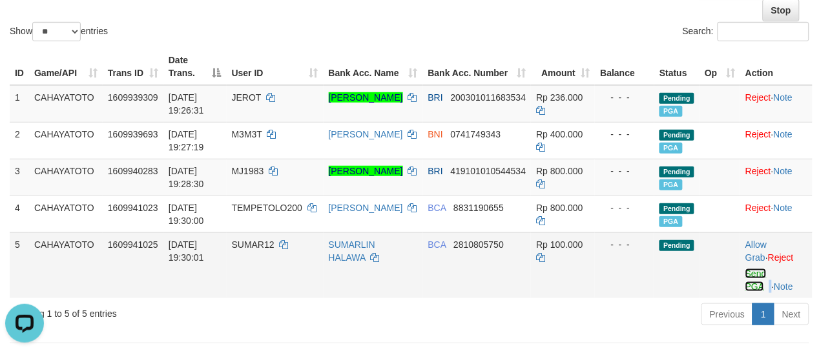
click at [751, 284] on link "Send PGA" at bounding box center [756, 280] width 21 height 23
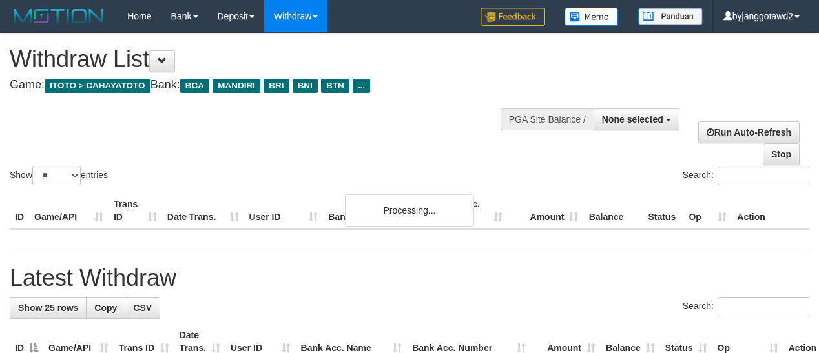
select select
select select "**"
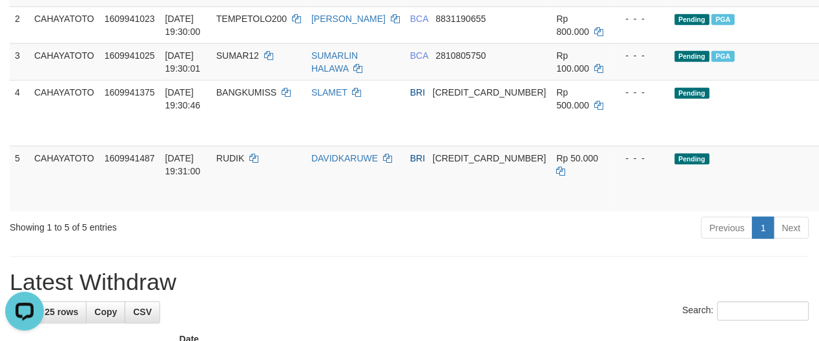
drag, startPoint x: 336, startPoint y: 301, endPoint x: 337, endPoint y: 292, distance: 9.1
click at [337, 296] on h1 "Latest Withdraw" at bounding box center [410, 283] width 800 height 26
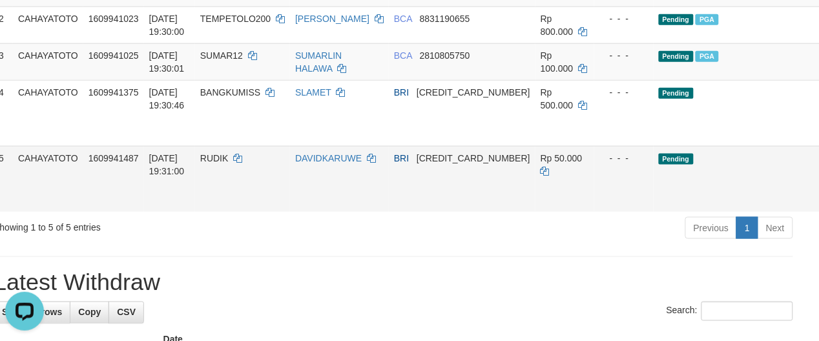
scroll to position [273, 114]
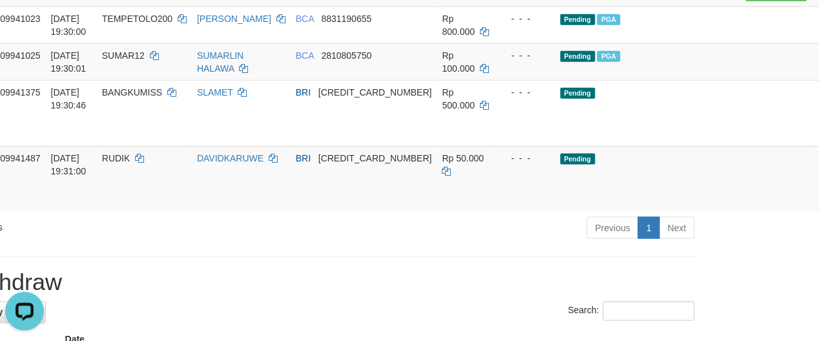
click at [438, 284] on h1 "Latest Withdraw" at bounding box center [295, 283] width 800 height 26
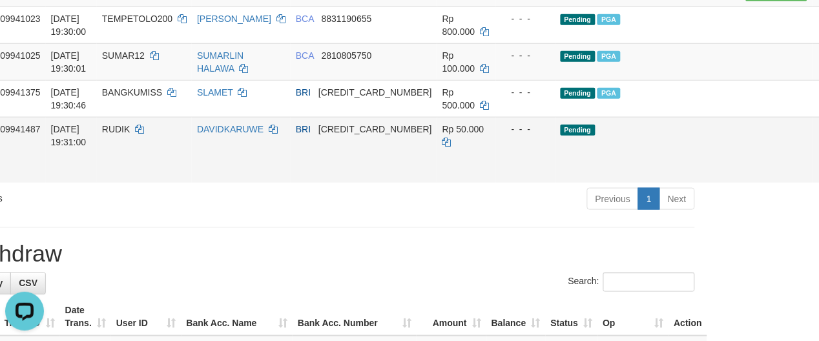
scroll to position [244, 114]
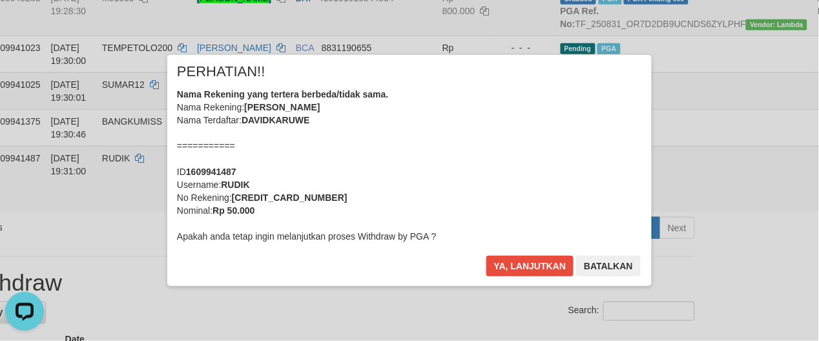
click at [388, 198] on div "Nama Rekening yang tertera berbeda/tidak sama. Nama Rekening: DAVID KARUWE Nama…" at bounding box center [409, 165] width 465 height 155
click at [486, 256] on button "Ya, lanjutkan" at bounding box center [530, 266] width 88 height 21
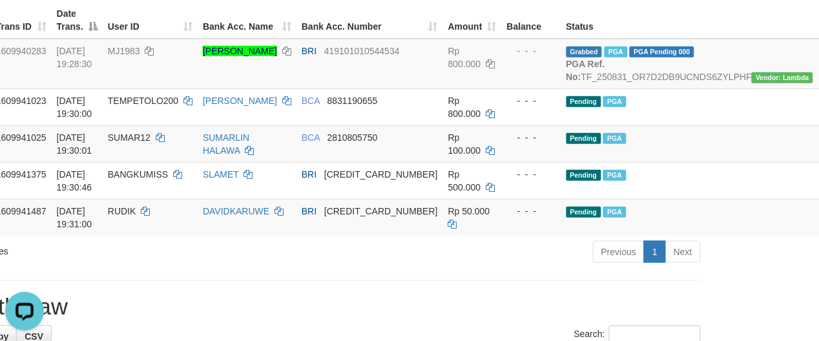
scroll to position [134, 109]
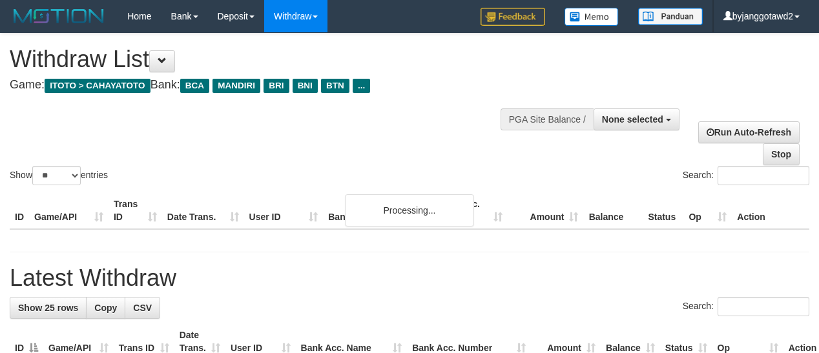
select select
select select "**"
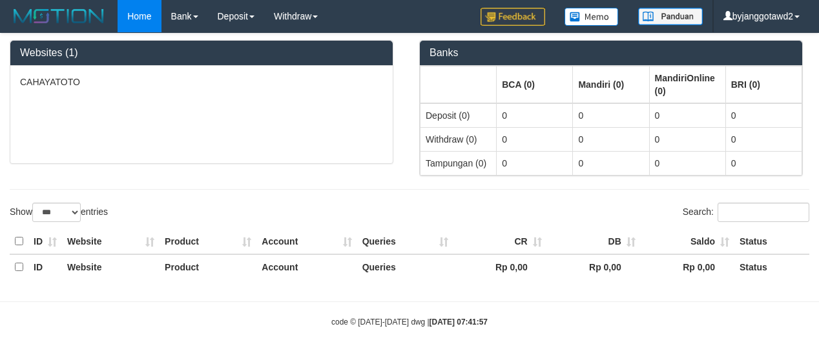
select select "***"
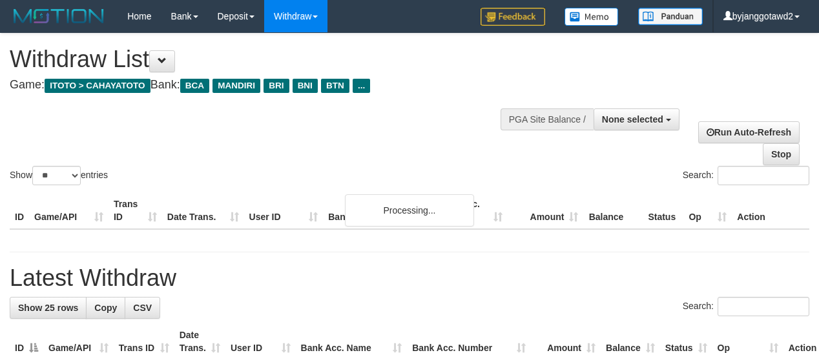
select select
select select "**"
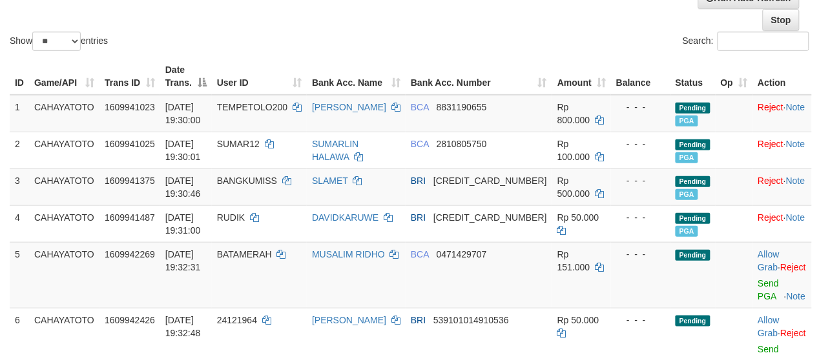
click at [385, 48] on div "Show ** ** ** *** entries" at bounding box center [205, 43] width 390 height 23
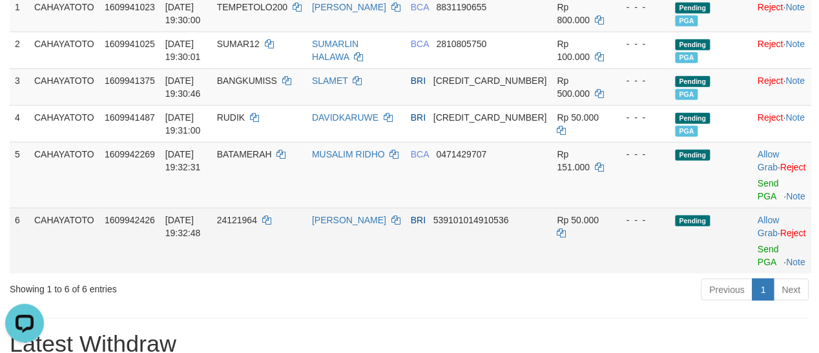
scroll to position [269, 0]
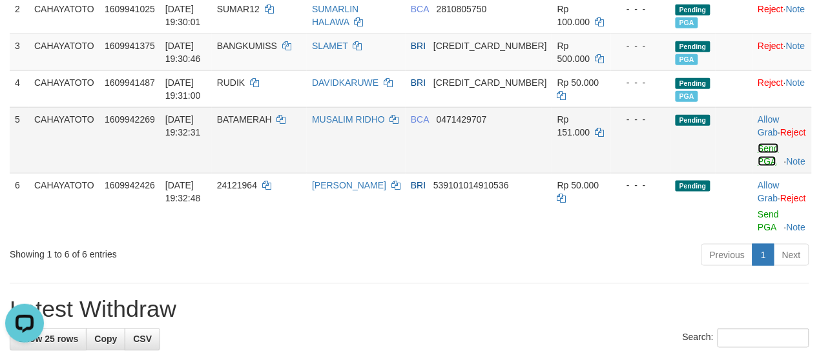
click at [758, 159] on link "Send PGA" at bounding box center [768, 154] width 21 height 23
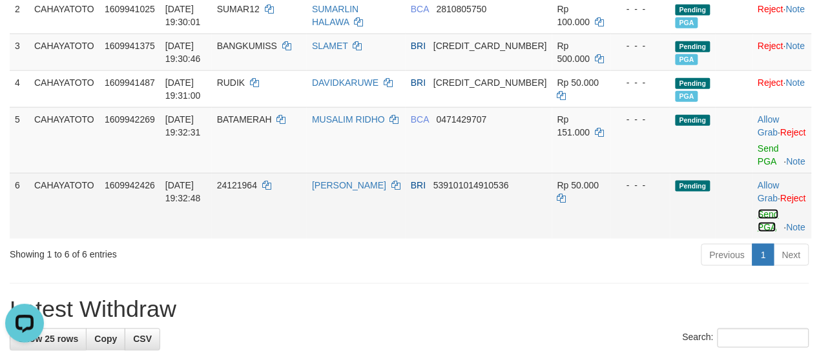
click at [758, 225] on link "Send PGA" at bounding box center [768, 220] width 21 height 23
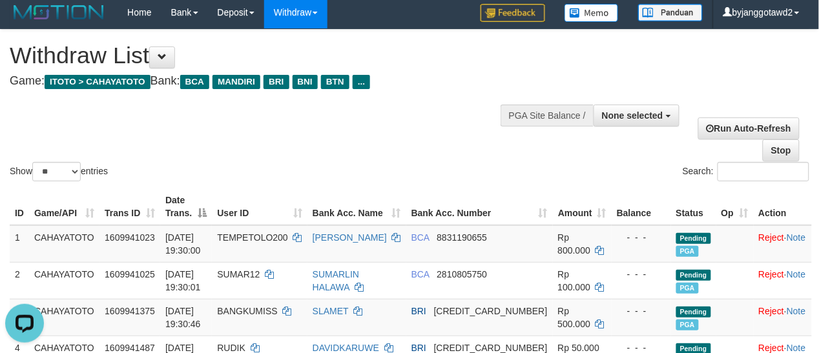
scroll to position [0, 0]
